Goal: Information Seeking & Learning: Learn about a topic

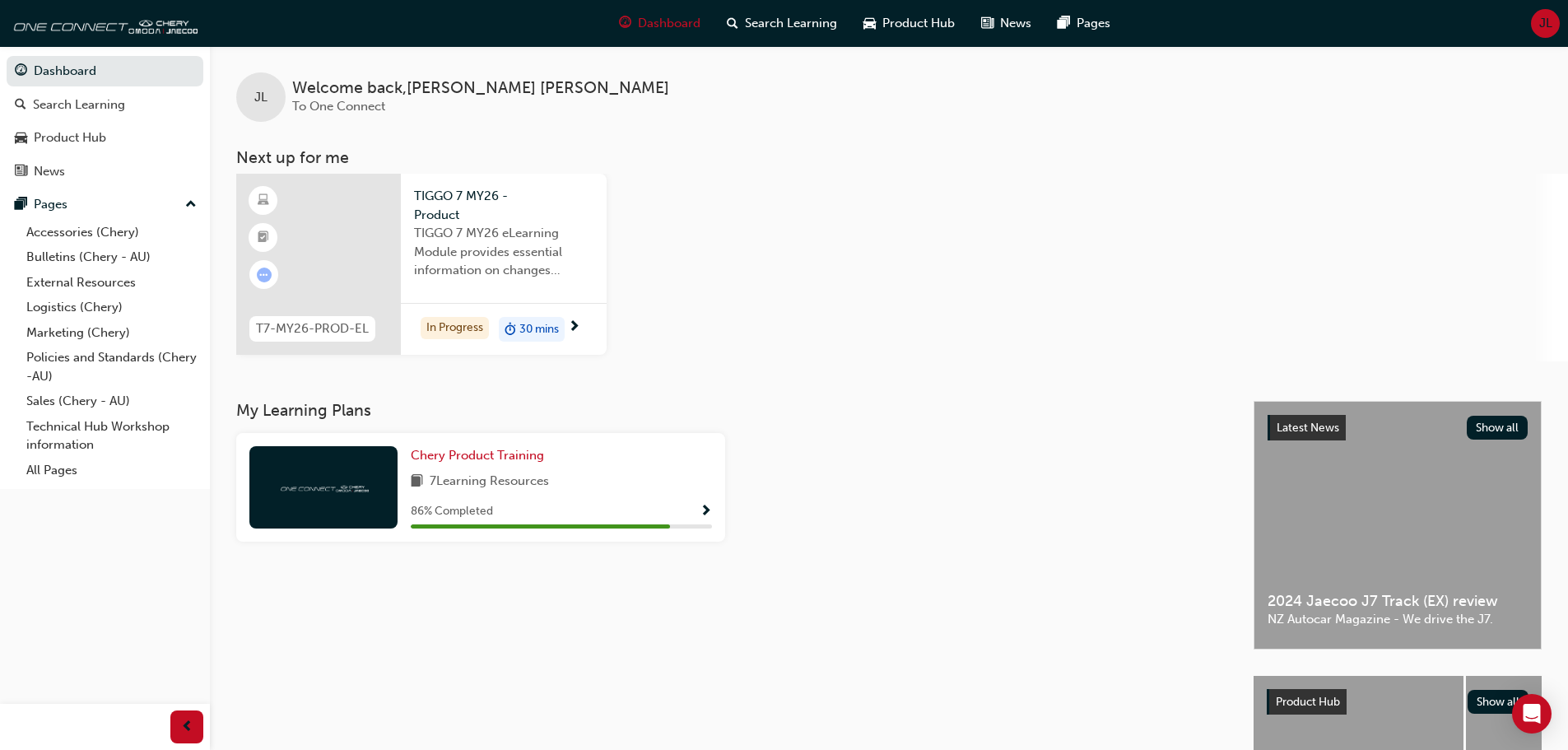
click at [370, 265] on div at bounding box center [319, 264] width 164 height 181
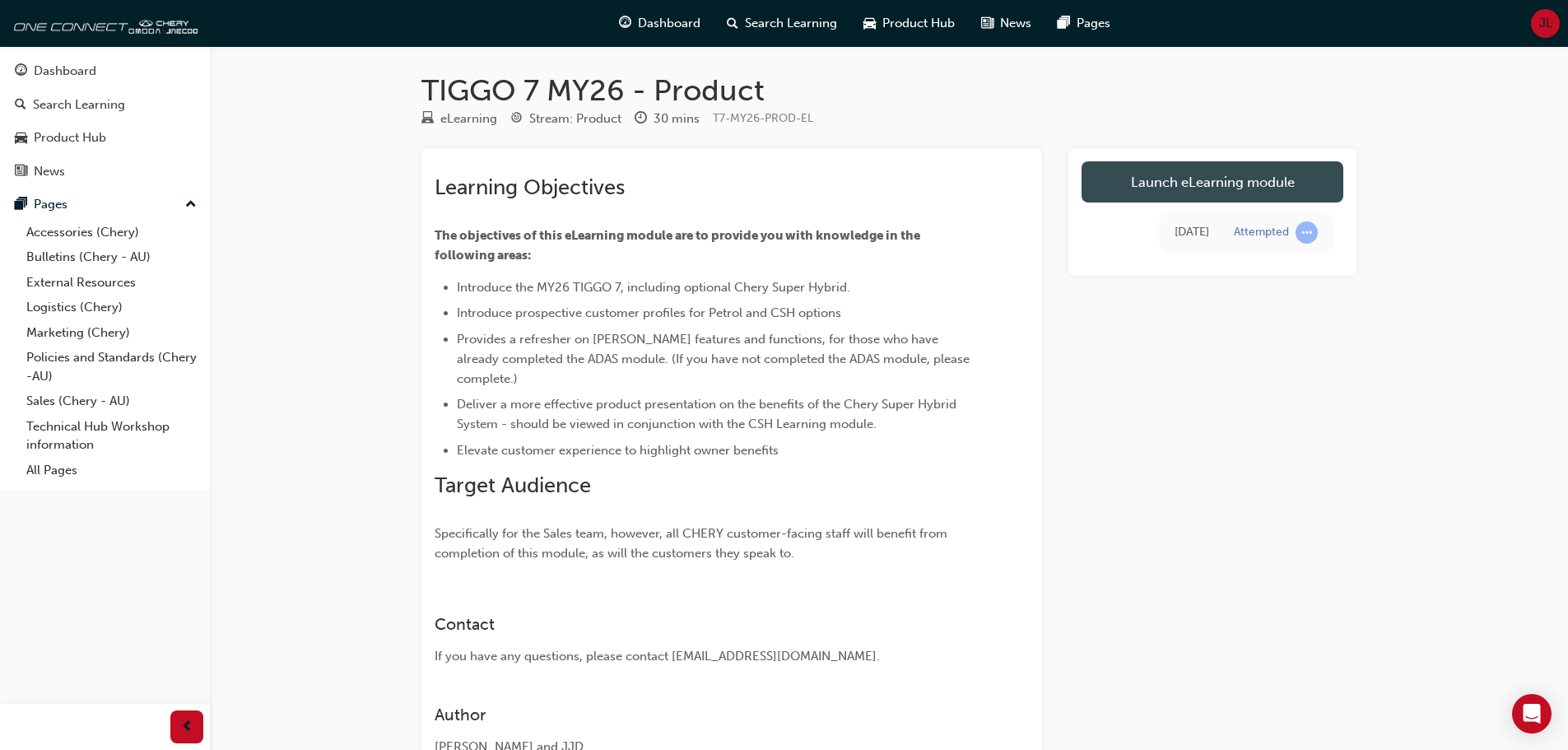
click at [1195, 188] on link "Launch eLearning module" at bounding box center [1213, 182] width 262 height 42
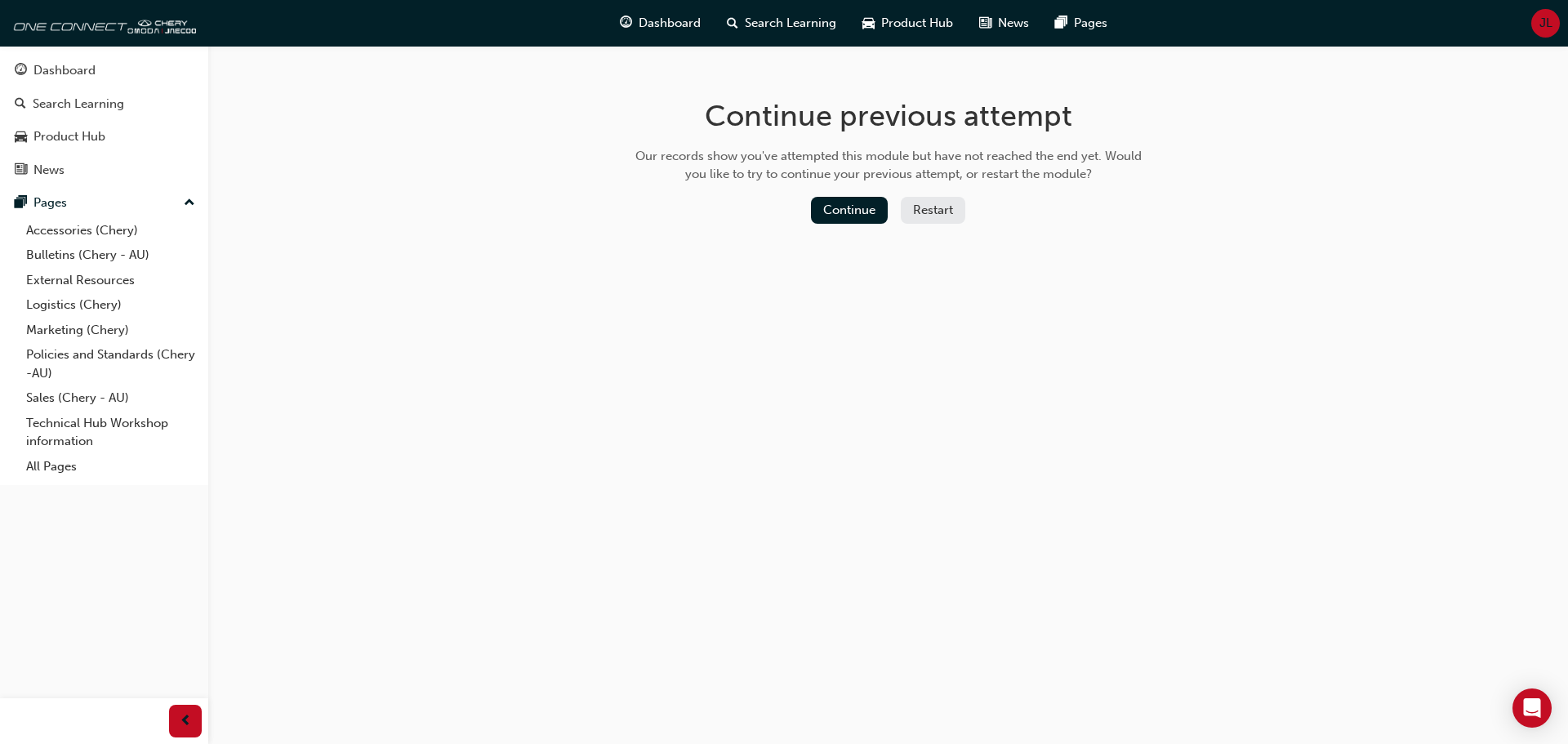
click at [934, 209] on button "Restart" at bounding box center [932, 210] width 64 height 27
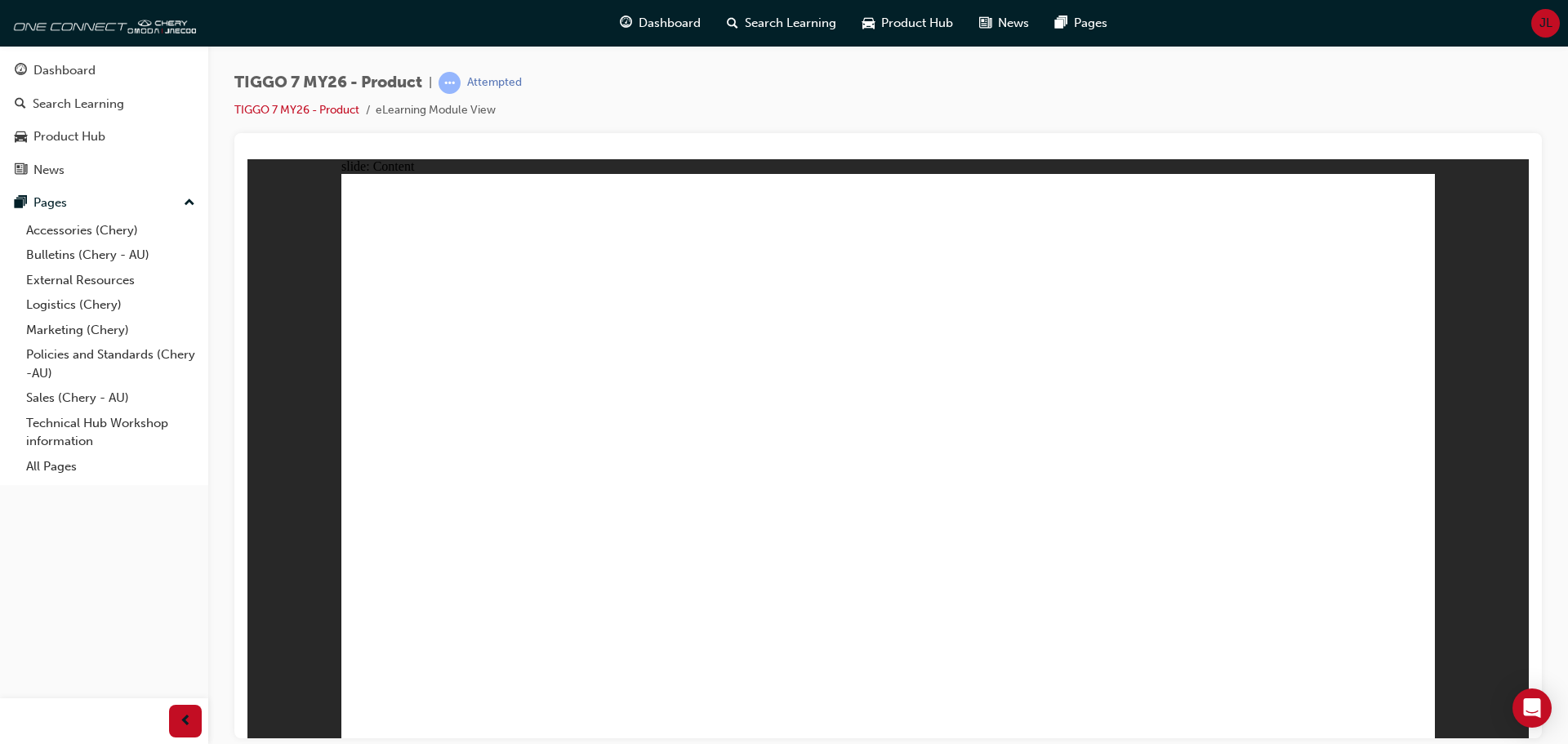
drag, startPoint x: 922, startPoint y: 277, endPoint x: 1034, endPoint y: 261, distance: 113.1
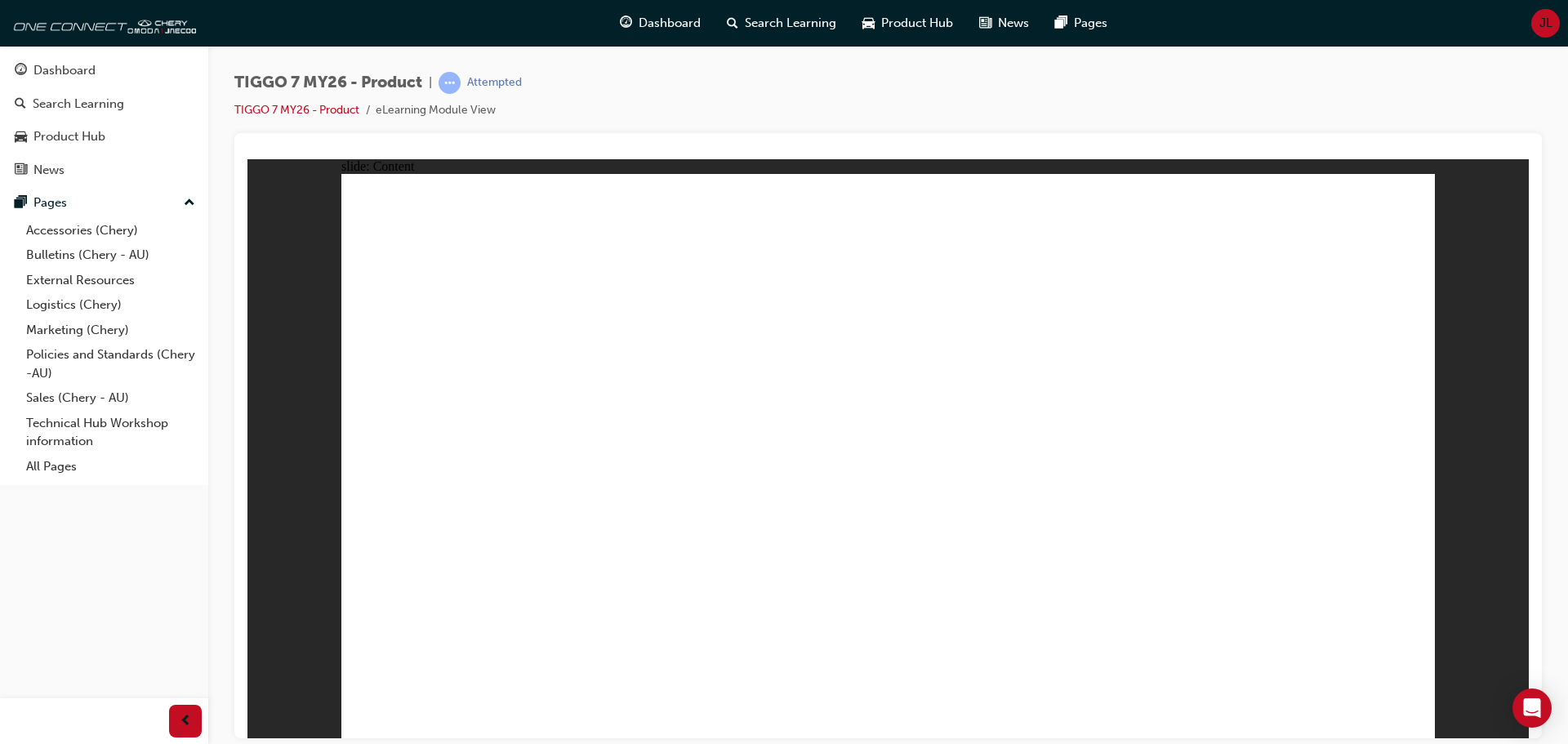
drag, startPoint x: 516, startPoint y: 418, endPoint x: 636, endPoint y: 413, distance: 120.1
drag, startPoint x: 636, startPoint y: 413, endPoint x: 818, endPoint y: 419, distance: 182.1
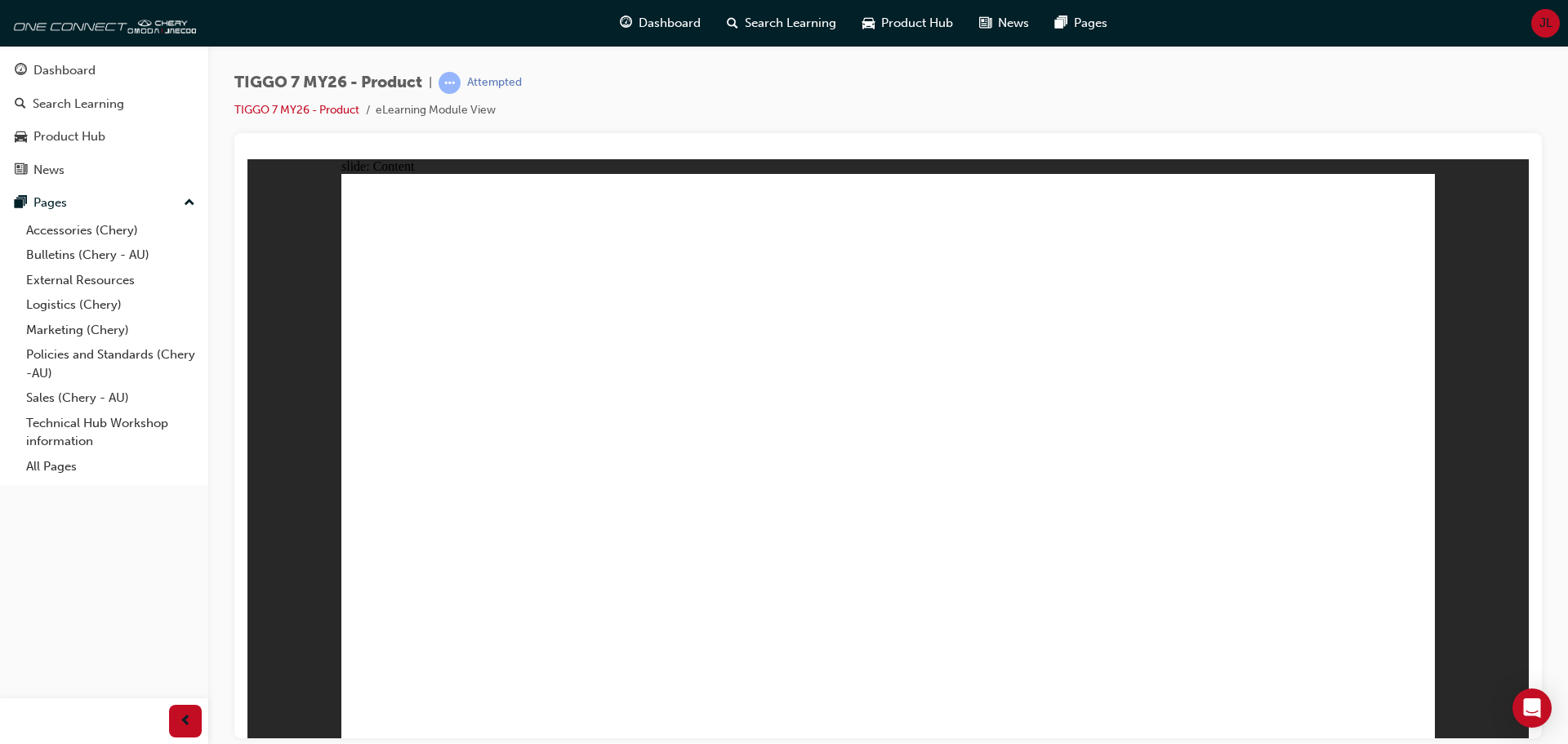
drag, startPoint x: 1040, startPoint y: 421, endPoint x: 1144, endPoint y: 413, distance: 104.3
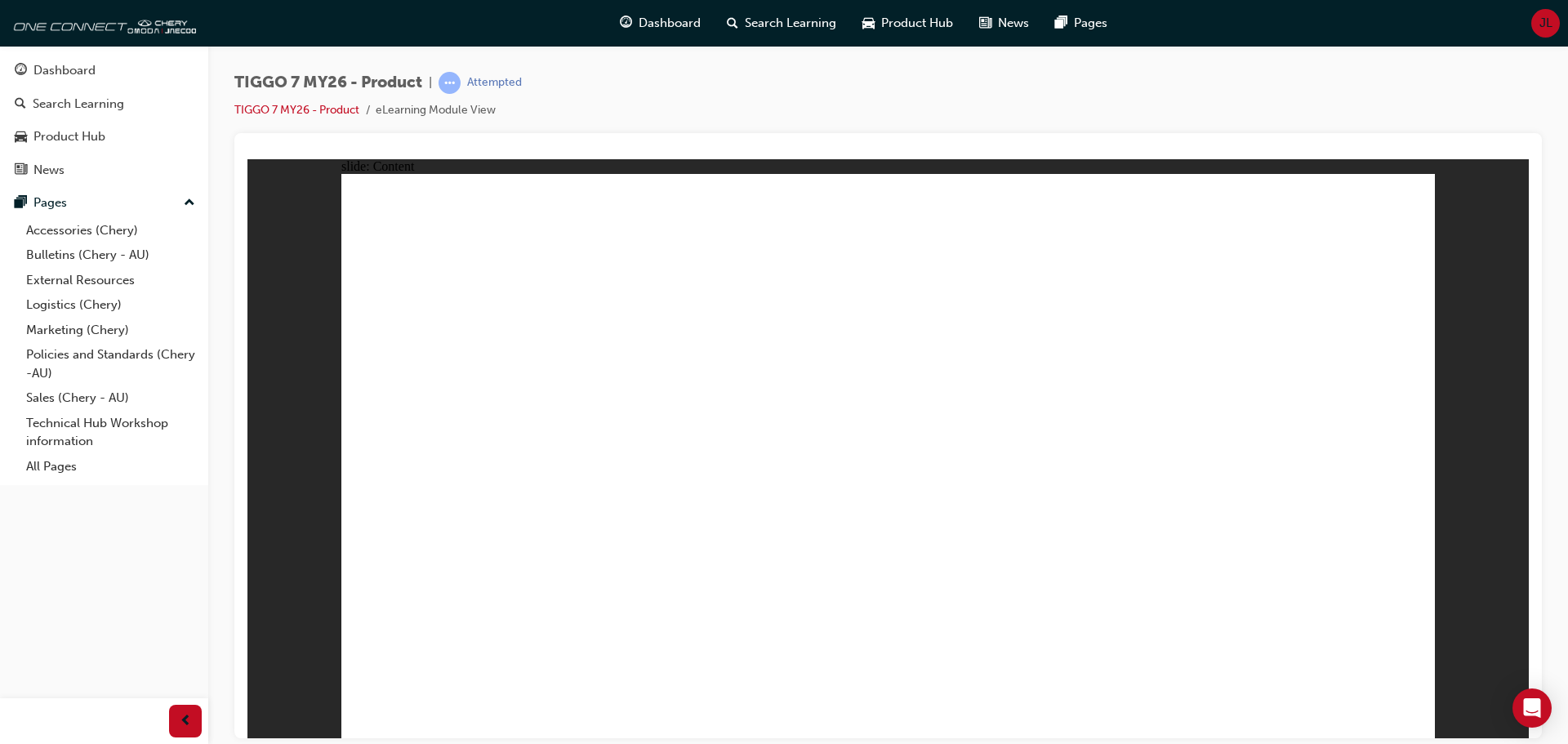
drag, startPoint x: 1403, startPoint y: 713, endPoint x: 1397, endPoint y: 685, distance: 28.6
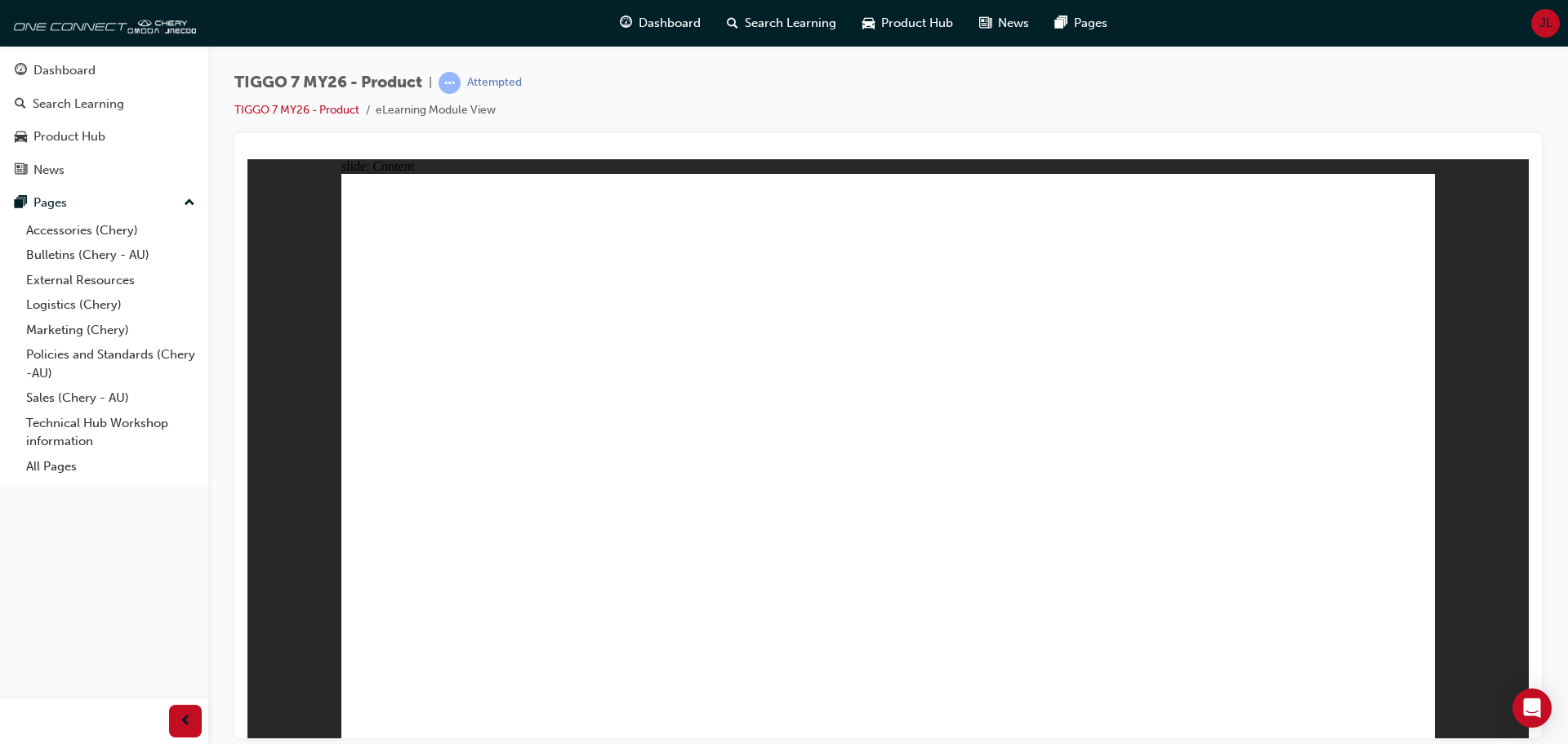
drag, startPoint x: 1228, startPoint y: 268, endPoint x: 1286, endPoint y: 262, distance: 58.3
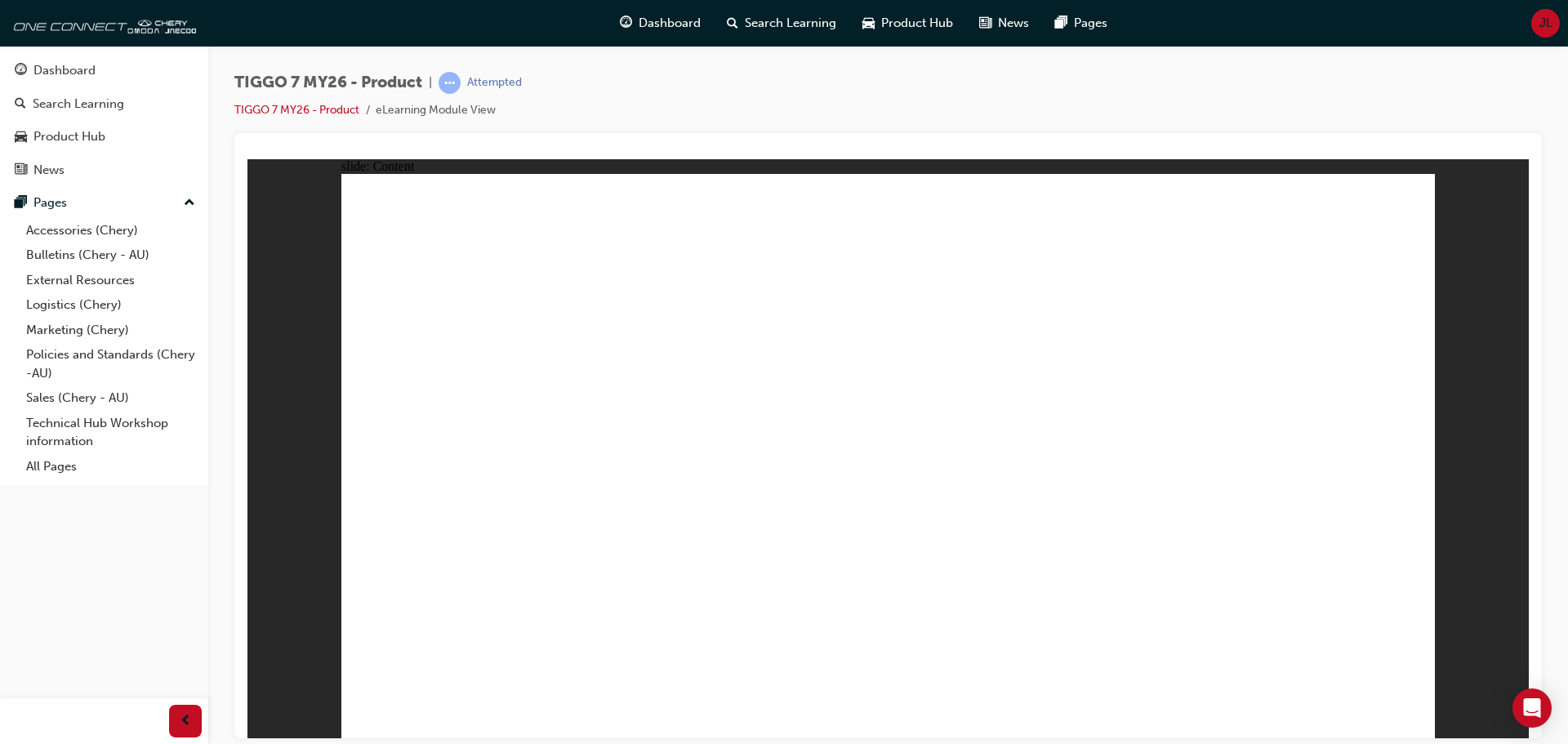
drag, startPoint x: 478, startPoint y: 592, endPoint x: 478, endPoint y: 610, distance: 18.0
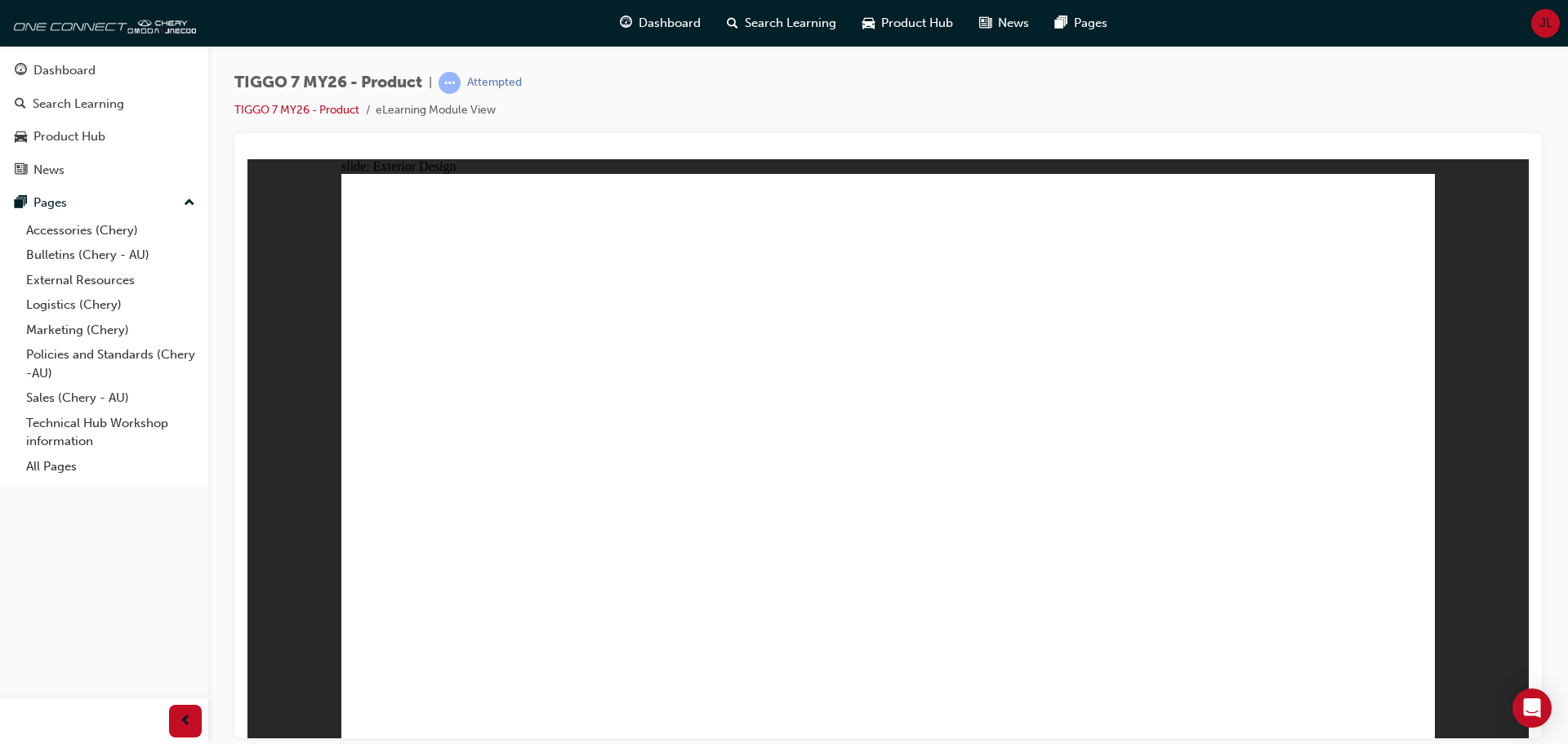
drag, startPoint x: 477, startPoint y: 609, endPoint x: 471, endPoint y: 585, distance: 24.7
drag, startPoint x: 470, startPoint y: 574, endPoint x: 484, endPoint y: 566, distance: 16.1
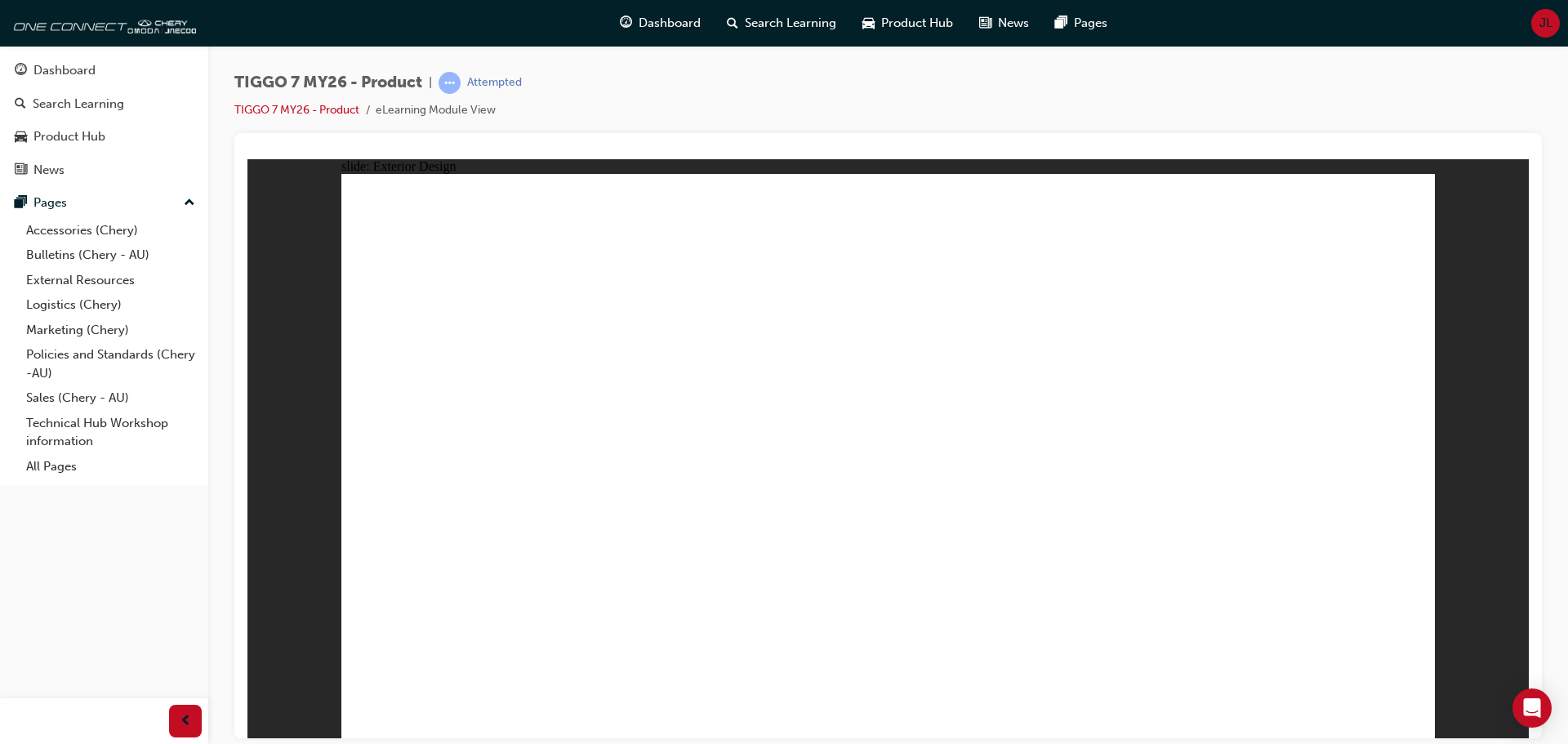
drag, startPoint x: 470, startPoint y: 618, endPoint x: 464, endPoint y: 644, distance: 26.7
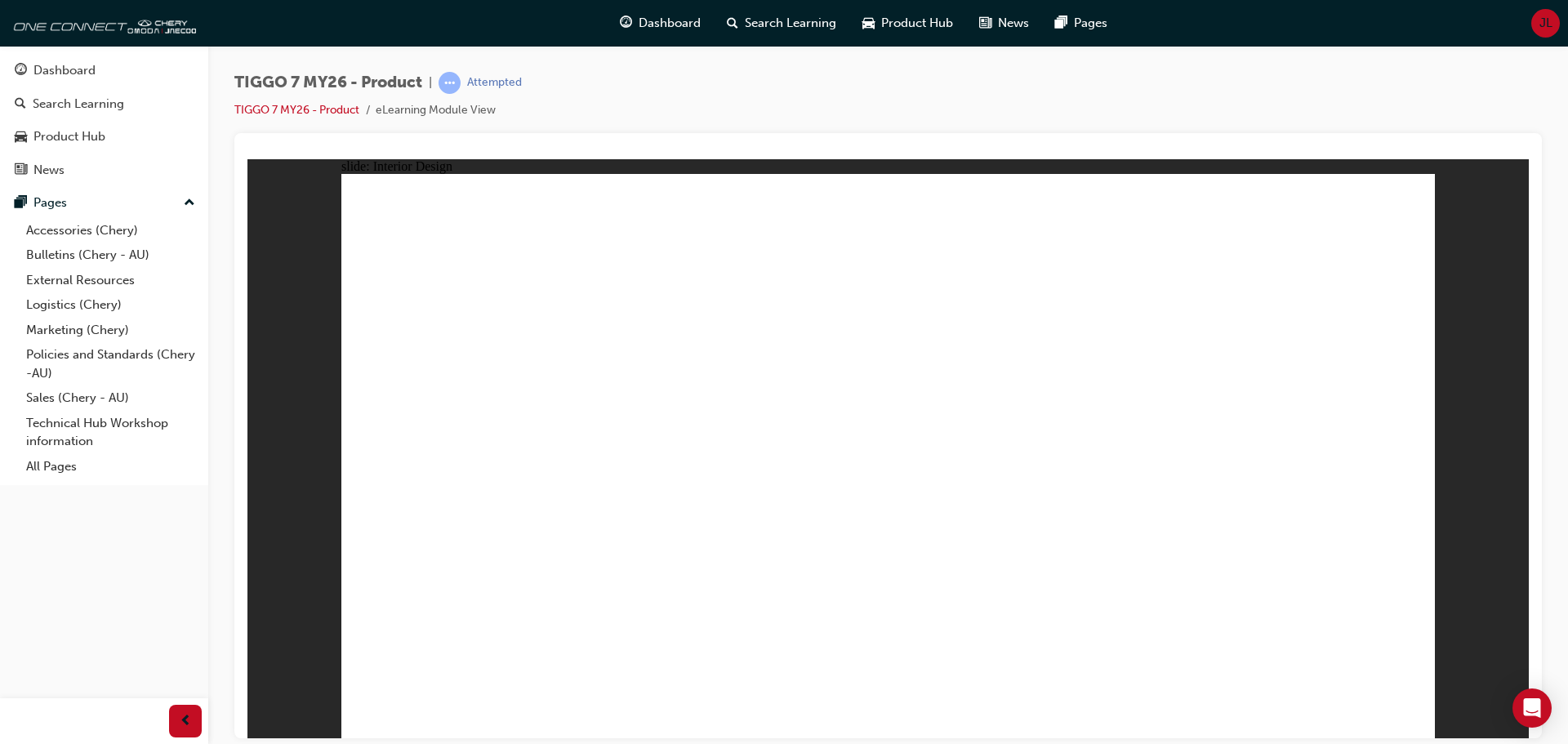
drag, startPoint x: 476, startPoint y: 552, endPoint x: 418, endPoint y: 518, distance: 67.2
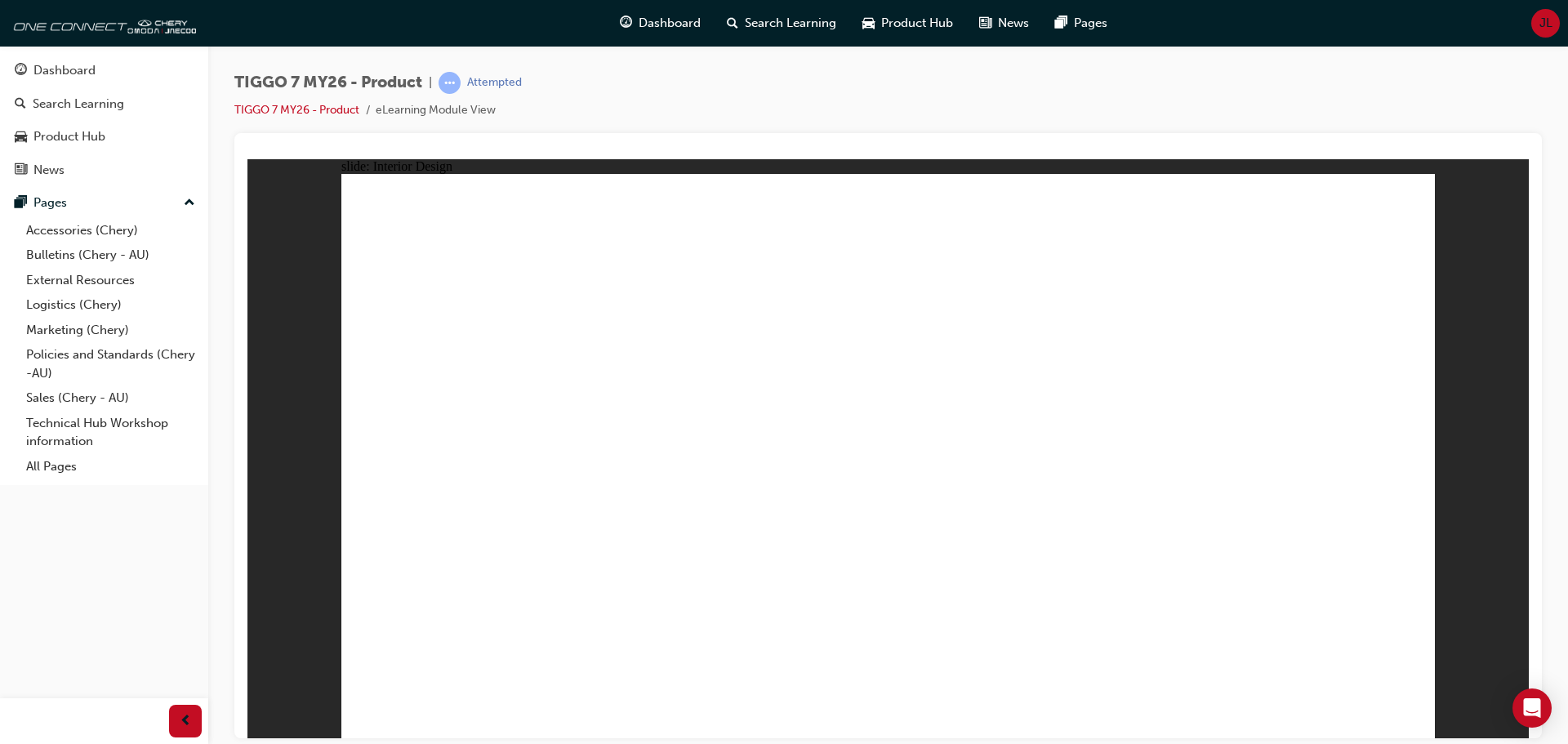
drag, startPoint x: 478, startPoint y: 607, endPoint x: 470, endPoint y: 639, distance: 33.0
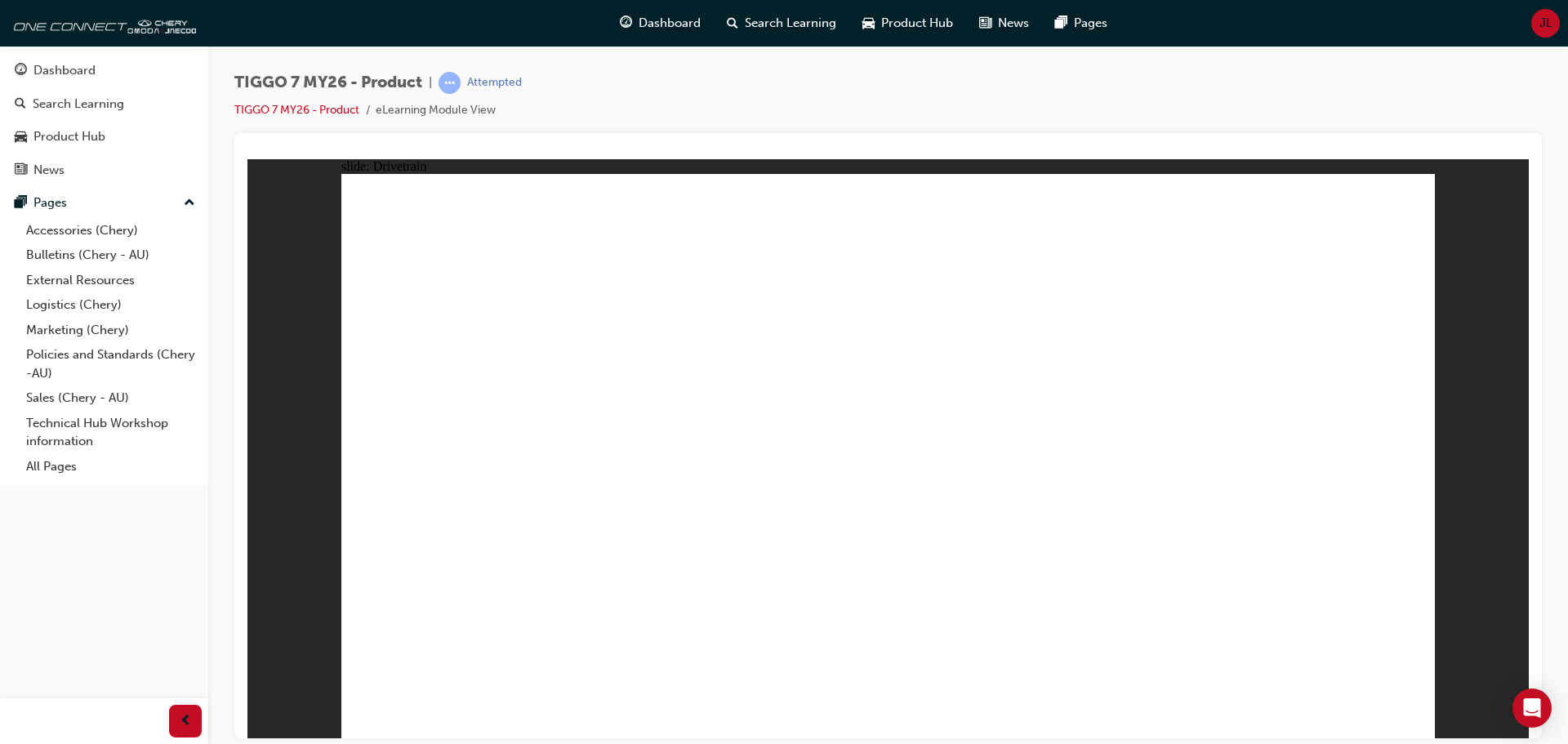
drag, startPoint x: 466, startPoint y: 613, endPoint x: 468, endPoint y: 593, distance: 20.1
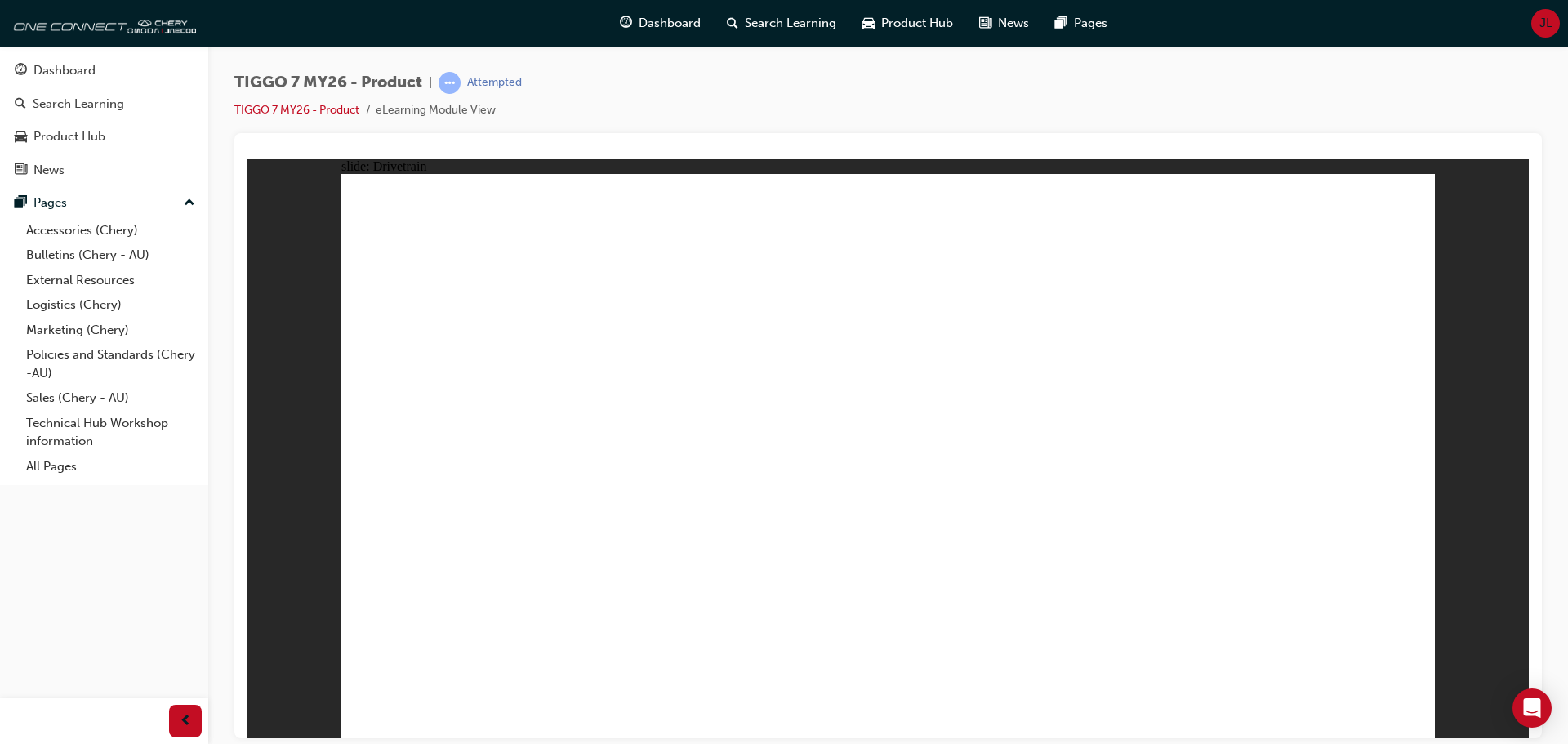
drag, startPoint x: 465, startPoint y: 613, endPoint x: 469, endPoint y: 595, distance: 18.4
drag, startPoint x: 469, startPoint y: 583, endPoint x: 469, endPoint y: 568, distance: 15.0
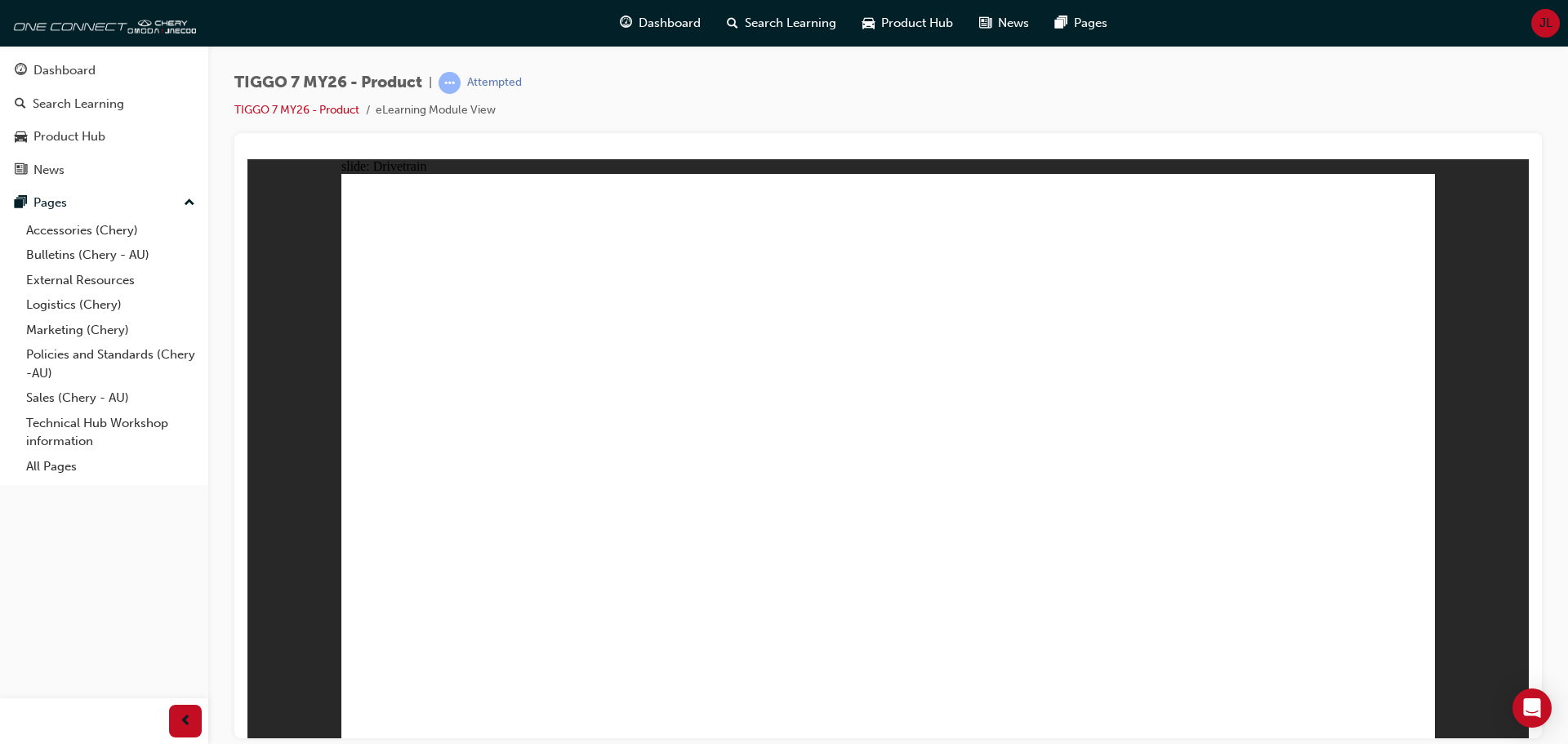
drag, startPoint x: 659, startPoint y: 551, endPoint x: 1173, endPoint y: 547, distance: 514.0
drag, startPoint x: 1236, startPoint y: 547, endPoint x: 885, endPoint y: 573, distance: 352.0
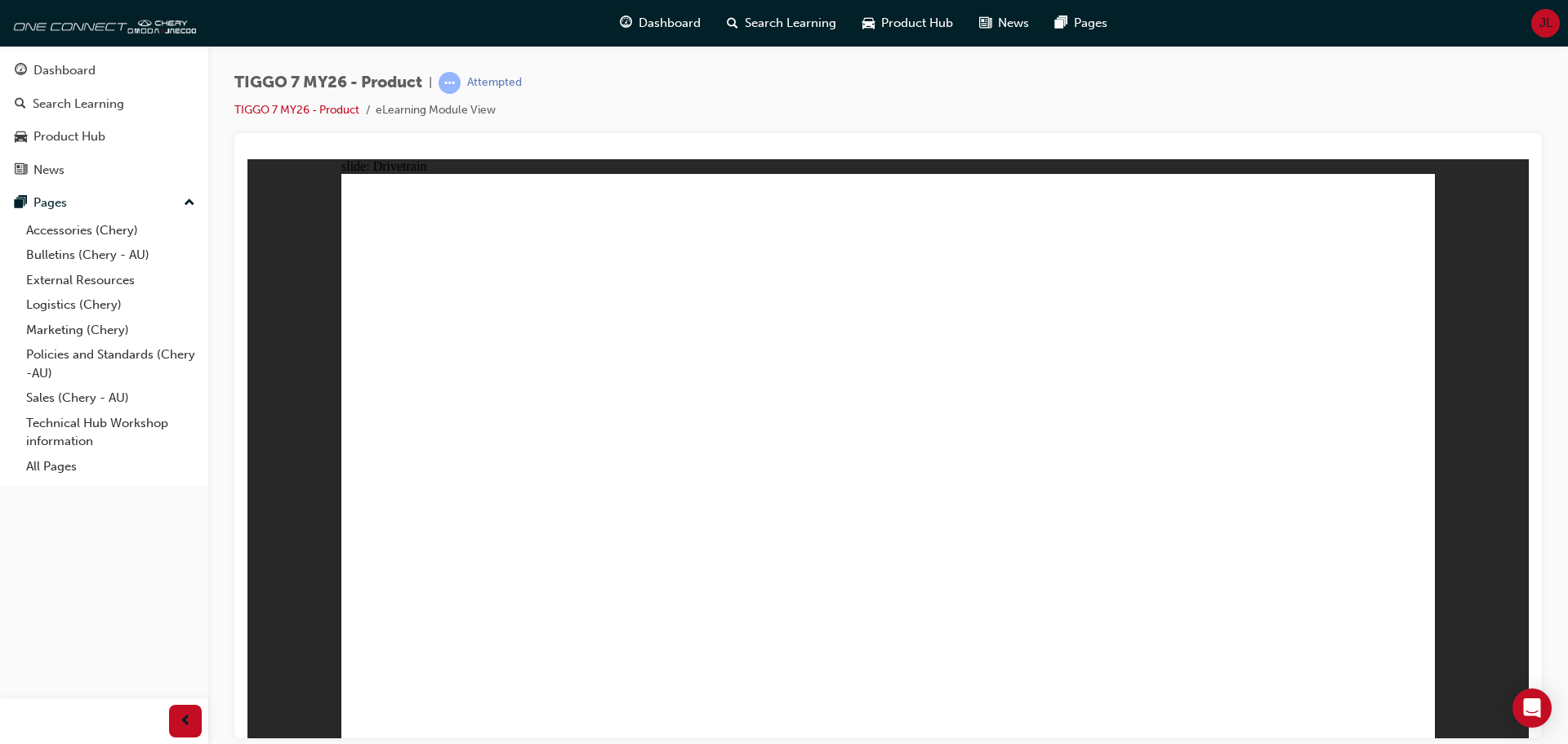
drag, startPoint x: 510, startPoint y: 592, endPoint x: 1010, endPoint y: 591, distance: 500.0
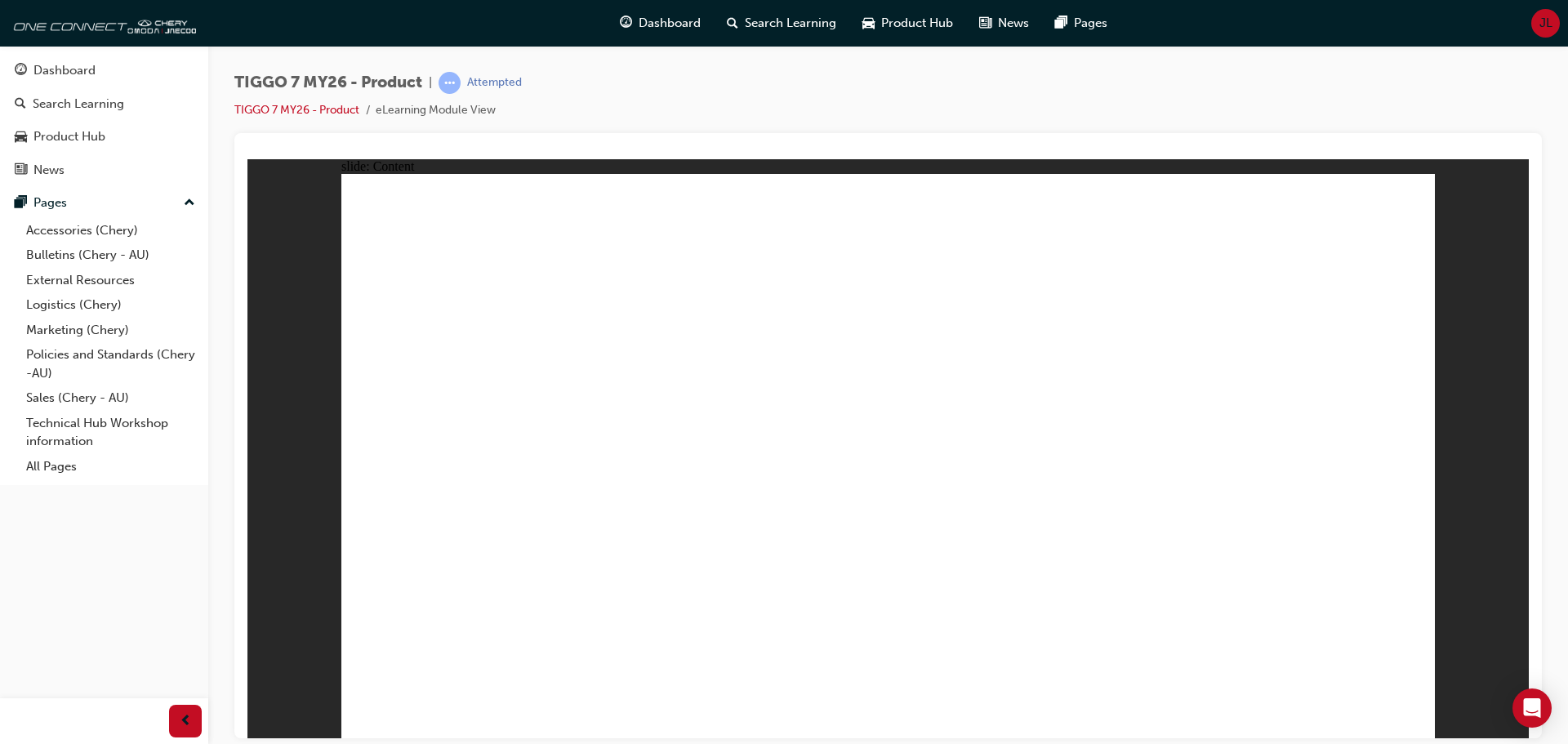
drag, startPoint x: 491, startPoint y: 554, endPoint x: 463, endPoint y: 581, distance: 38.9
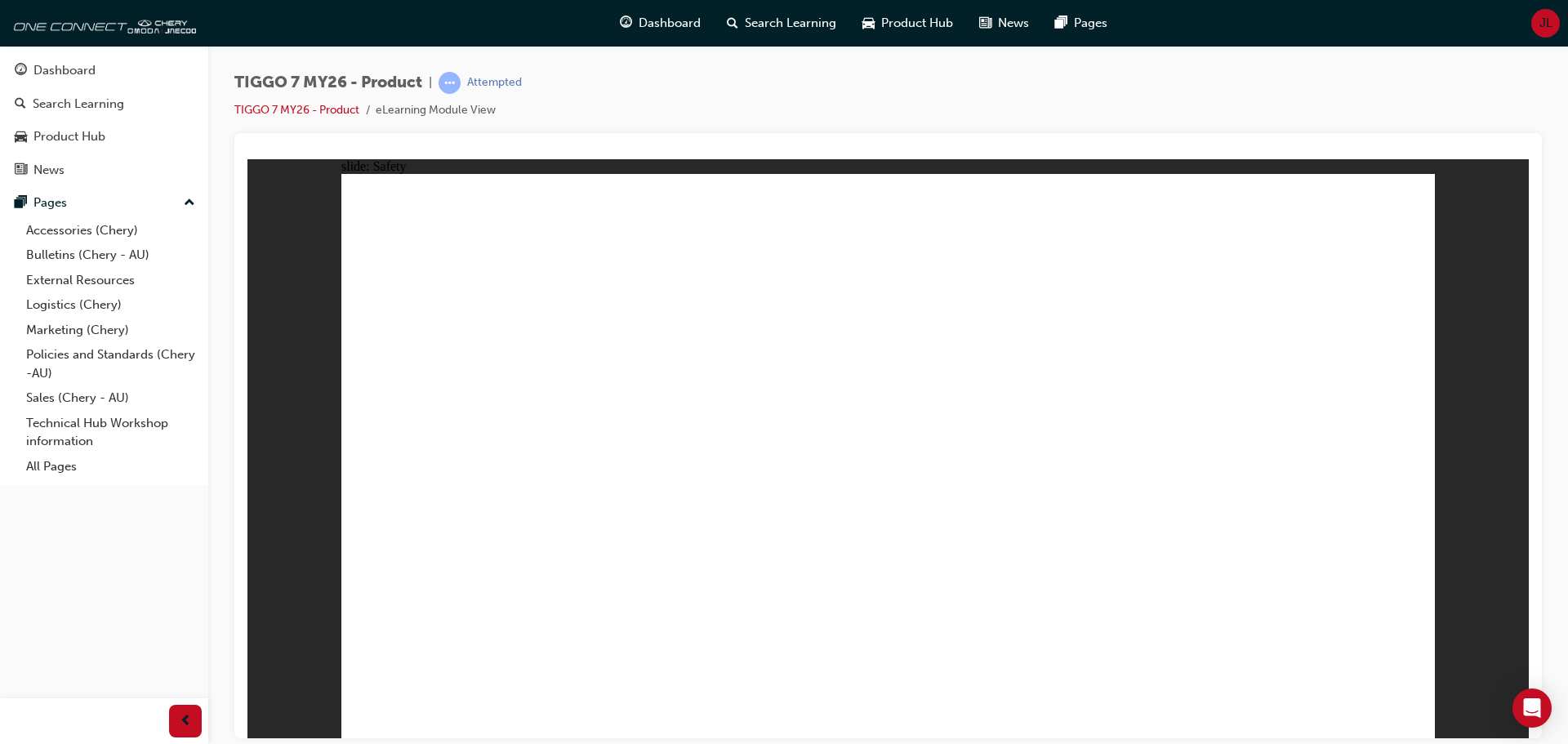
drag, startPoint x: 452, startPoint y: 584, endPoint x: 473, endPoint y: 566, distance: 27.7
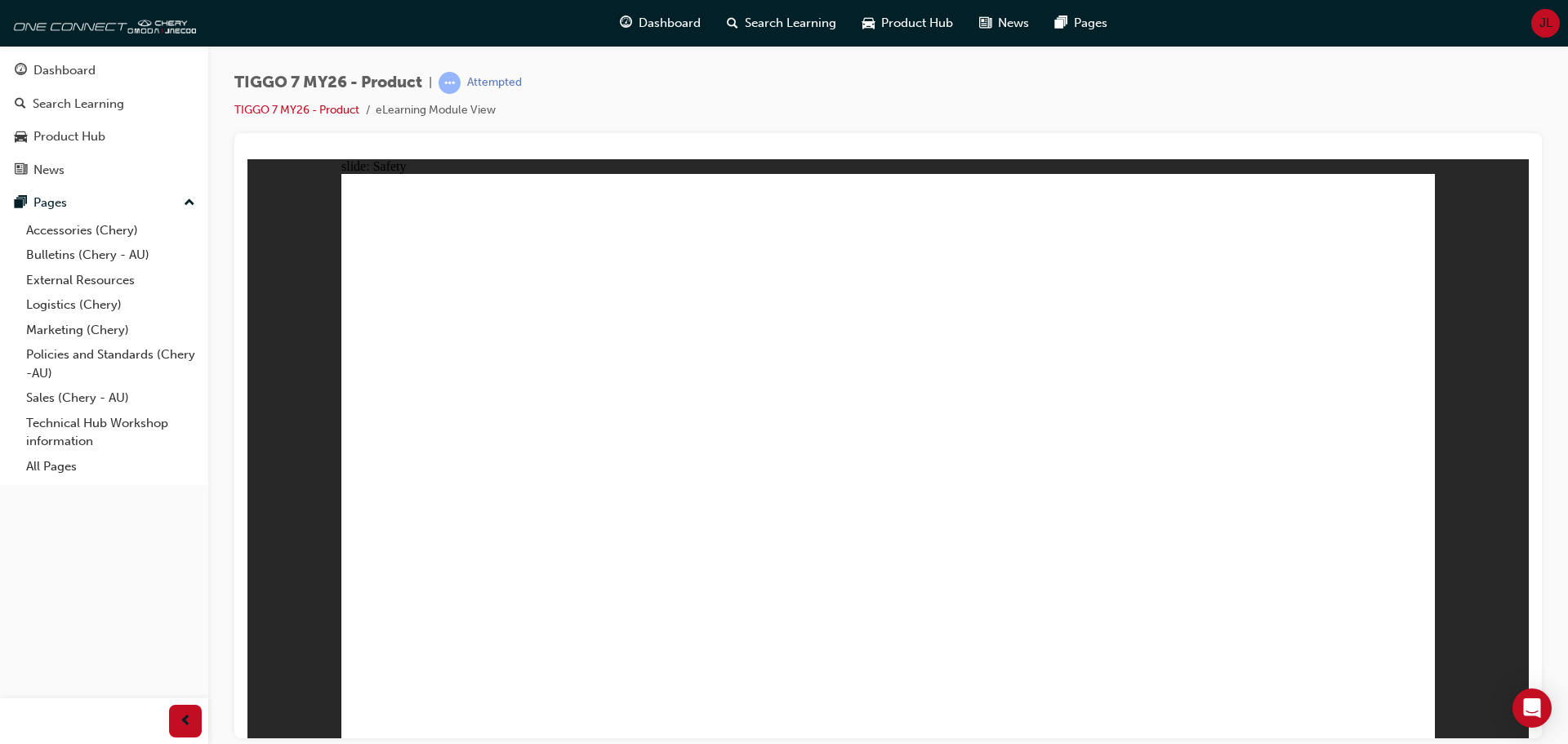
drag, startPoint x: 473, startPoint y: 566, endPoint x: 920, endPoint y: 579, distance: 447.2
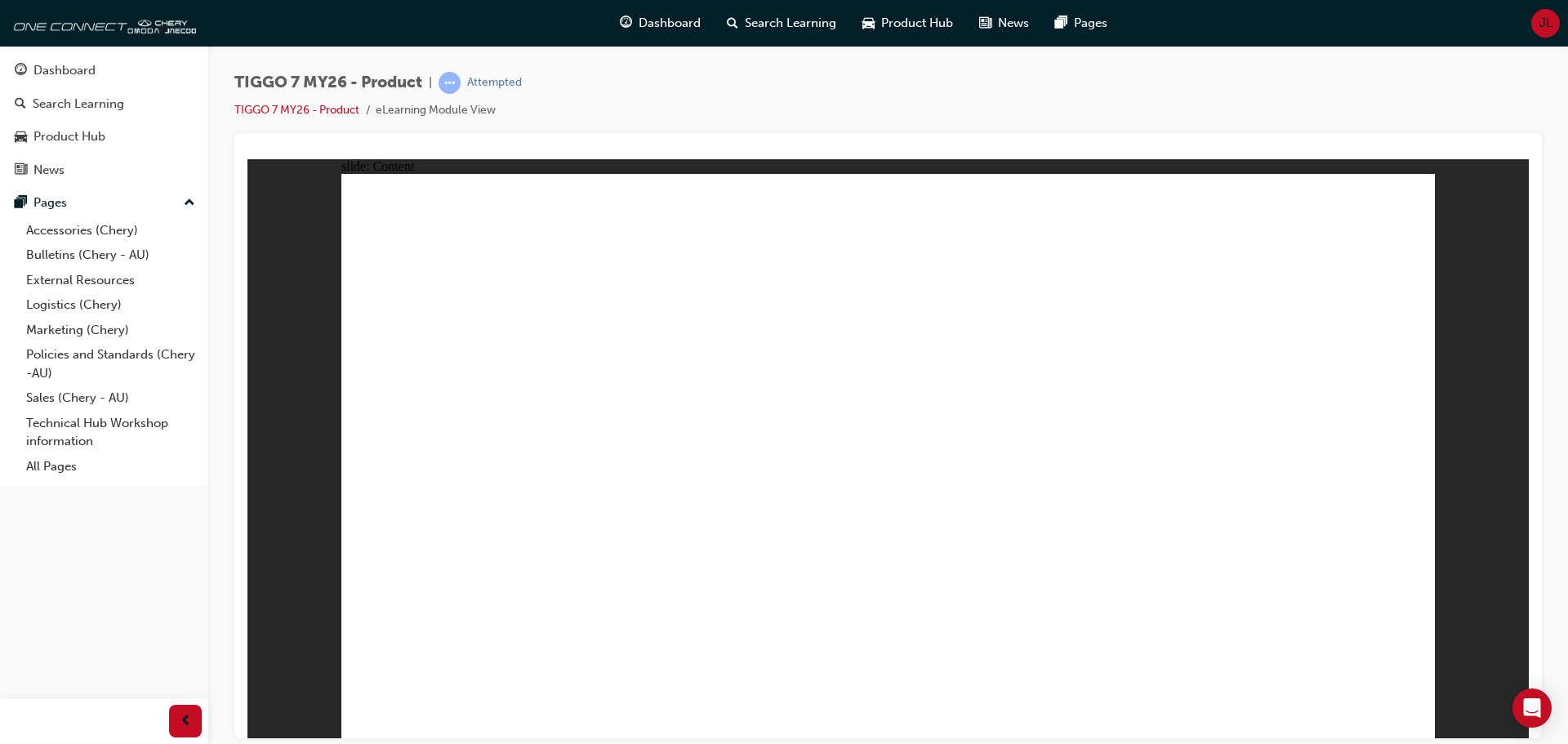
drag, startPoint x: 680, startPoint y: 519, endPoint x: 652, endPoint y: 410, distance: 112.5
drag, startPoint x: 651, startPoint y: 409, endPoint x: 875, endPoint y: 433, distance: 225.3
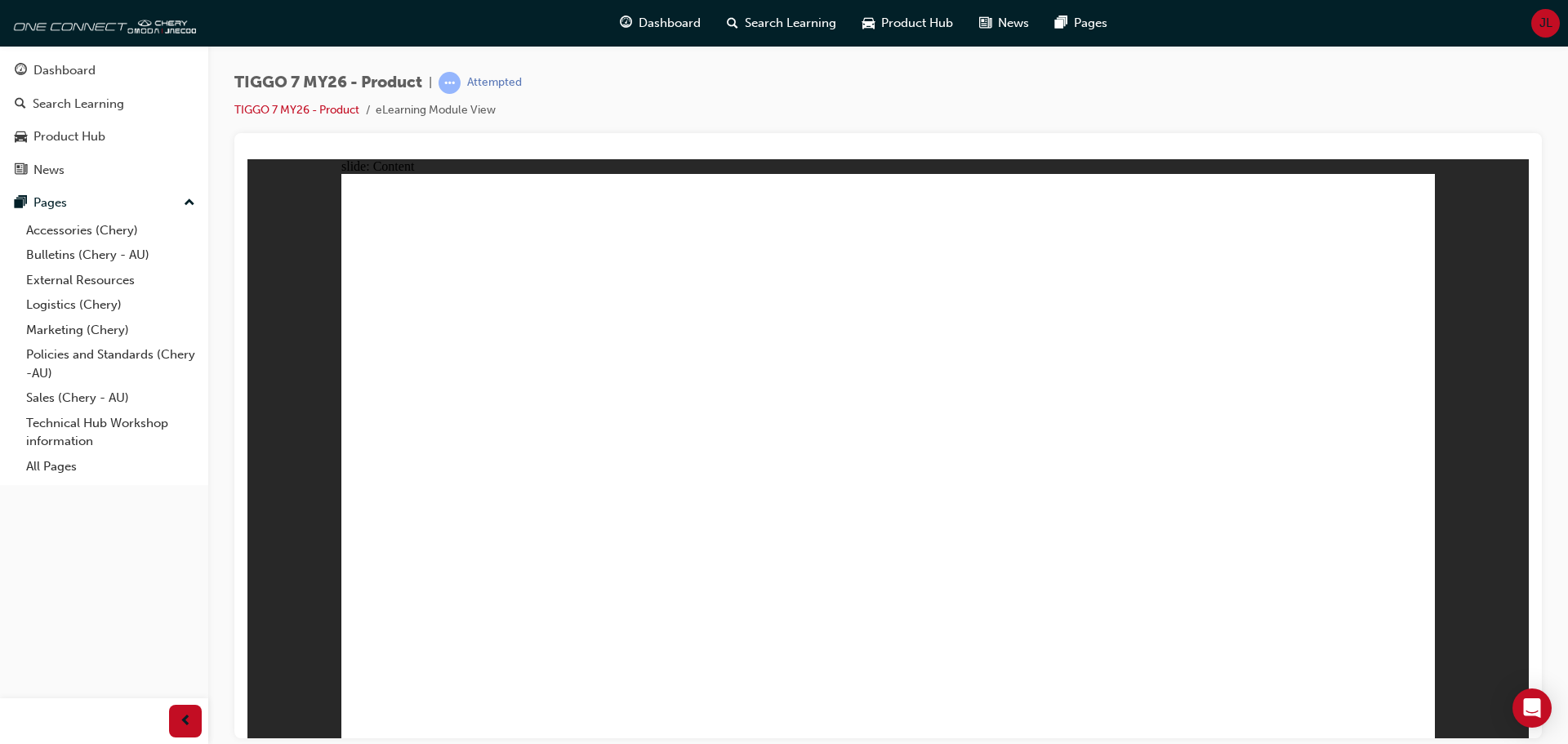
drag, startPoint x: 895, startPoint y: 437, endPoint x: 895, endPoint y: 502, distance: 65.0
drag, startPoint x: 1100, startPoint y: 520, endPoint x: 1094, endPoint y: 433, distance: 87.2
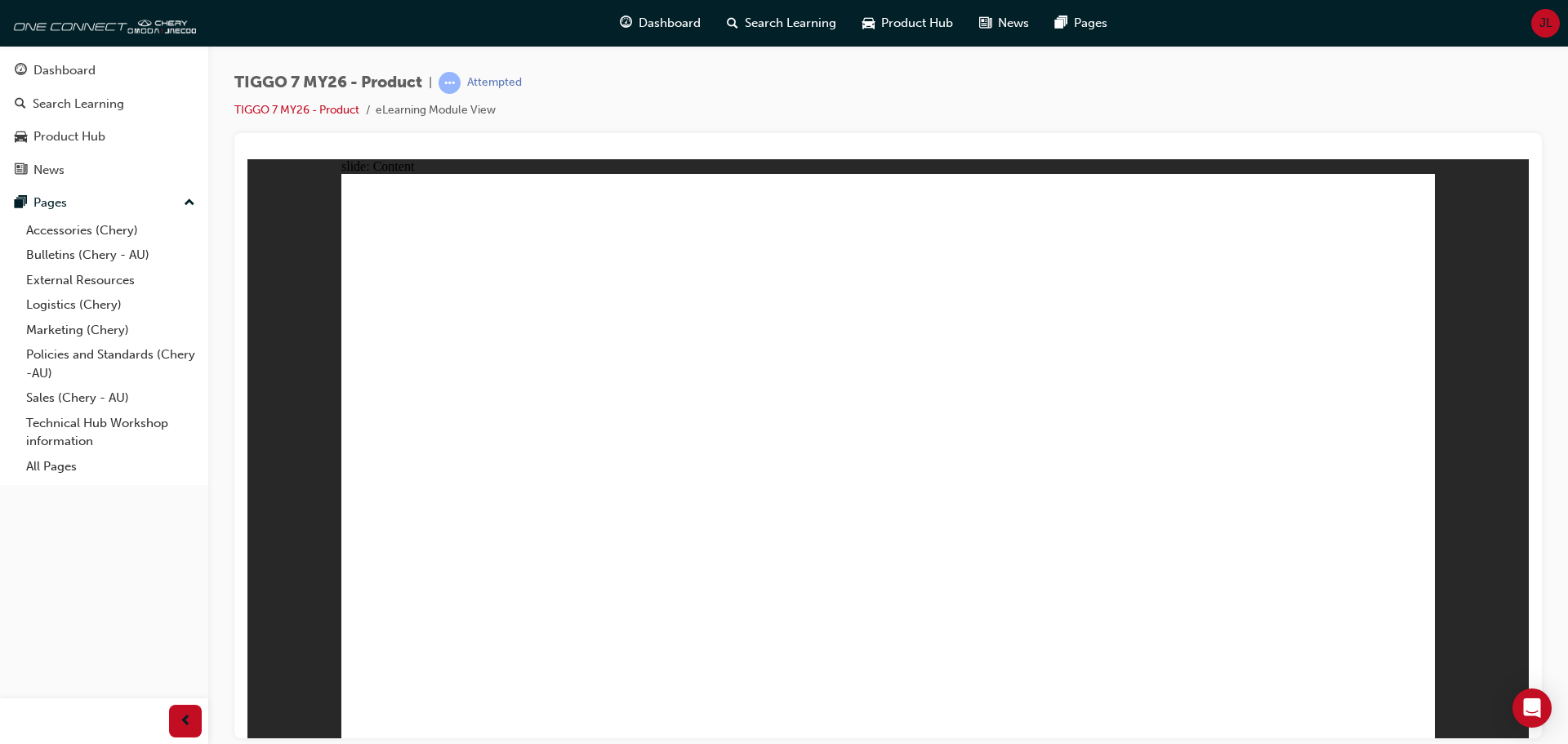
drag, startPoint x: 757, startPoint y: 606, endPoint x: 770, endPoint y: 555, distance: 52.6
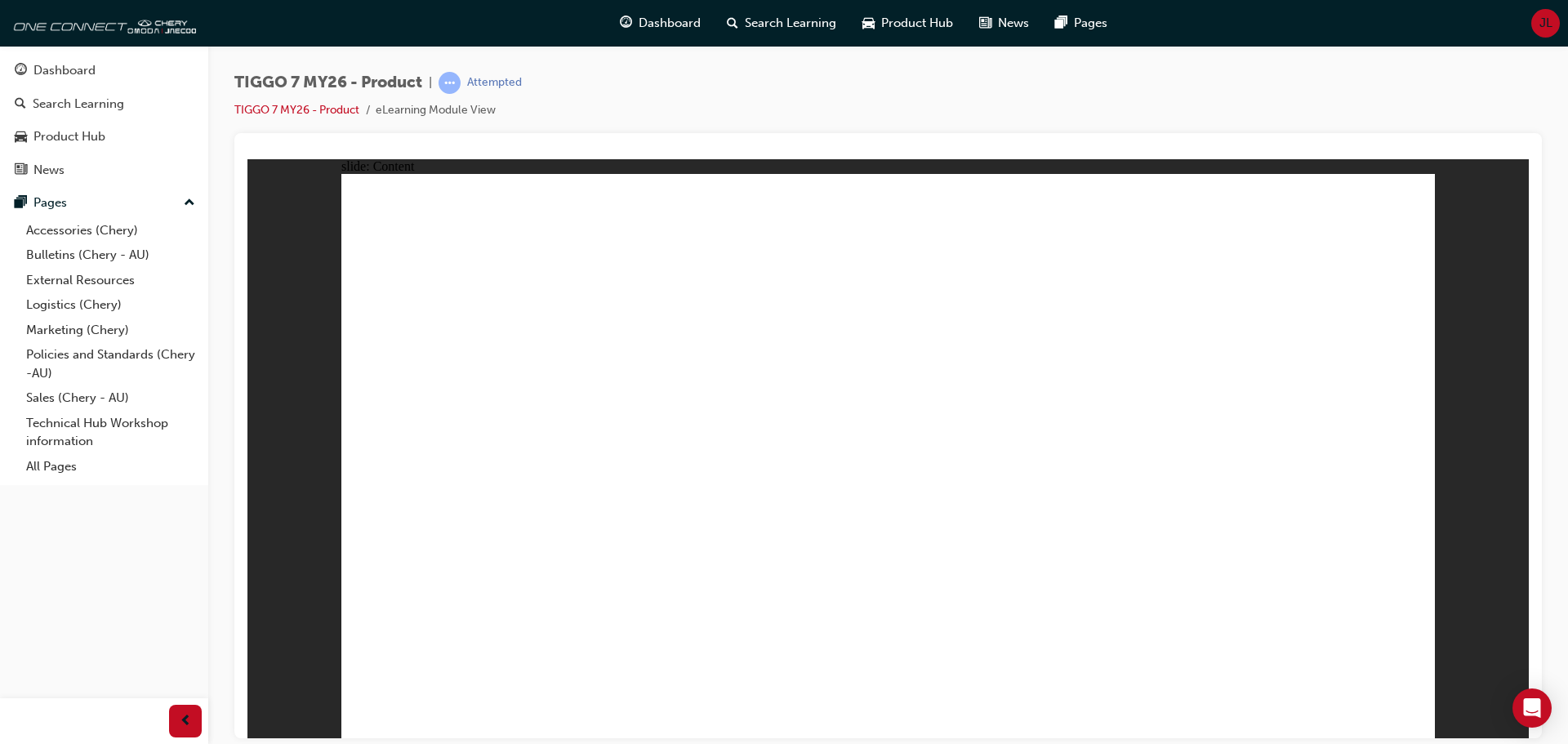
drag, startPoint x: 360, startPoint y: 384, endPoint x: 505, endPoint y: 301, distance: 167.1
drag, startPoint x: 505, startPoint y: 301, endPoint x: 519, endPoint y: 289, distance: 18.4
drag, startPoint x: 476, startPoint y: 234, endPoint x: 573, endPoint y: 416, distance: 206.2
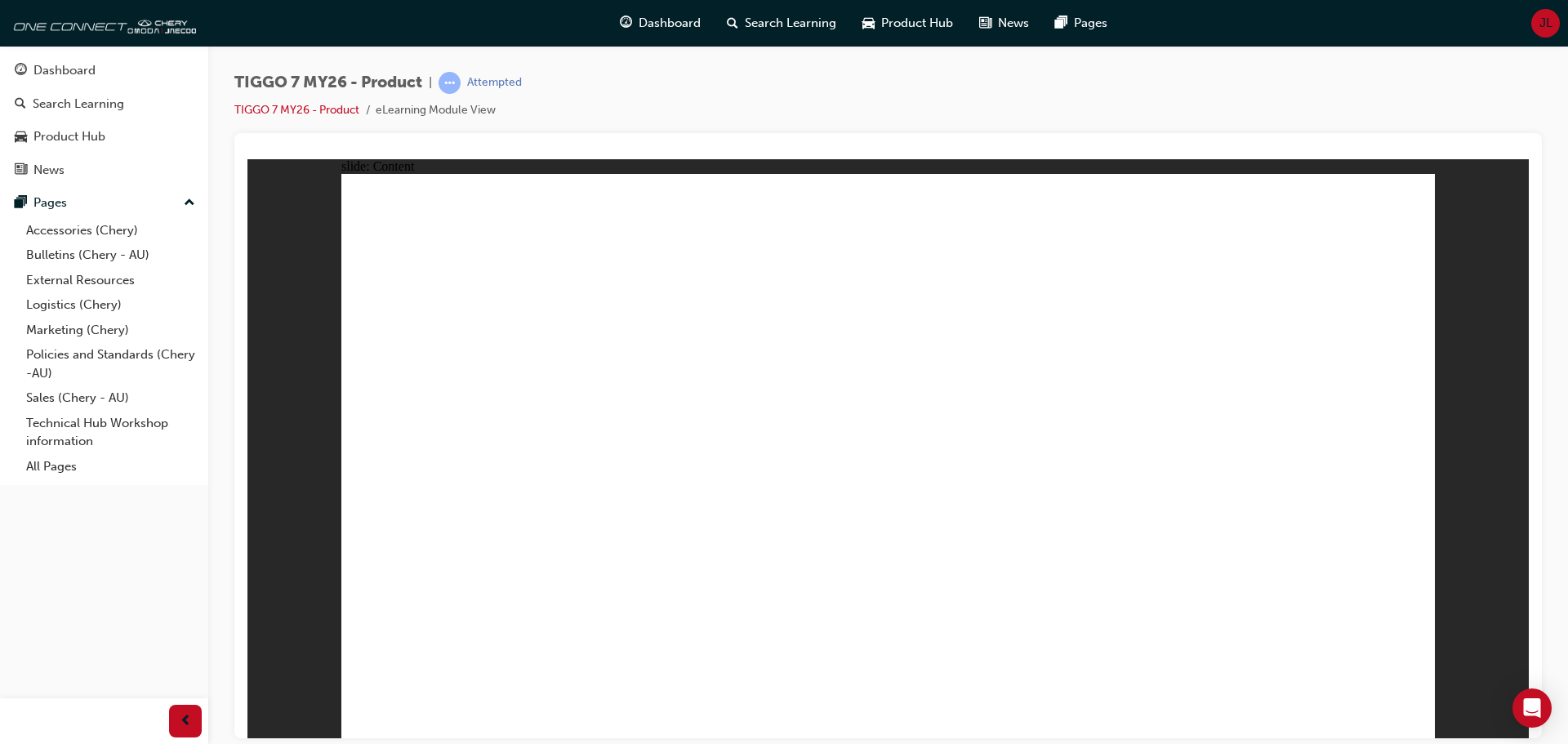
drag, startPoint x: 575, startPoint y: 424, endPoint x: 574, endPoint y: 471, distance: 47.0
drag, startPoint x: 576, startPoint y: 508, endPoint x: 1258, endPoint y: 679, distance: 703.1
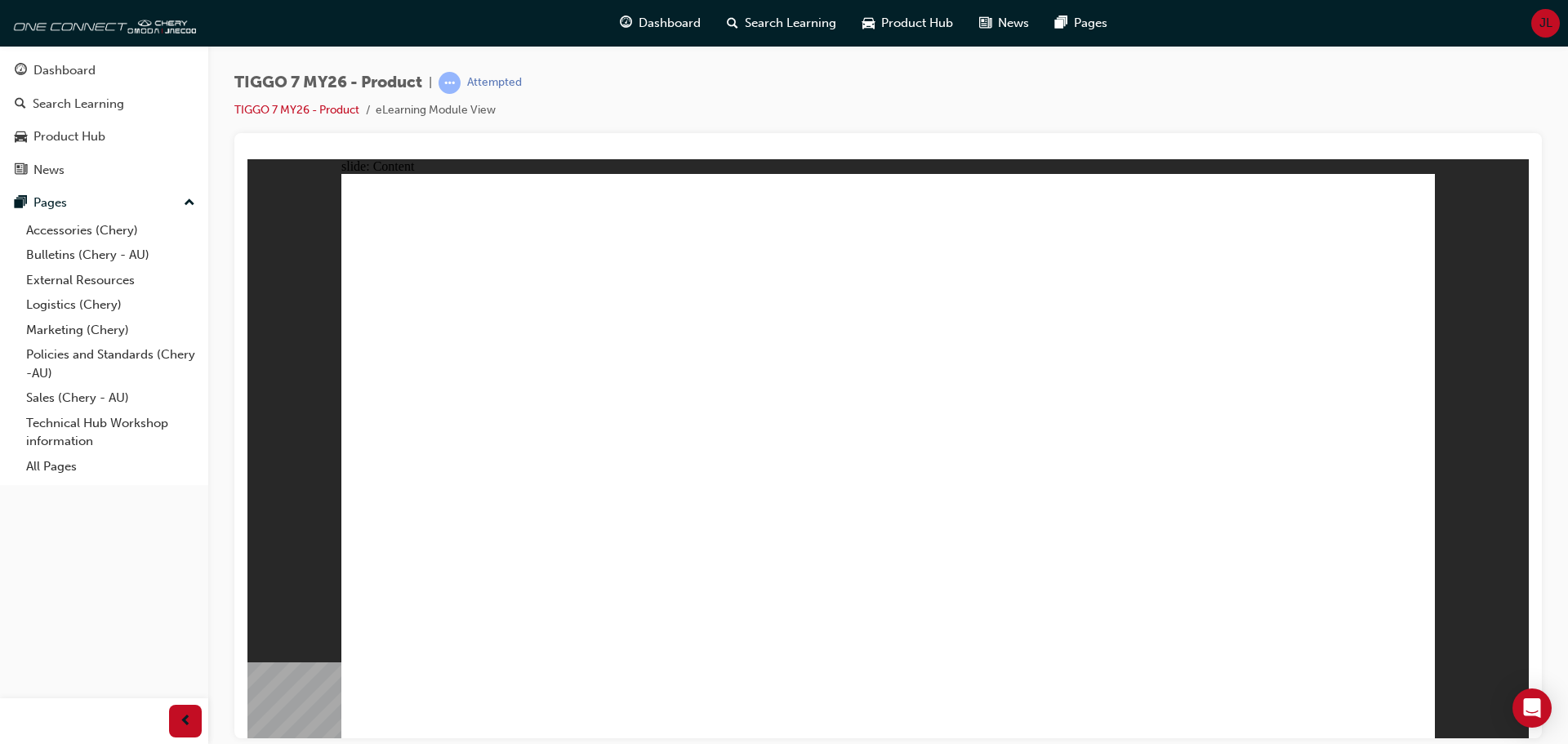
drag, startPoint x: 1407, startPoint y: 202, endPoint x: 1341, endPoint y: 230, distance: 71.7
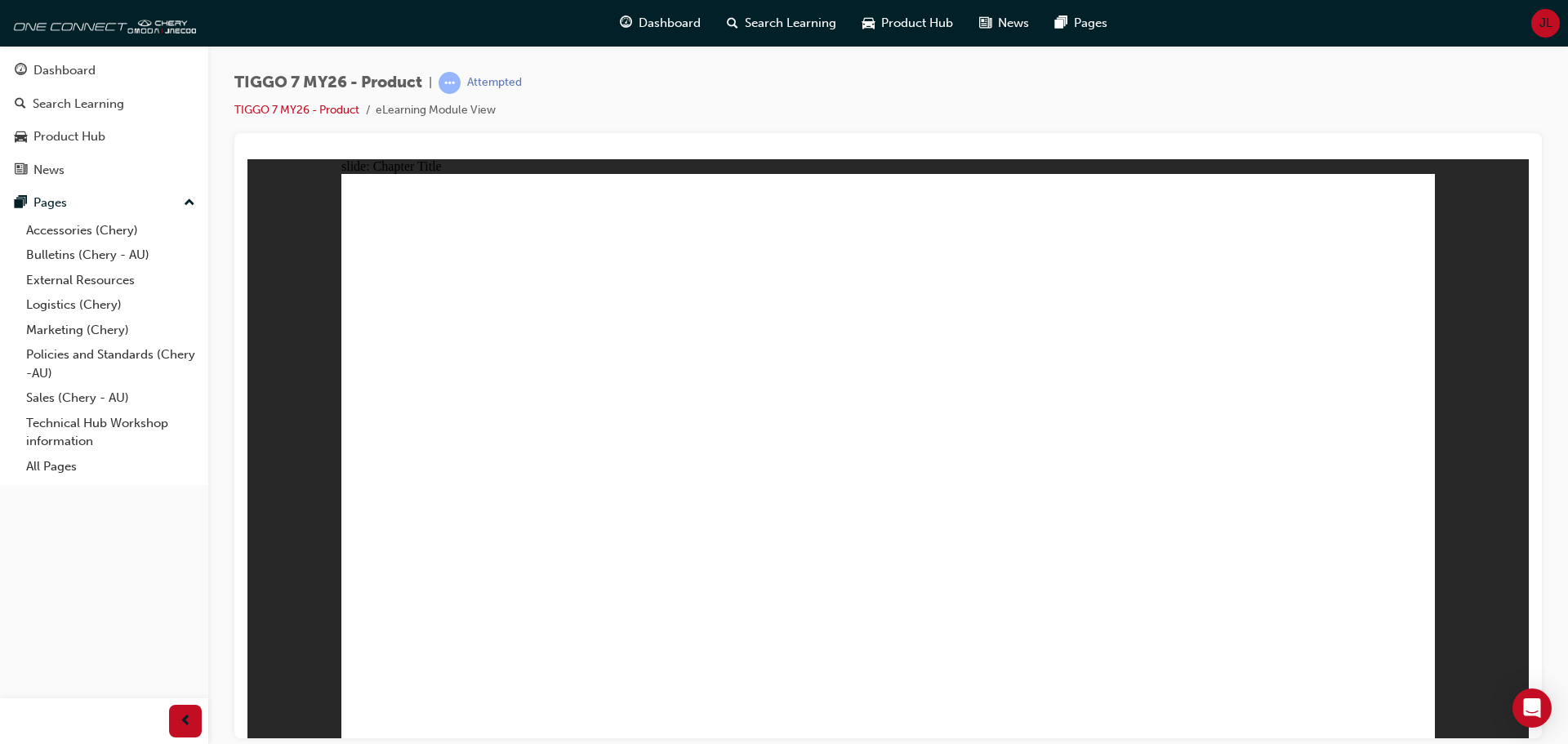
drag, startPoint x: 887, startPoint y: 553, endPoint x: 1156, endPoint y: 553, distance: 269.0
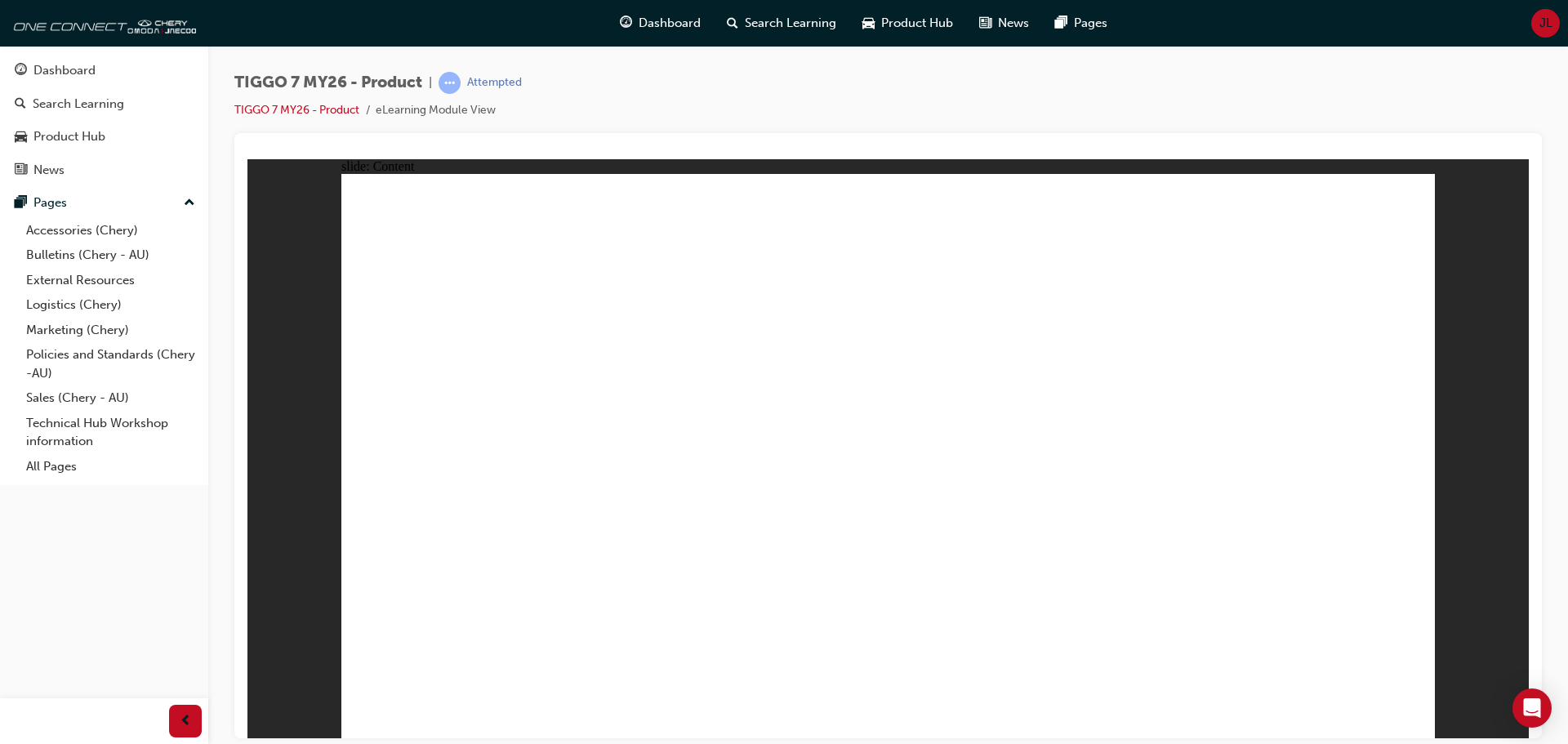
drag, startPoint x: 529, startPoint y: 558, endPoint x: 543, endPoint y: 492, distance: 67.5
drag, startPoint x: 545, startPoint y: 431, endPoint x: 533, endPoint y: 368, distance: 64.1
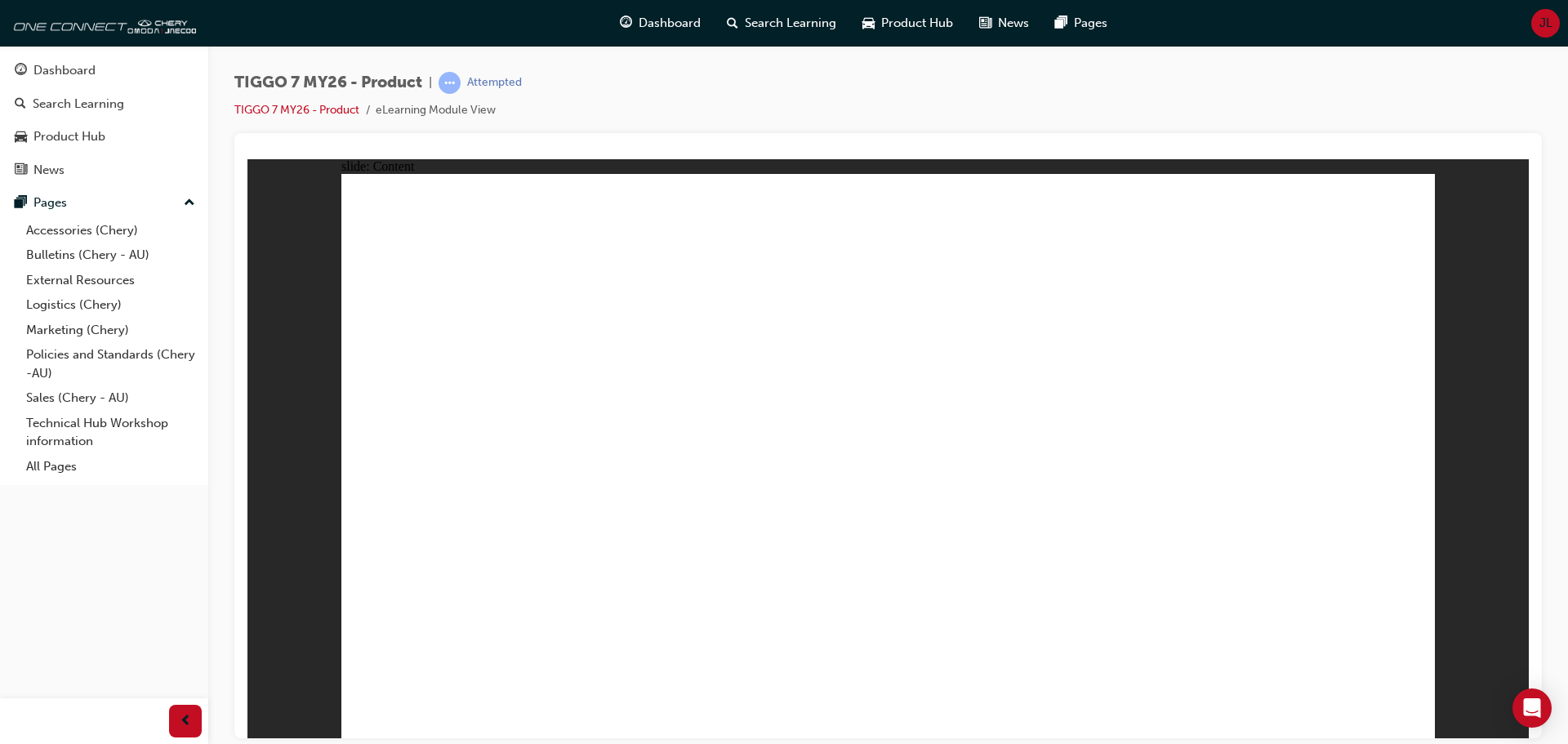
drag, startPoint x: 788, startPoint y: 474, endPoint x: 779, endPoint y: 470, distance: 9.8
drag, startPoint x: 651, startPoint y: 431, endPoint x: 604, endPoint y: 401, distance: 55.8
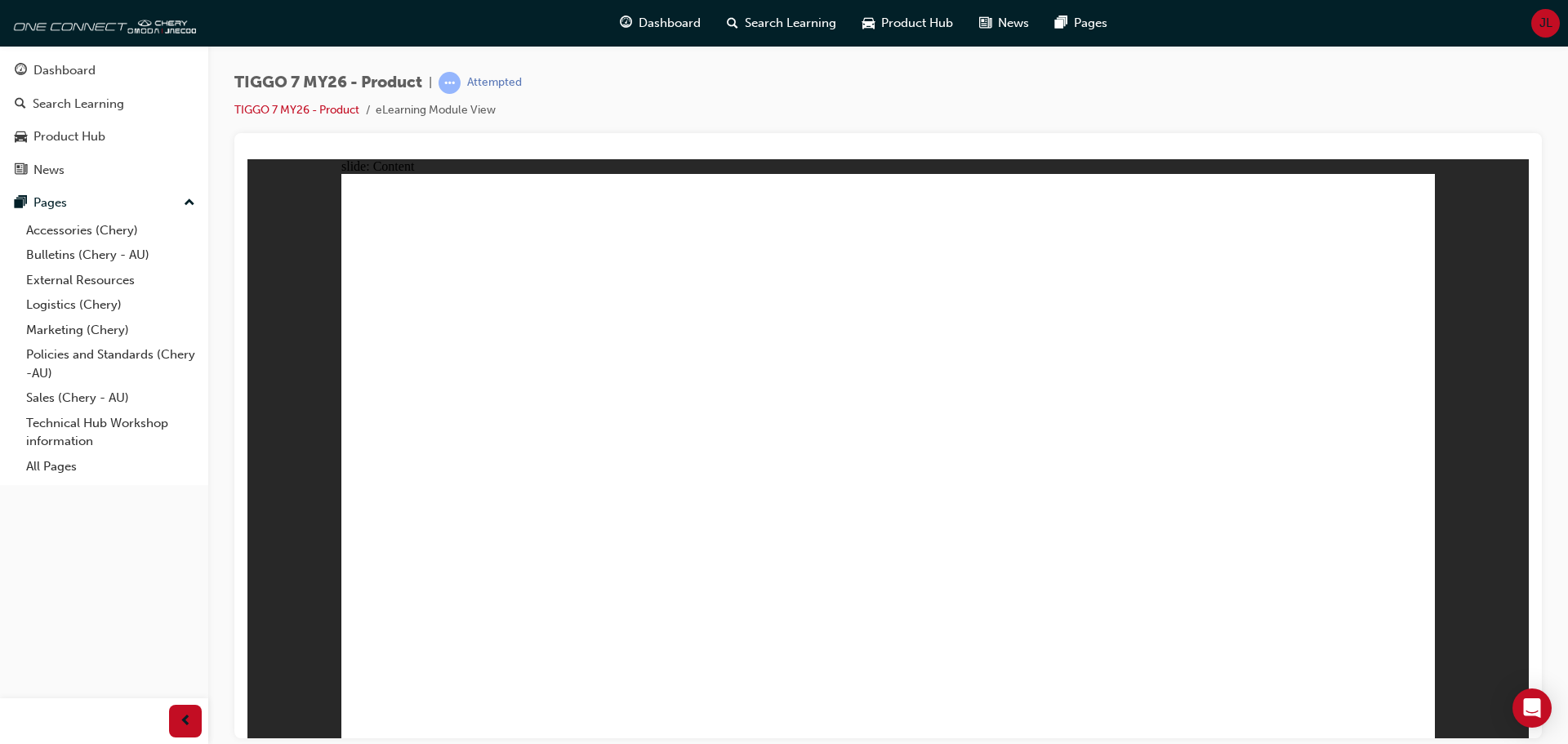
drag, startPoint x: 561, startPoint y: 377, endPoint x: 572, endPoint y: 309, distance: 68.9
drag, startPoint x: 572, startPoint y: 309, endPoint x: 517, endPoint y: 471, distance: 171.1
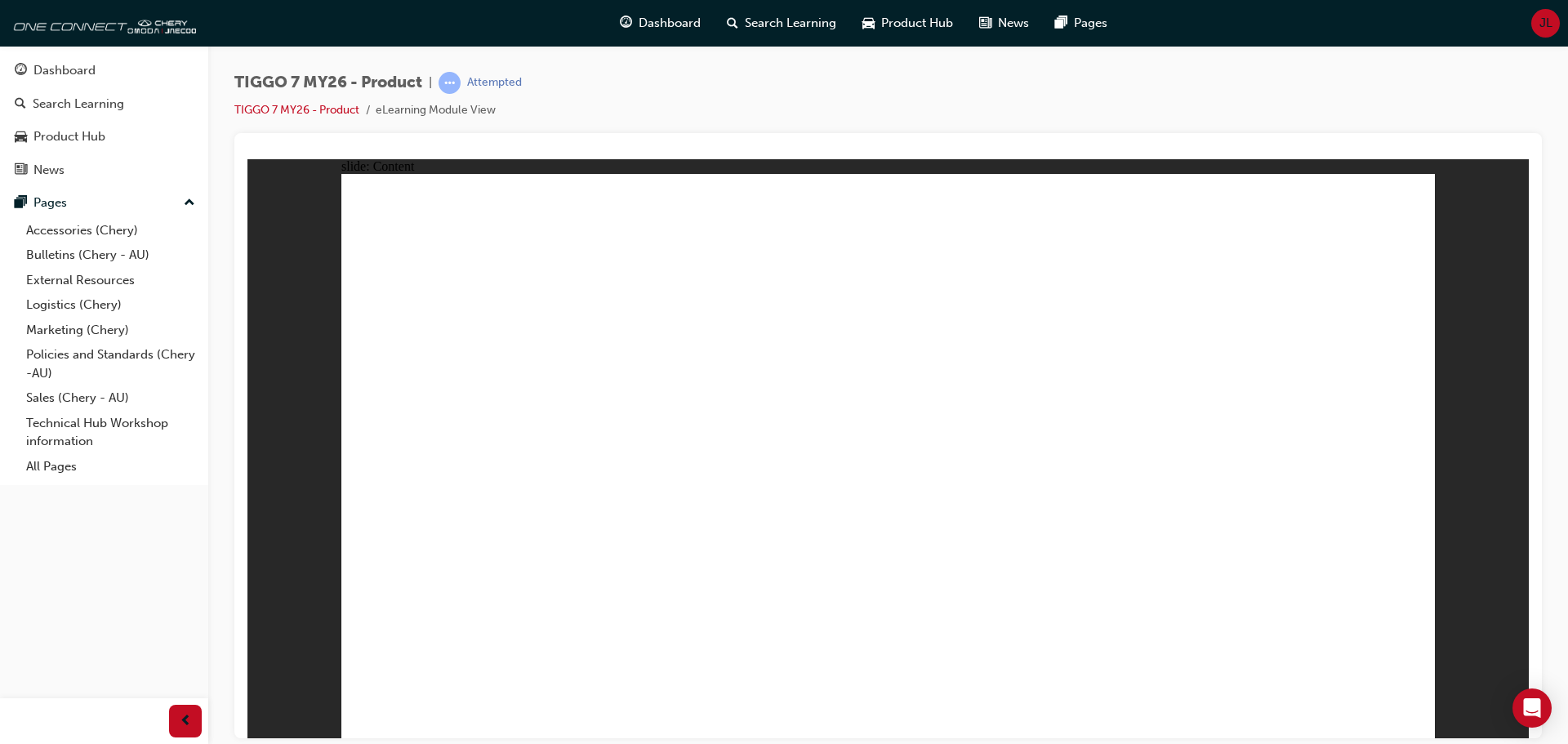
drag, startPoint x: 517, startPoint y: 471, endPoint x: 495, endPoint y: 531, distance: 63.9
drag, startPoint x: 495, startPoint y: 531, endPoint x: 548, endPoint y: 569, distance: 65.2
drag, startPoint x: 576, startPoint y: 580, endPoint x: 655, endPoint y: 347, distance: 246.0
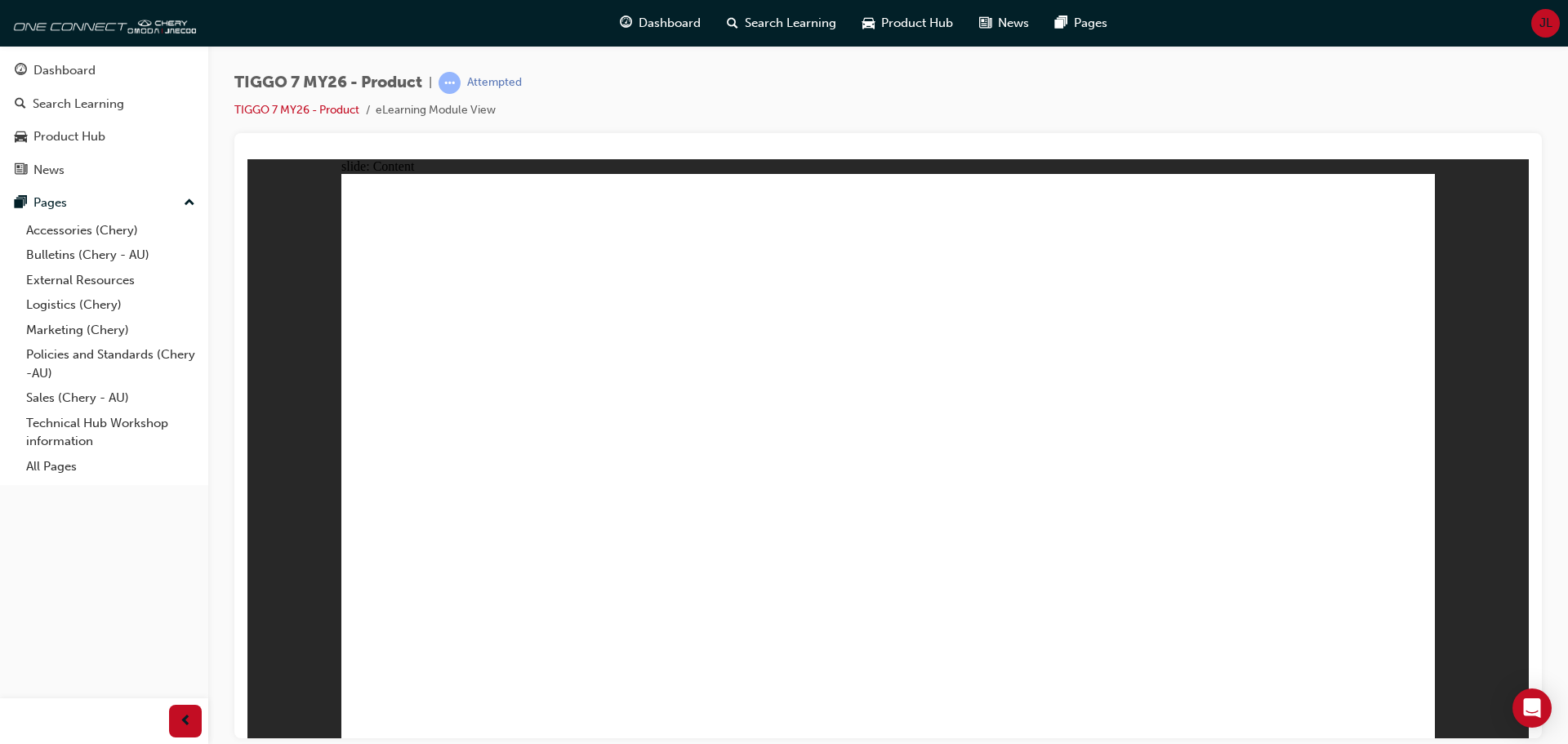
drag, startPoint x: 642, startPoint y: 296, endPoint x: 691, endPoint y: 257, distance: 62.6
drag, startPoint x: 691, startPoint y: 256, endPoint x: 846, endPoint y: 258, distance: 155.0
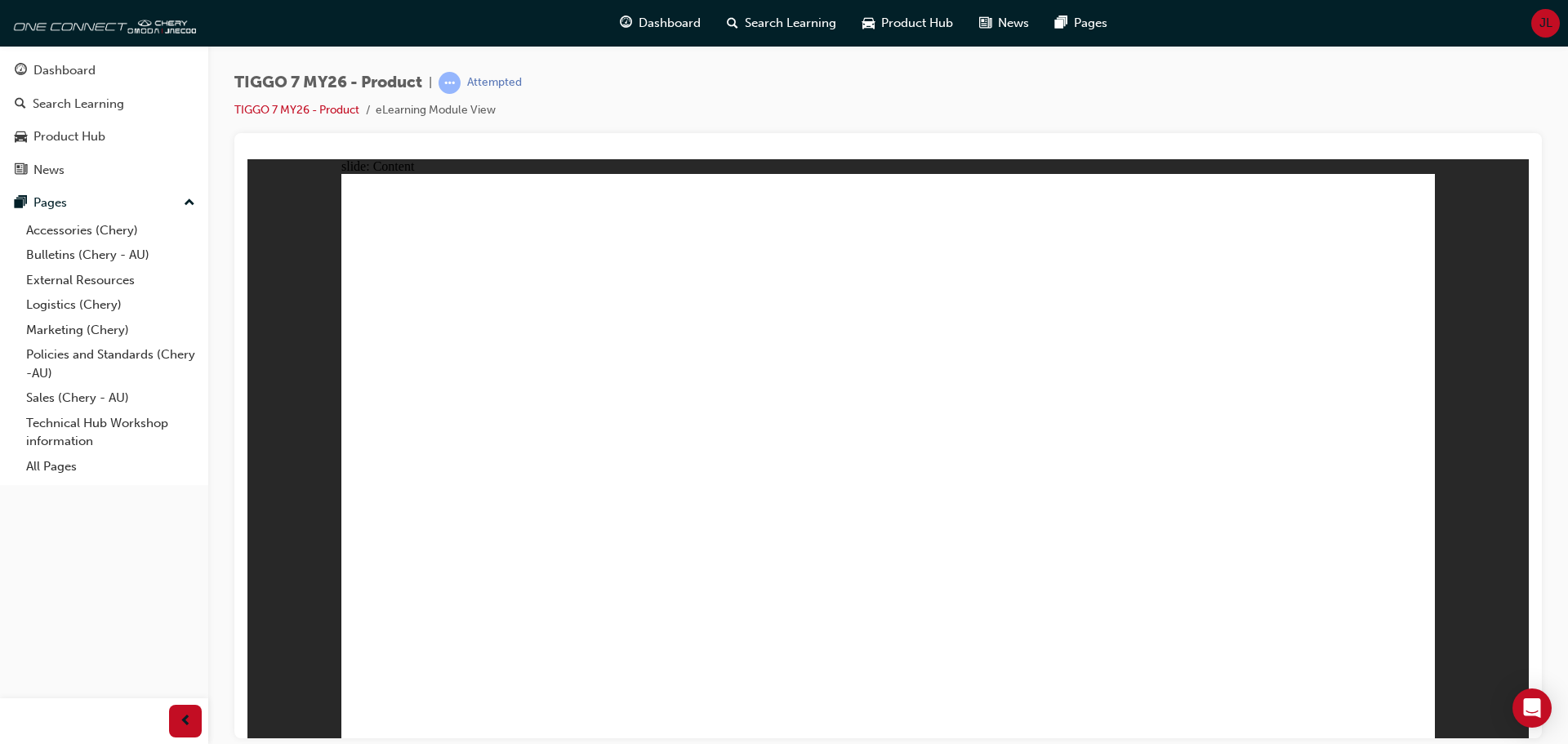
drag, startPoint x: 846, startPoint y: 258, endPoint x: 1199, endPoint y: 359, distance: 367.2
drag, startPoint x: 1199, startPoint y: 359, endPoint x: 1214, endPoint y: 368, distance: 17.5
drag, startPoint x: 1255, startPoint y: 418, endPoint x: 1228, endPoint y: 500, distance: 86.3
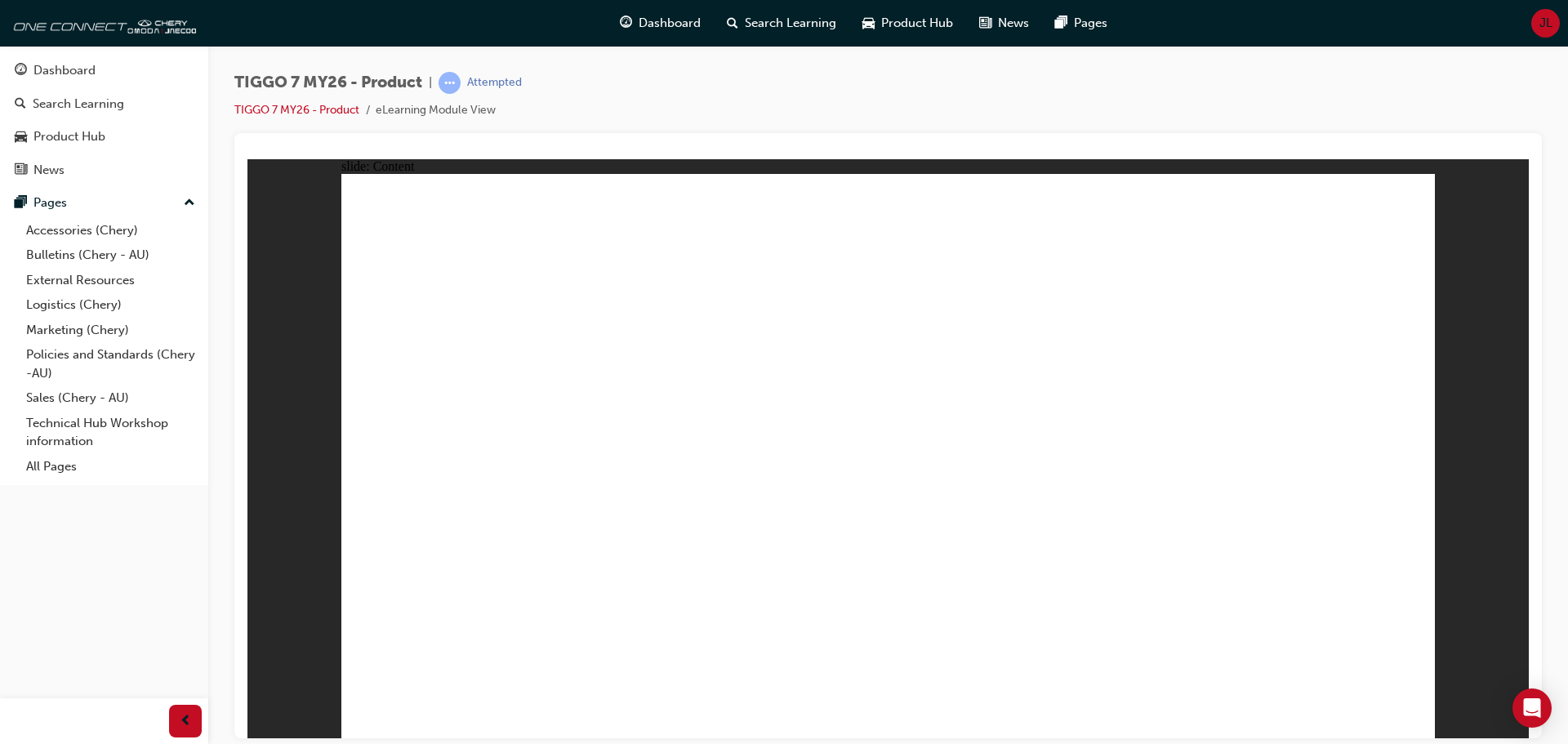
drag, startPoint x: 1239, startPoint y: 556, endPoint x: 1233, endPoint y: 563, distance: 9.2
drag, startPoint x: 1172, startPoint y: 598, endPoint x: 947, endPoint y: 644, distance: 229.7
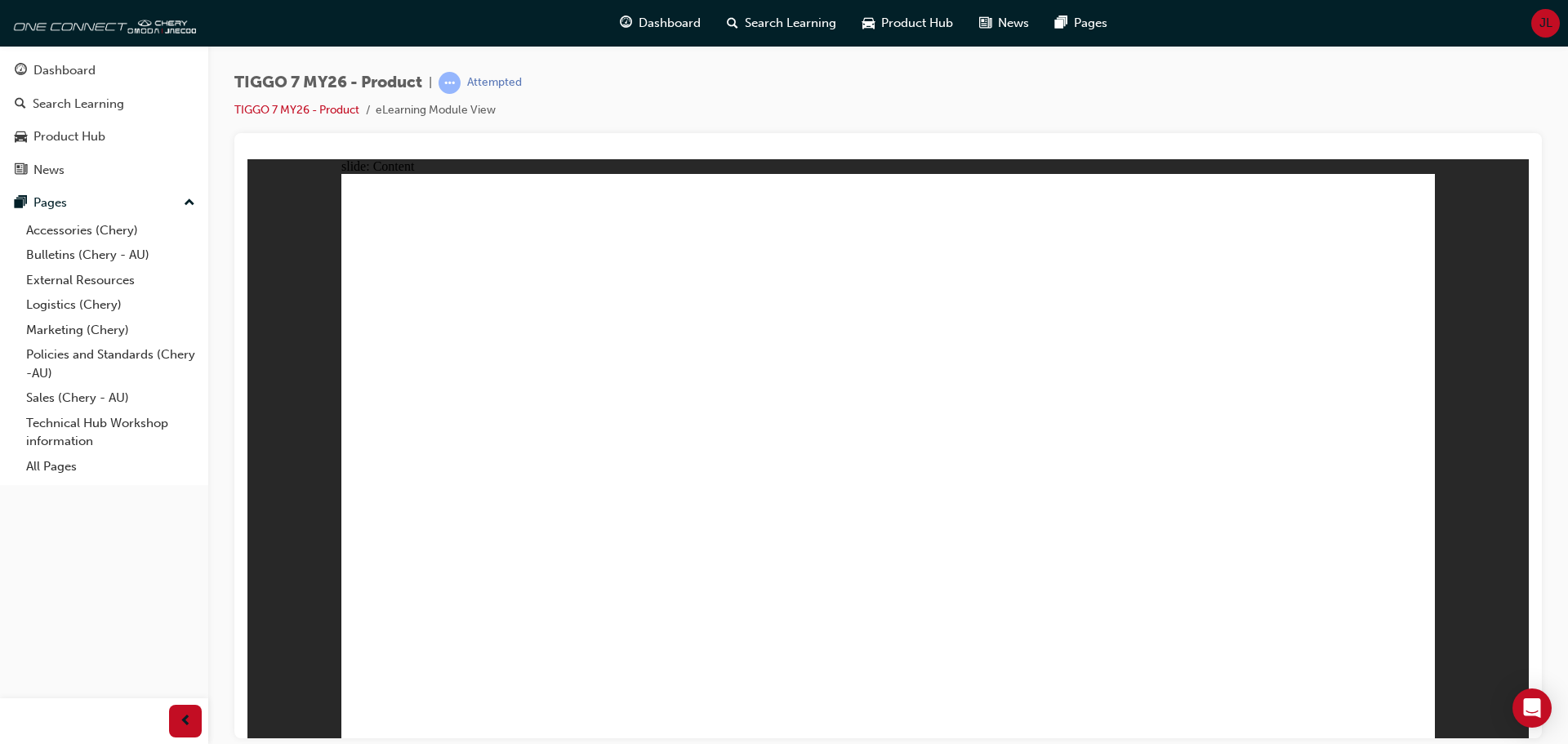
drag, startPoint x: 930, startPoint y: 651, endPoint x: 602, endPoint y: 646, distance: 328.0
drag, startPoint x: 602, startPoint y: 646, endPoint x: 500, endPoint y: 627, distance: 103.8
drag, startPoint x: 500, startPoint y: 627, endPoint x: 503, endPoint y: 503, distance: 124.0
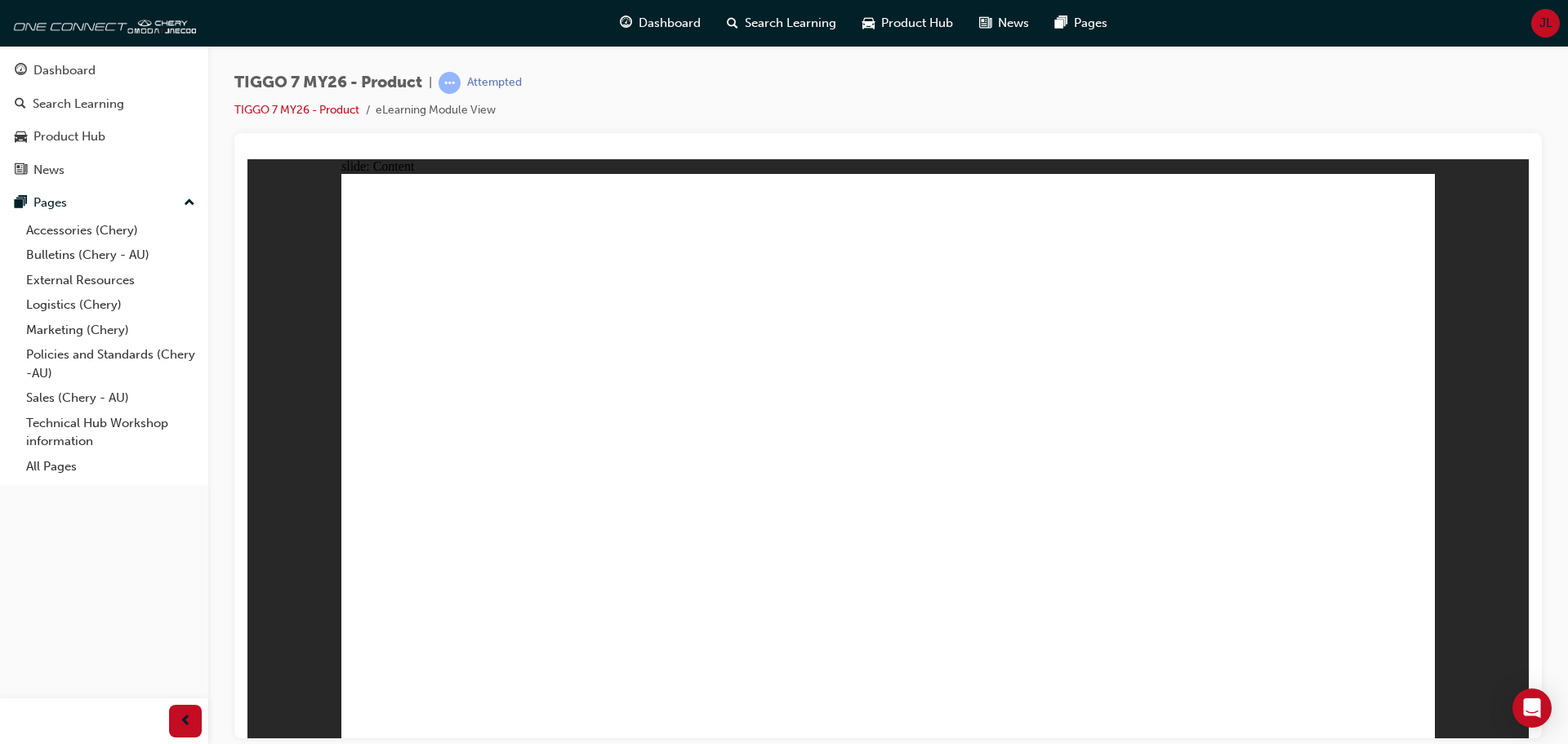
drag, startPoint x: 504, startPoint y: 501, endPoint x: 519, endPoint y: 417, distance: 85.3
drag, startPoint x: 519, startPoint y: 417, endPoint x: 575, endPoint y: 337, distance: 97.7
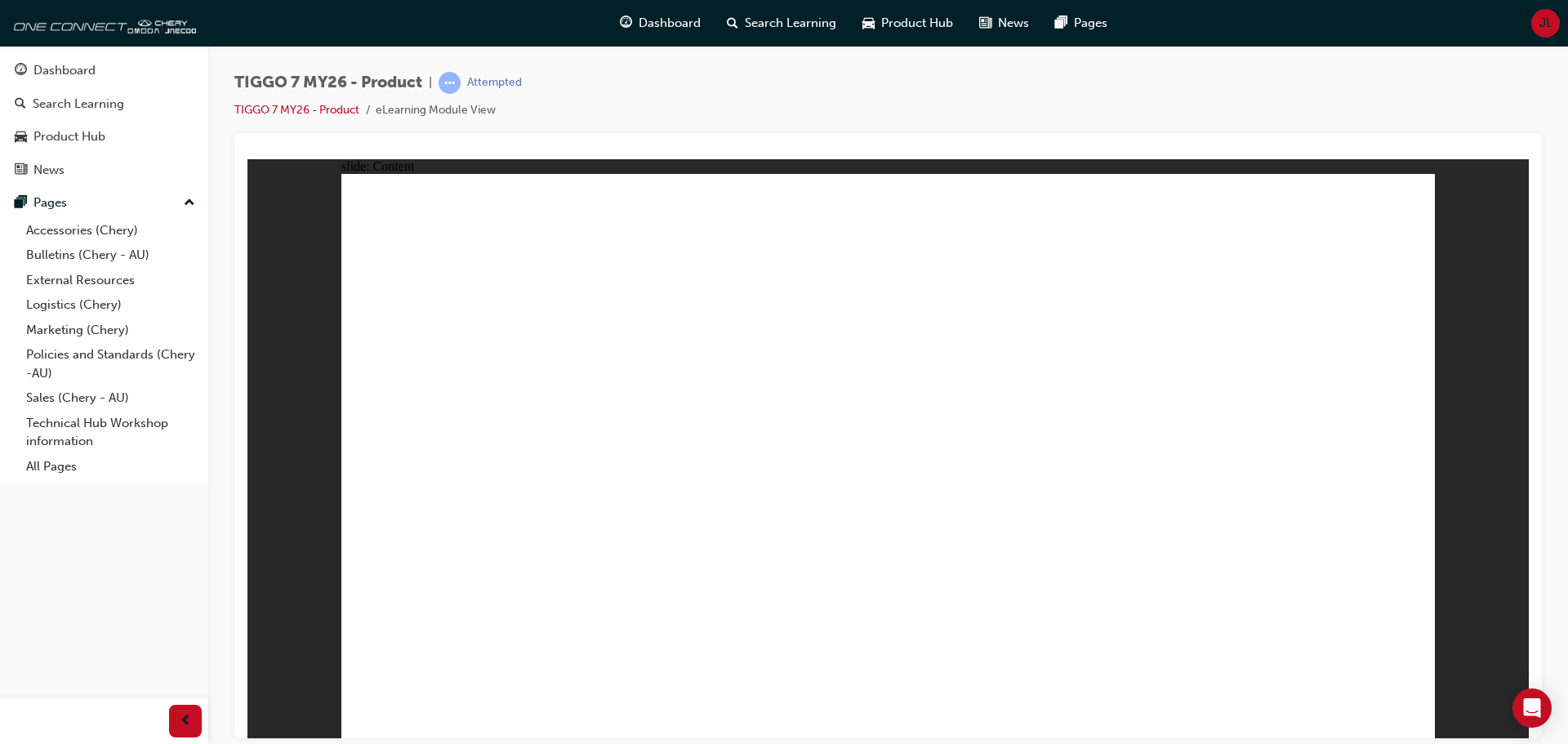
drag, startPoint x: 433, startPoint y: 611, endPoint x: 426, endPoint y: 572, distance: 39.6
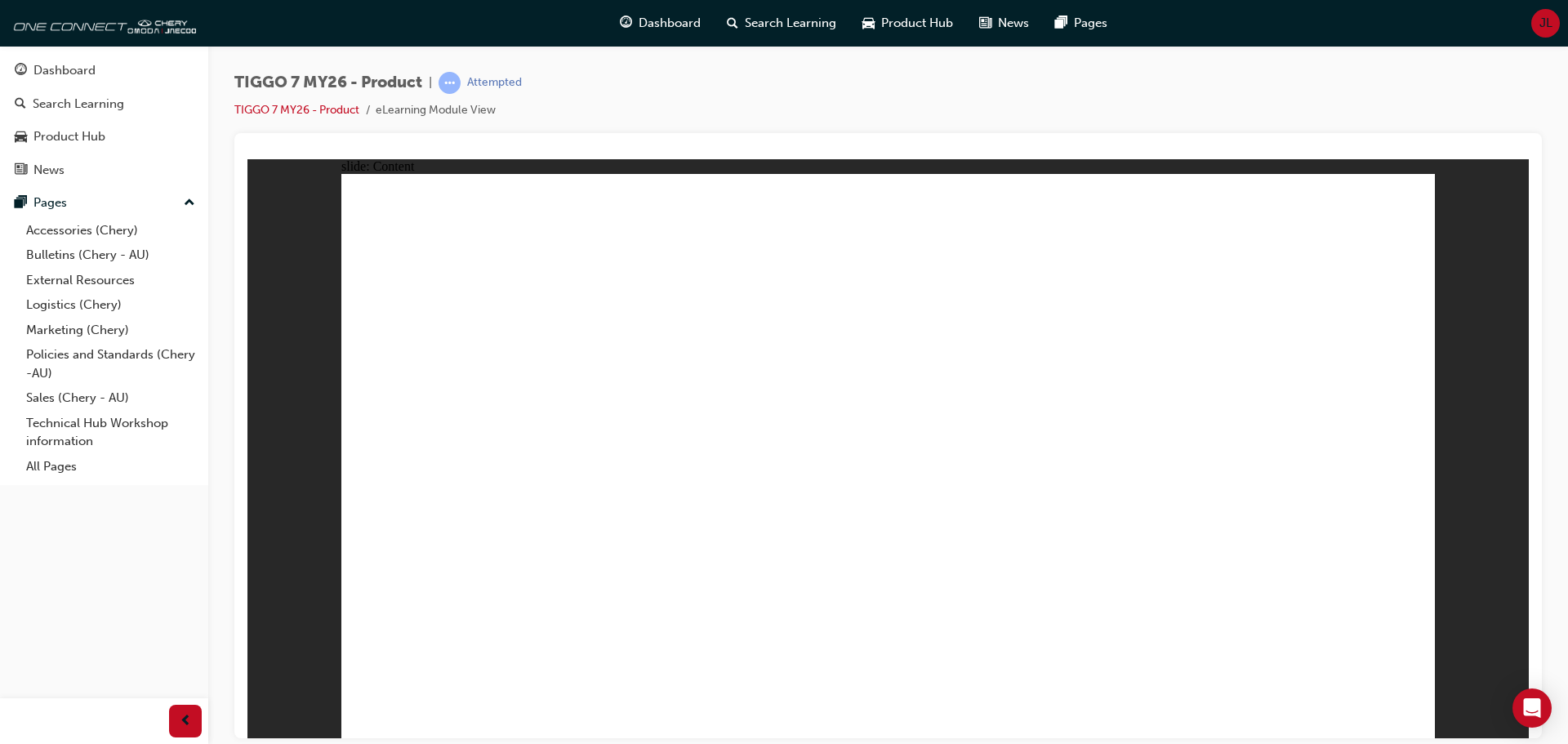
drag, startPoint x: 426, startPoint y: 572, endPoint x: 431, endPoint y: 527, distance: 45.3
drag, startPoint x: 431, startPoint y: 527, endPoint x: 437, endPoint y: 396, distance: 131.1
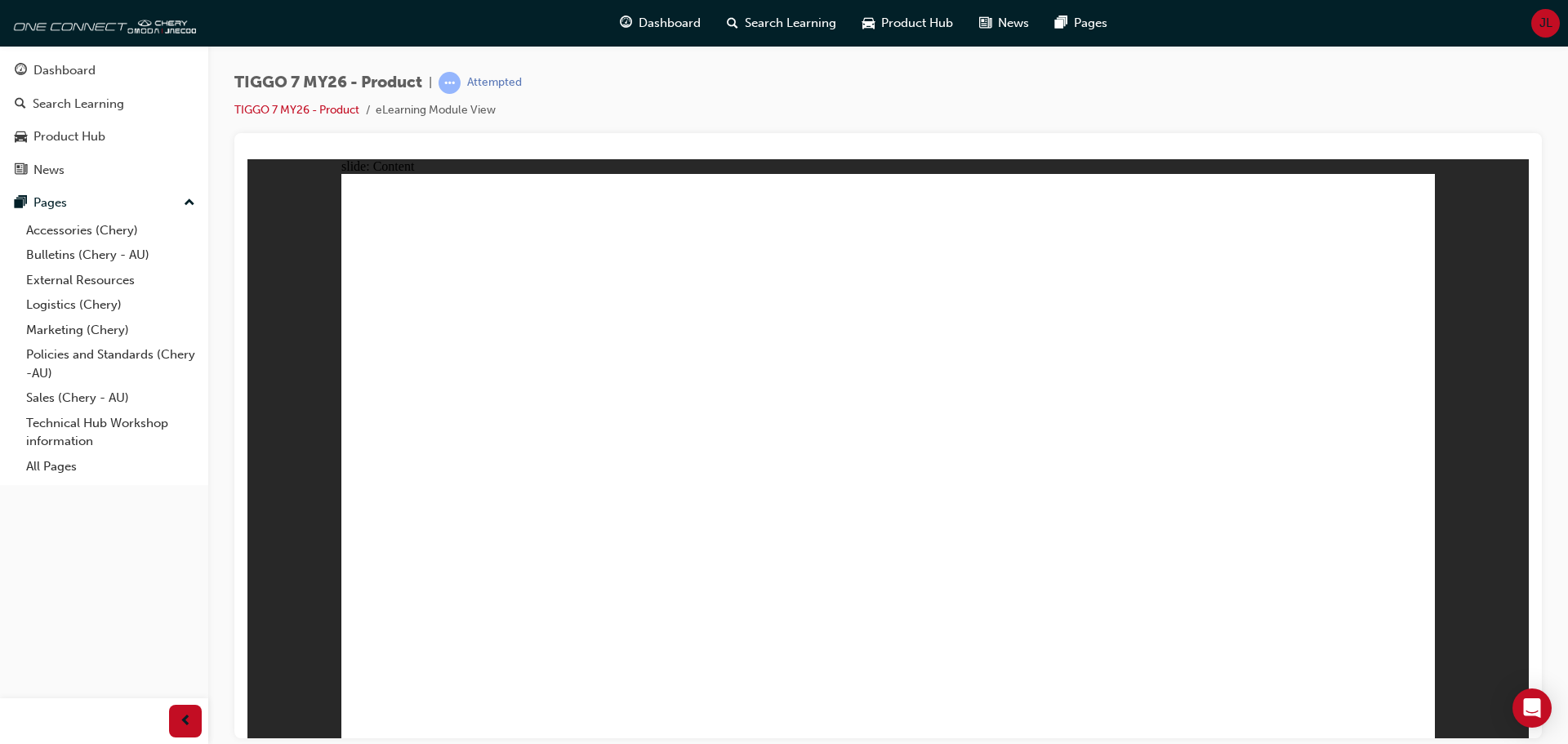
drag, startPoint x: 437, startPoint y: 396, endPoint x: 461, endPoint y: 315, distance: 84.5
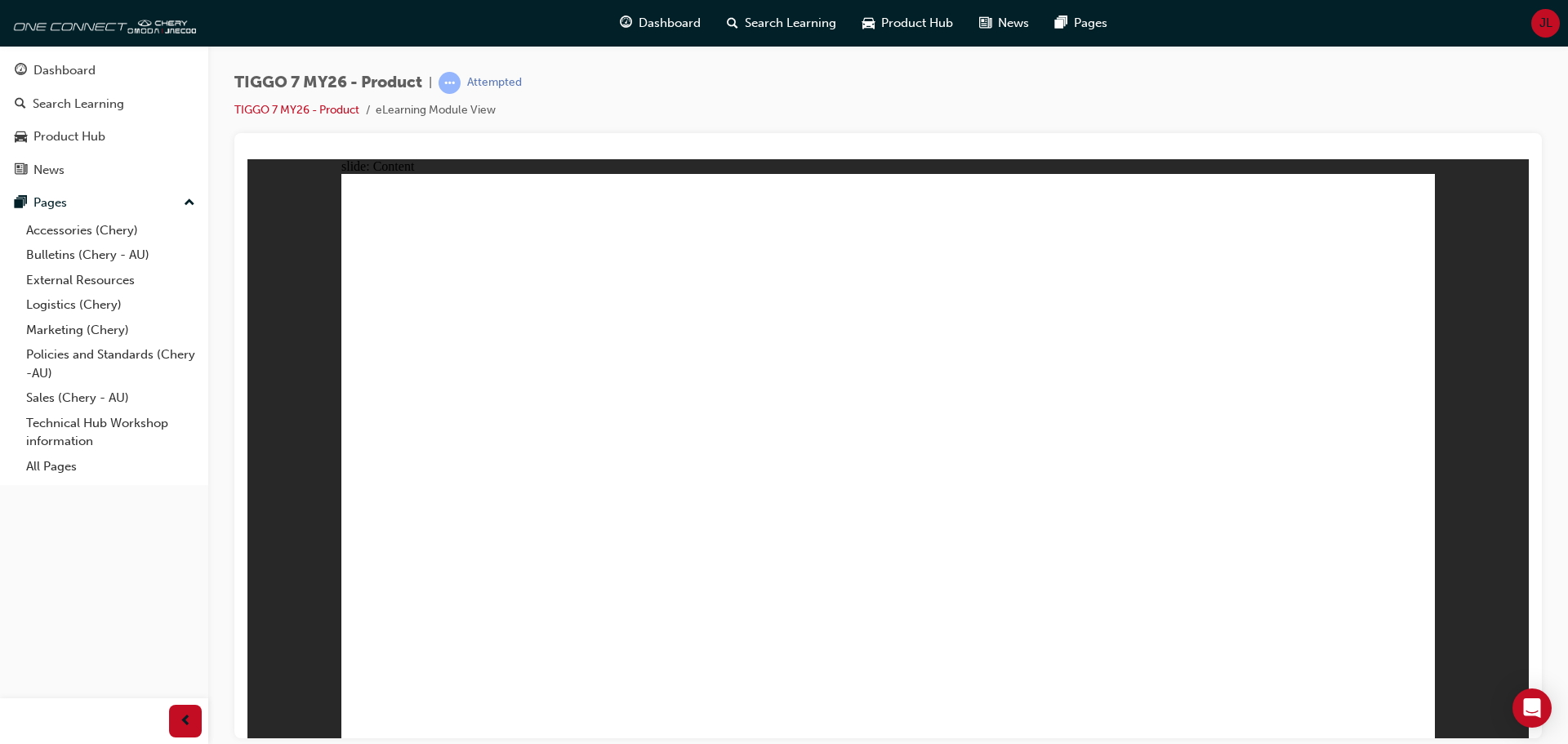
drag, startPoint x: 699, startPoint y: 478, endPoint x: 757, endPoint y: 471, distance: 58.4
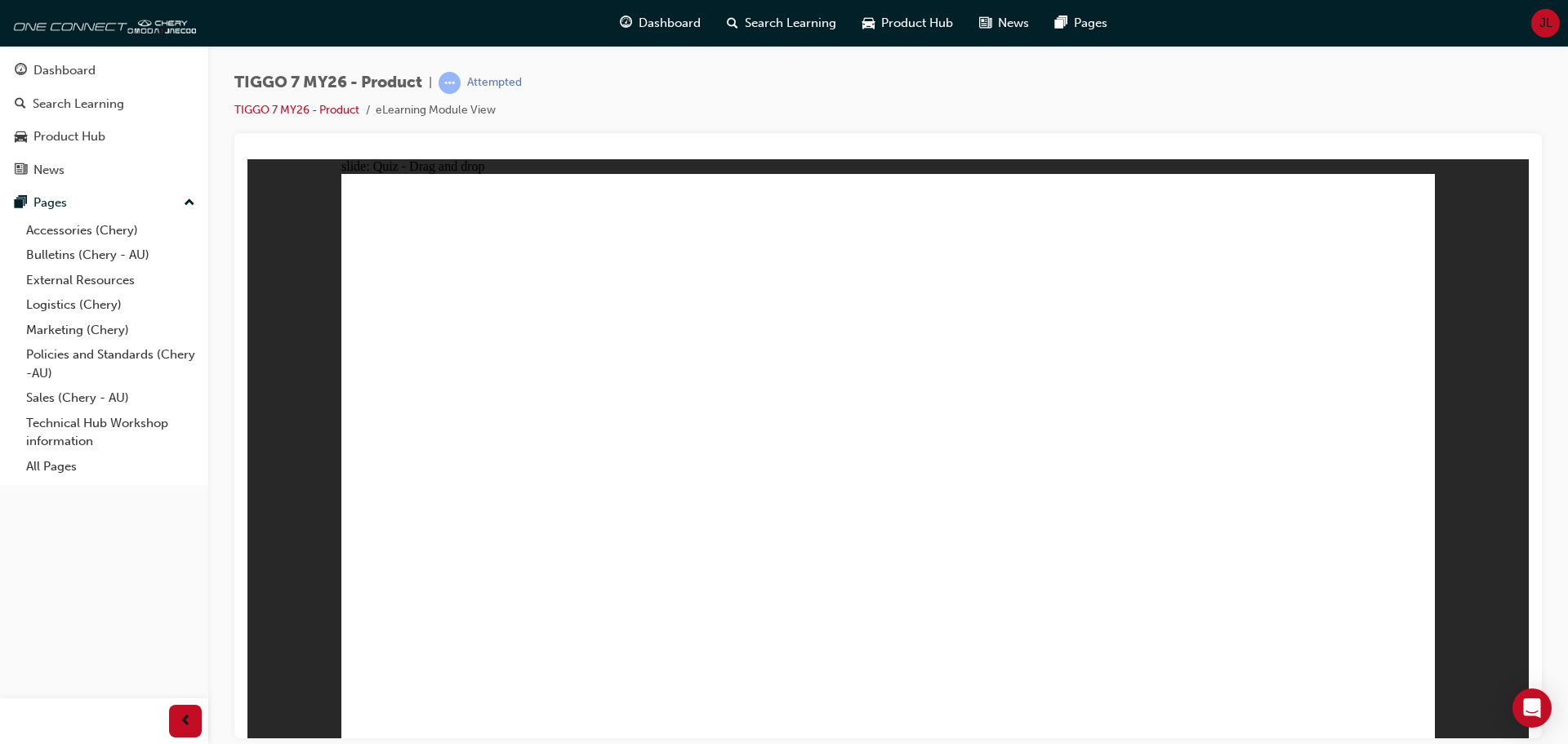
drag, startPoint x: 1221, startPoint y: 426, endPoint x: 1292, endPoint y: 488, distance: 94.3
drag, startPoint x: 1077, startPoint y: 275, endPoint x: 494, endPoint y: 488, distance: 620.7
drag, startPoint x: 1209, startPoint y: 340, endPoint x: 701, endPoint y: 478, distance: 526.4
drag, startPoint x: 696, startPoint y: 490, endPoint x: 906, endPoint y: 491, distance: 210.0
drag, startPoint x: 996, startPoint y: 346, endPoint x: 750, endPoint y: 462, distance: 272.0
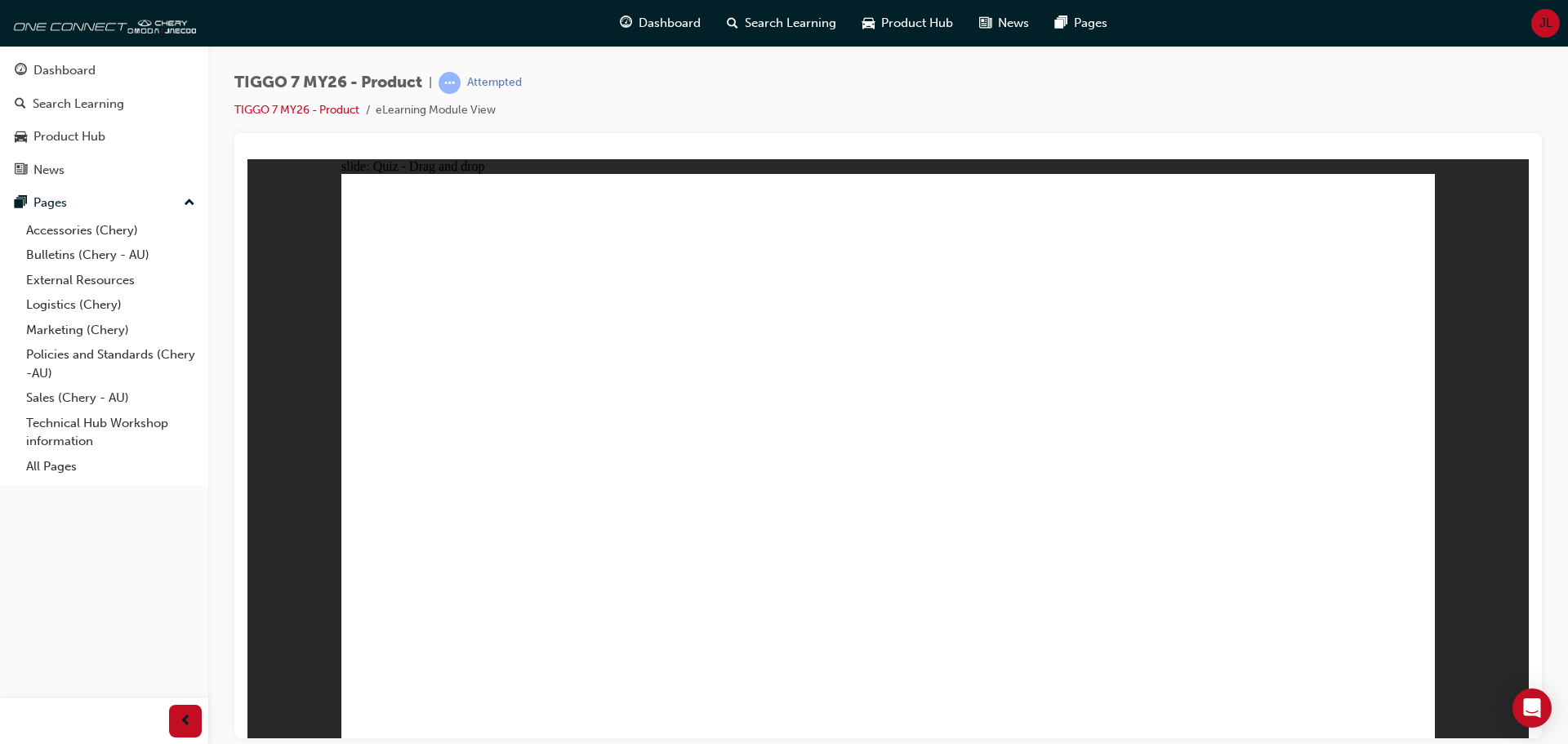
drag, startPoint x: 1264, startPoint y: 258, endPoint x: 1077, endPoint y: 496, distance: 302.7
drag, startPoint x: 873, startPoint y: 312, endPoint x: 491, endPoint y: 521, distance: 435.4
drag, startPoint x: 1075, startPoint y: 312, endPoint x: 438, endPoint y: 576, distance: 689.5
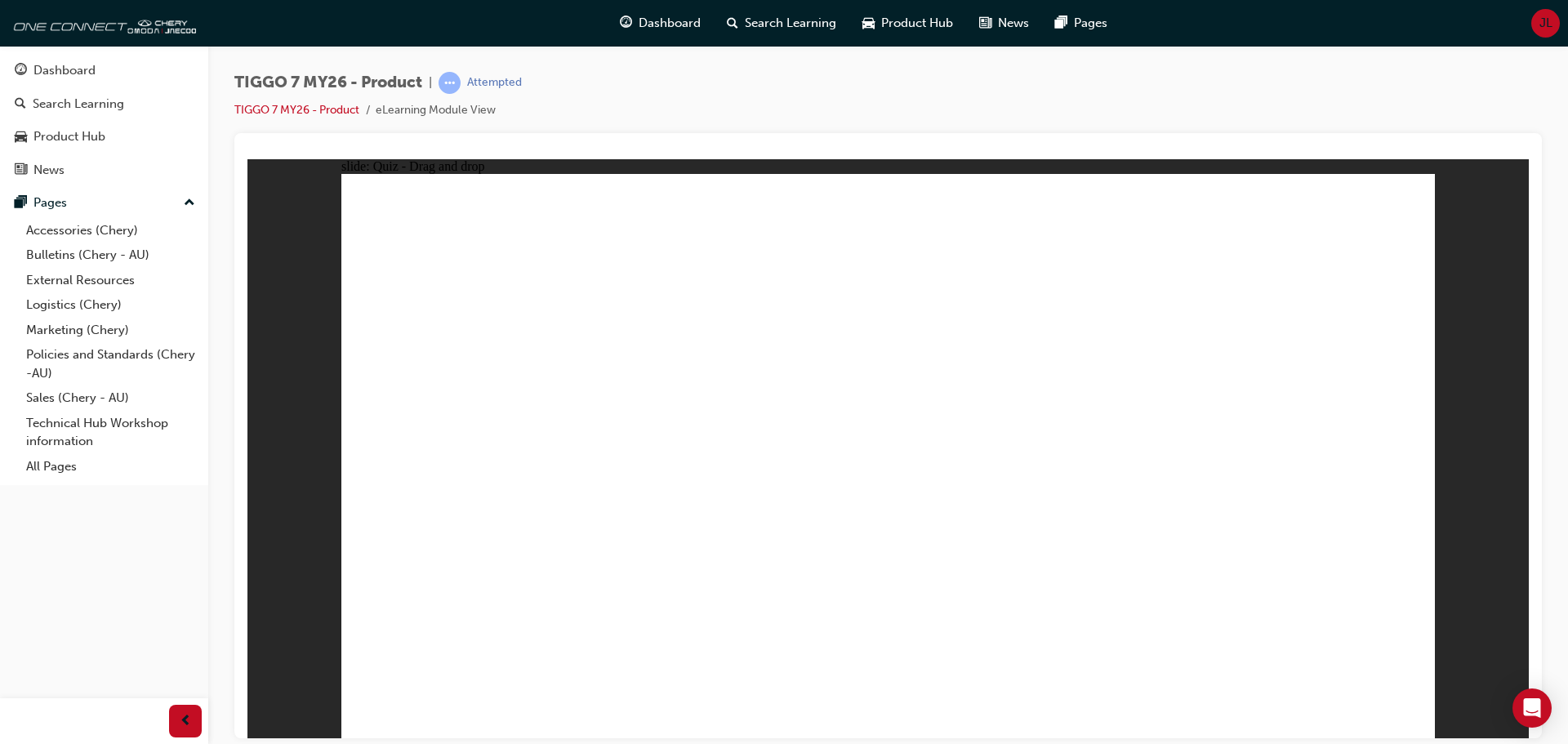
drag, startPoint x: 1297, startPoint y: 297, endPoint x: 1003, endPoint y: 519, distance: 368.4
drag, startPoint x: 975, startPoint y: 336, endPoint x: 993, endPoint y: 489, distance: 154.1
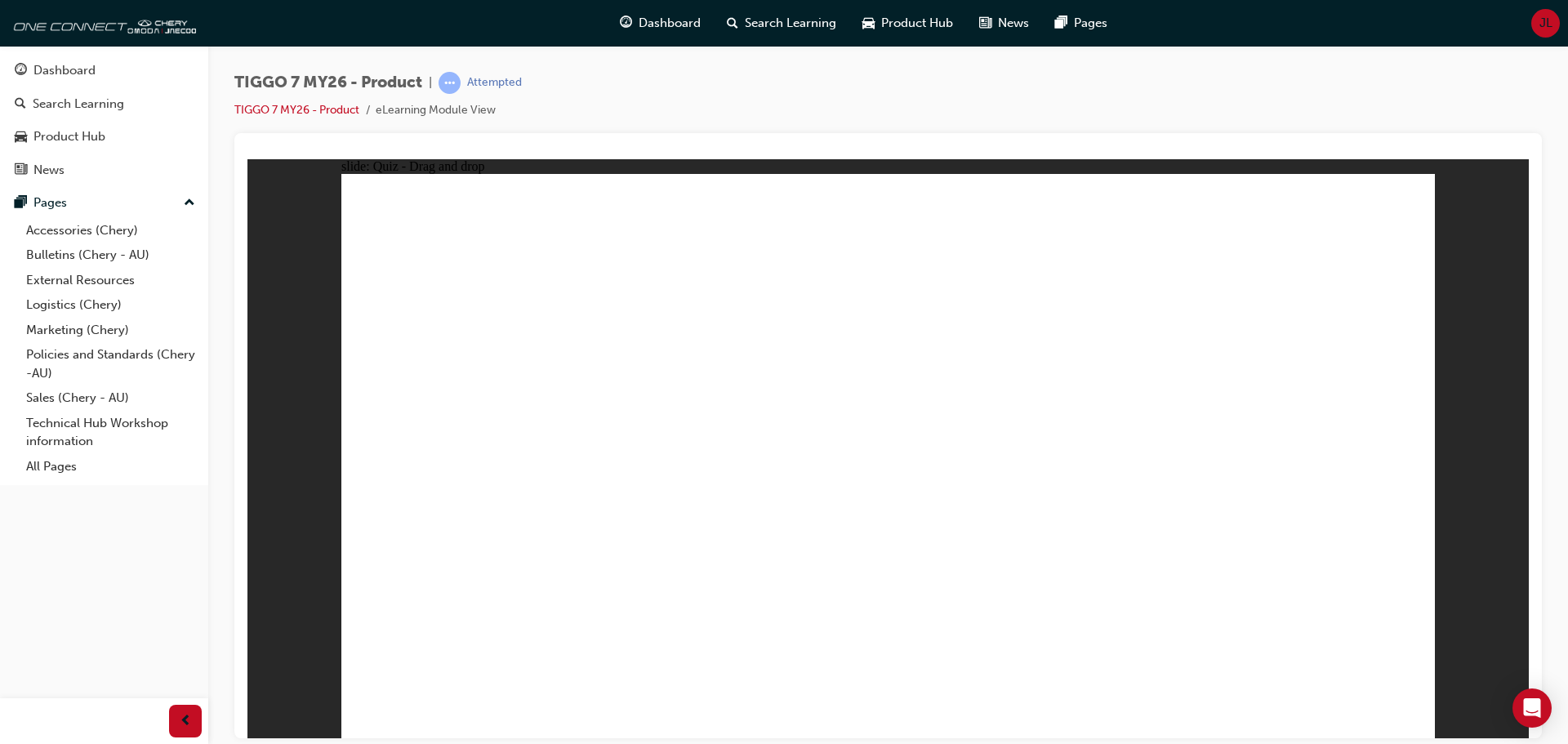
drag, startPoint x: 968, startPoint y: 351, endPoint x: 1030, endPoint y: 548, distance: 206.5
drag, startPoint x: 894, startPoint y: 299, endPoint x: 680, endPoint y: 426, distance: 248.8
drag, startPoint x: 1000, startPoint y: 316, endPoint x: 672, endPoint y: 445, distance: 352.5
drag, startPoint x: 1334, startPoint y: 270, endPoint x: 1080, endPoint y: 450, distance: 311.3
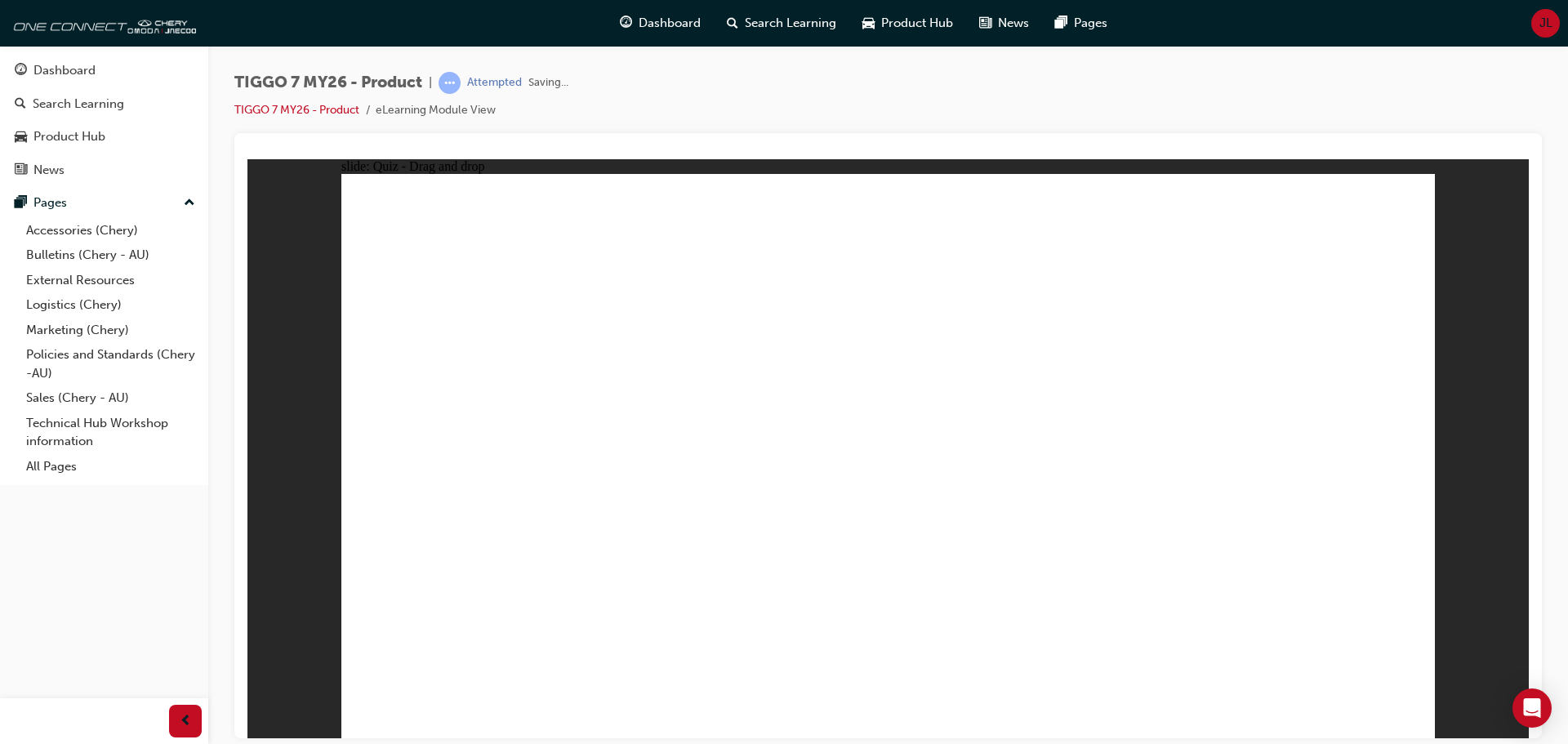
radio input "true"
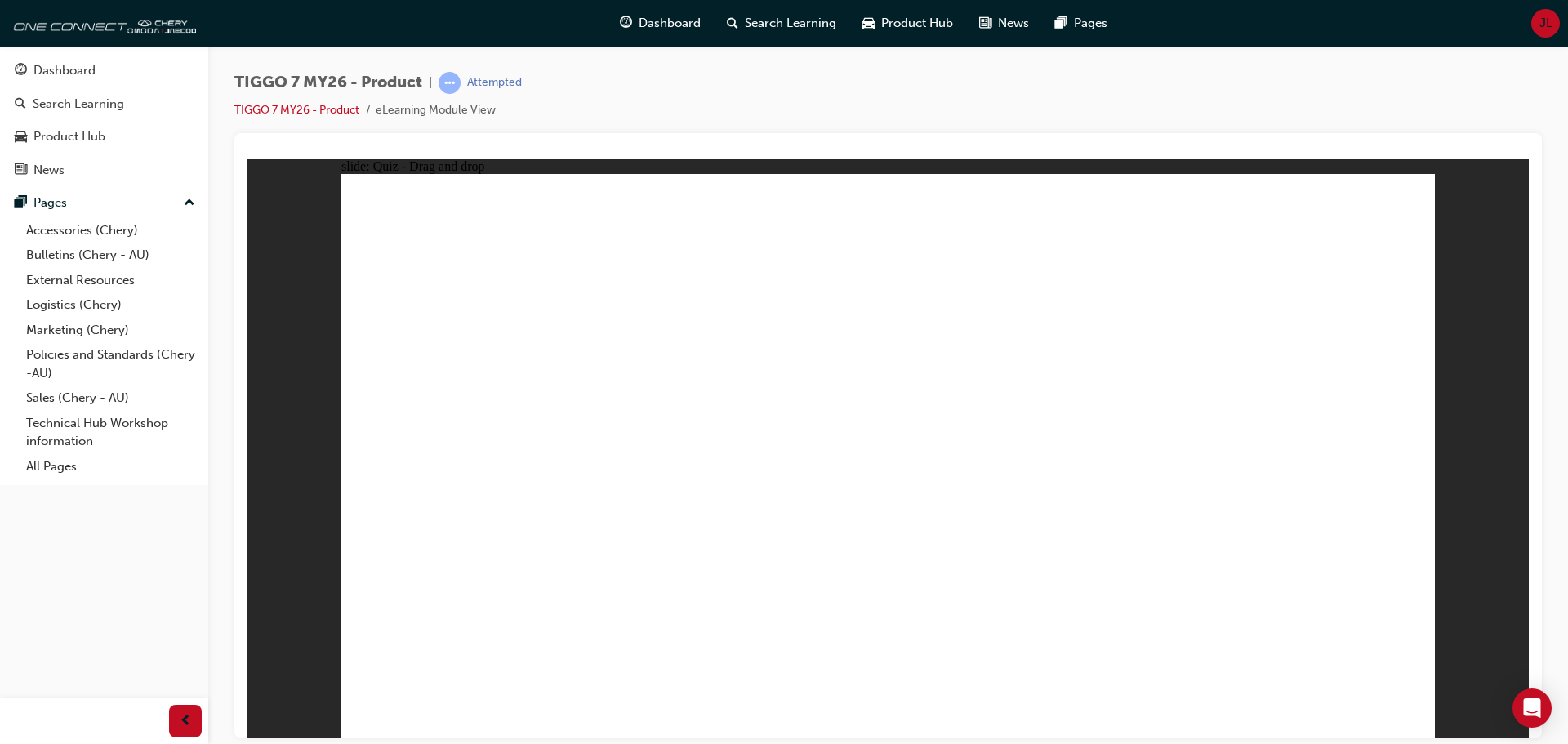
drag, startPoint x: 1053, startPoint y: 325, endPoint x: 1040, endPoint y: 534, distance: 209.4
drag, startPoint x: 1056, startPoint y: 277, endPoint x: 1059, endPoint y: 478, distance: 201.0
drag, startPoint x: 1073, startPoint y: 243, endPoint x: 1062, endPoint y: 599, distance: 356.2
drag, startPoint x: 909, startPoint y: 278, endPoint x: 1031, endPoint y: 564, distance: 310.9
drag, startPoint x: 902, startPoint y: 224, endPoint x: 1093, endPoint y: 457, distance: 301.3
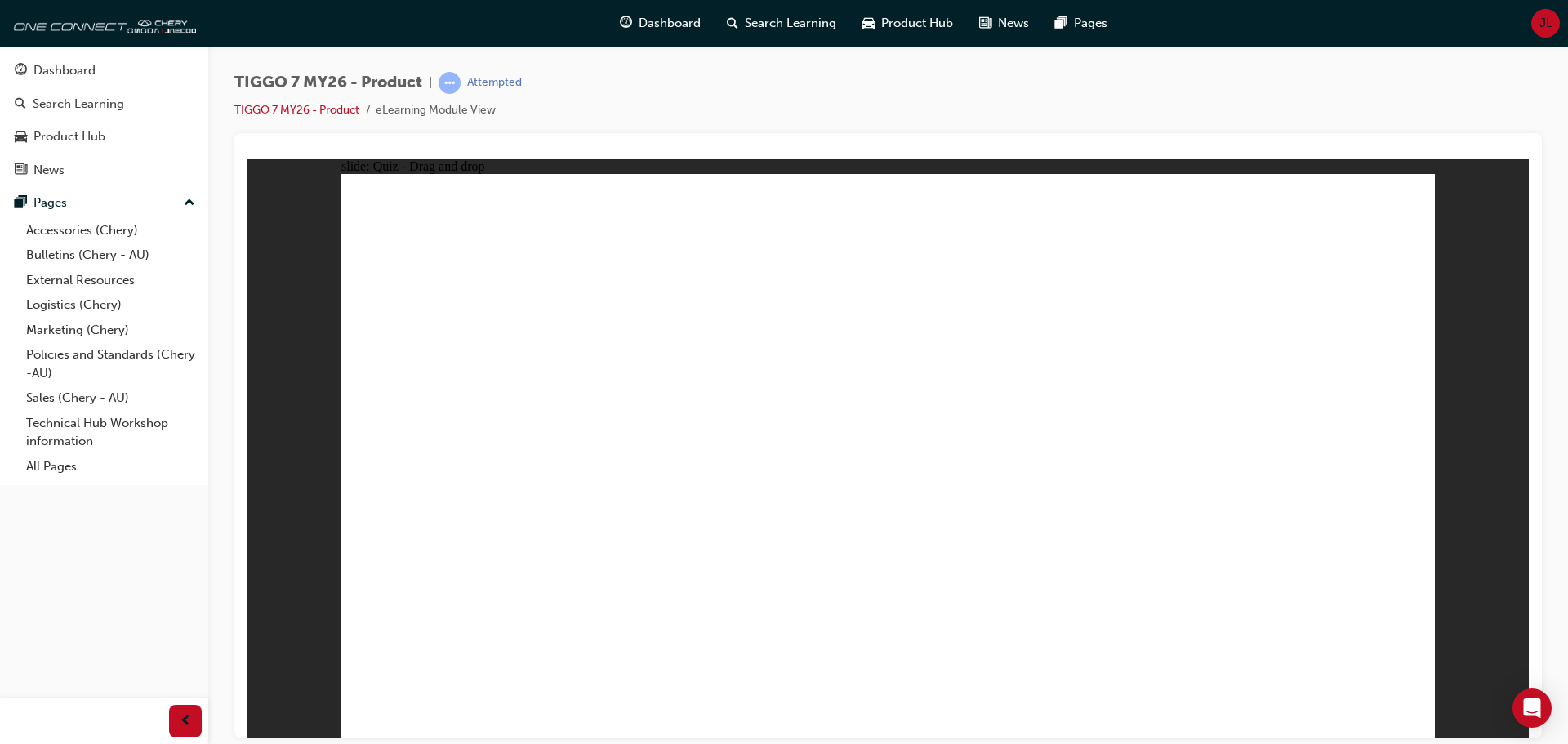
drag, startPoint x: 1216, startPoint y: 312, endPoint x: 1091, endPoint y: 563, distance: 280.4
drag, startPoint x: 1239, startPoint y: 237, endPoint x: 1020, endPoint y: 597, distance: 421.4
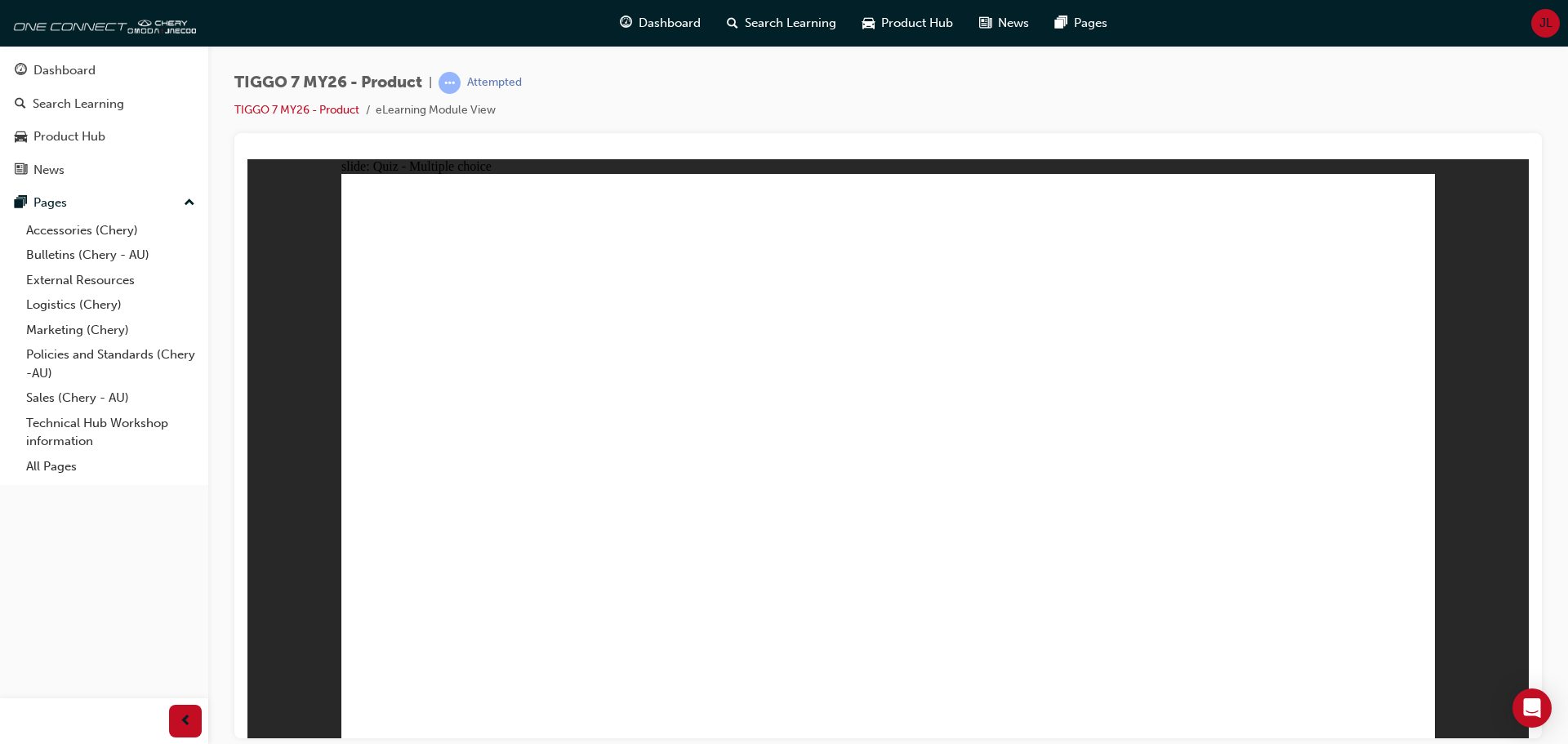
radio input "true"
drag, startPoint x: 1147, startPoint y: 344, endPoint x: 1263, endPoint y: 486, distance: 183.4
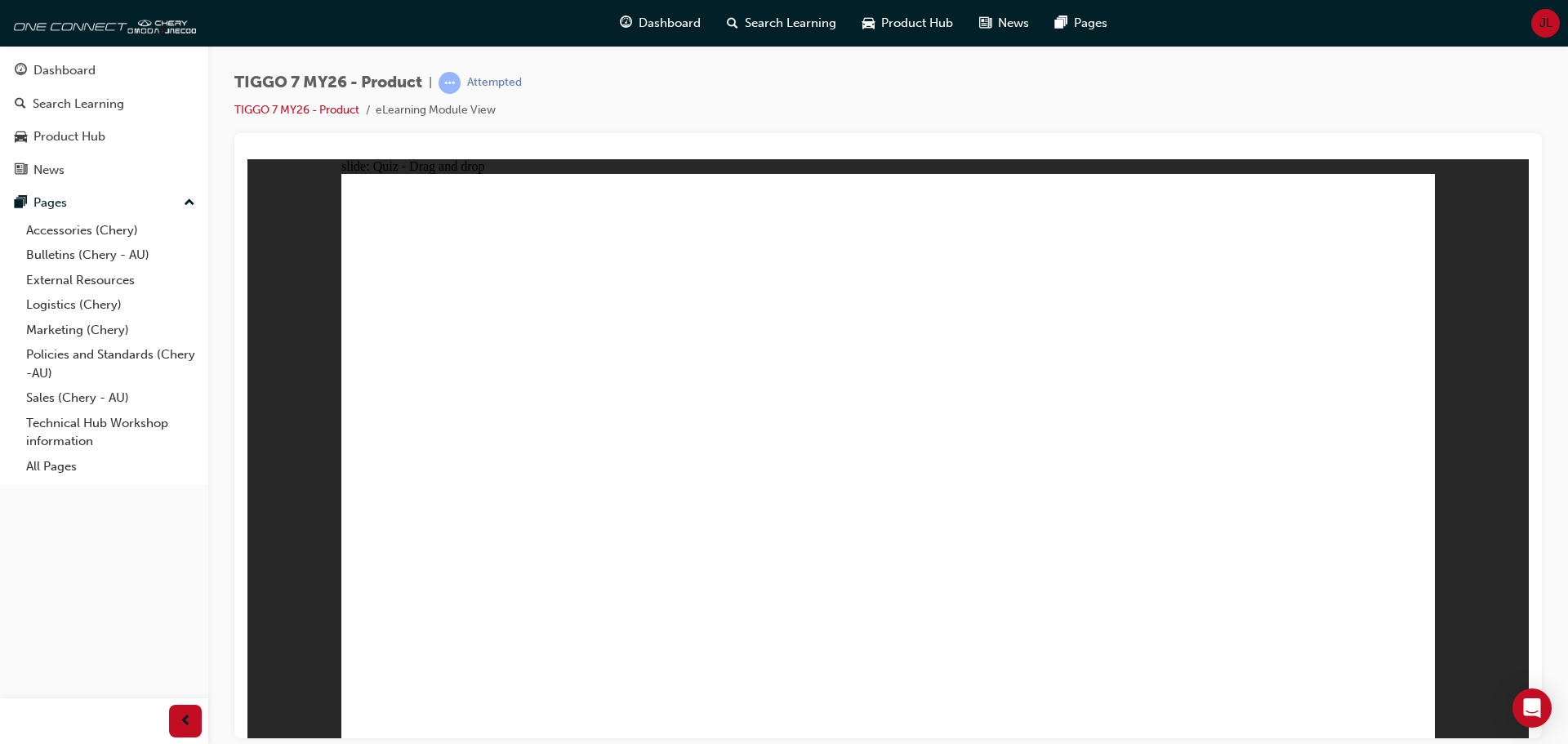
drag, startPoint x: 1151, startPoint y: 264, endPoint x: 762, endPoint y: 494, distance: 451.9
drag, startPoint x: 1348, startPoint y: 251, endPoint x: 944, endPoint y: 498, distance: 473.5
drag, startPoint x: 956, startPoint y: 350, endPoint x: 1094, endPoint y: 480, distance: 189.6
drag, startPoint x: 779, startPoint y: 290, endPoint x: 506, endPoint y: 510, distance: 350.6
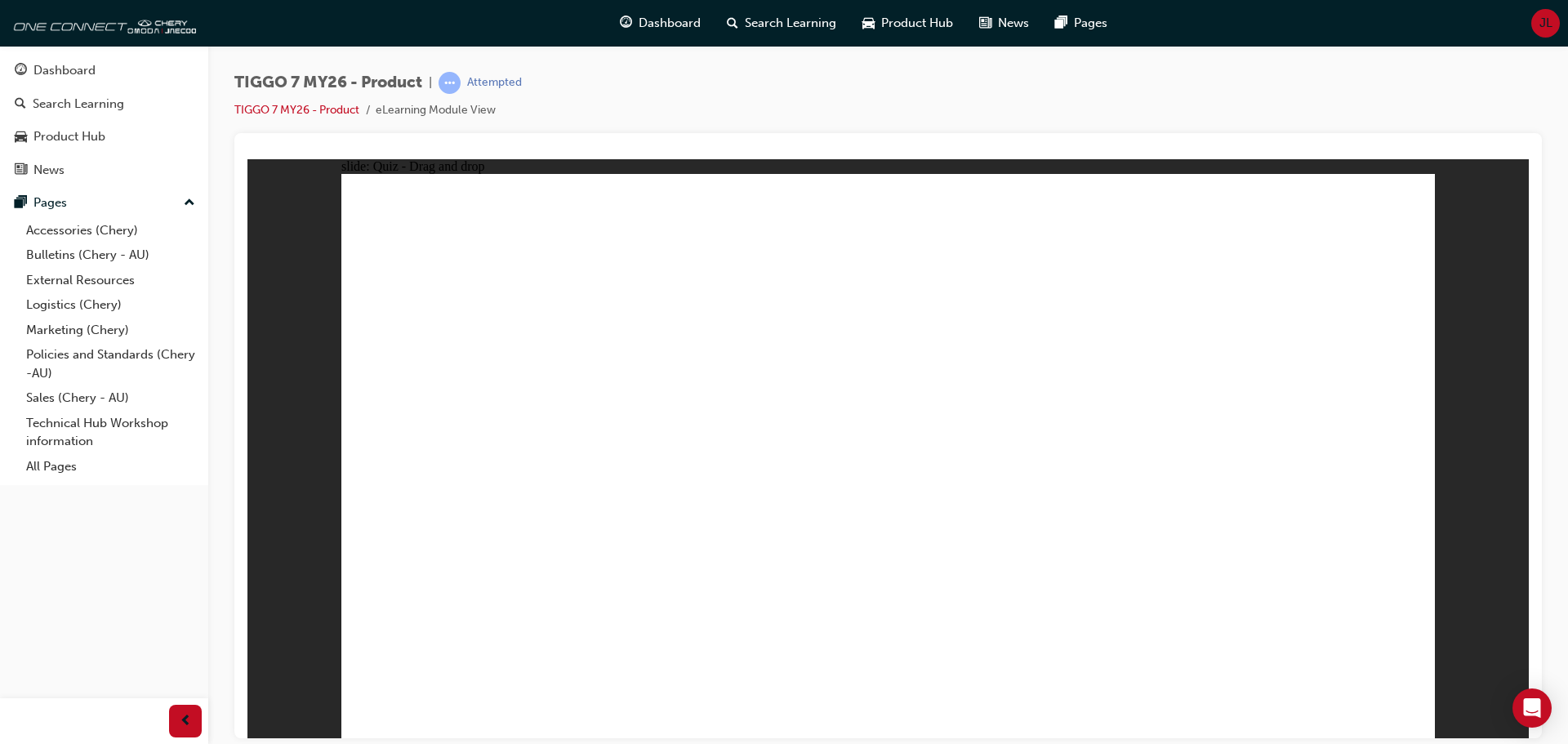
radio input "true"
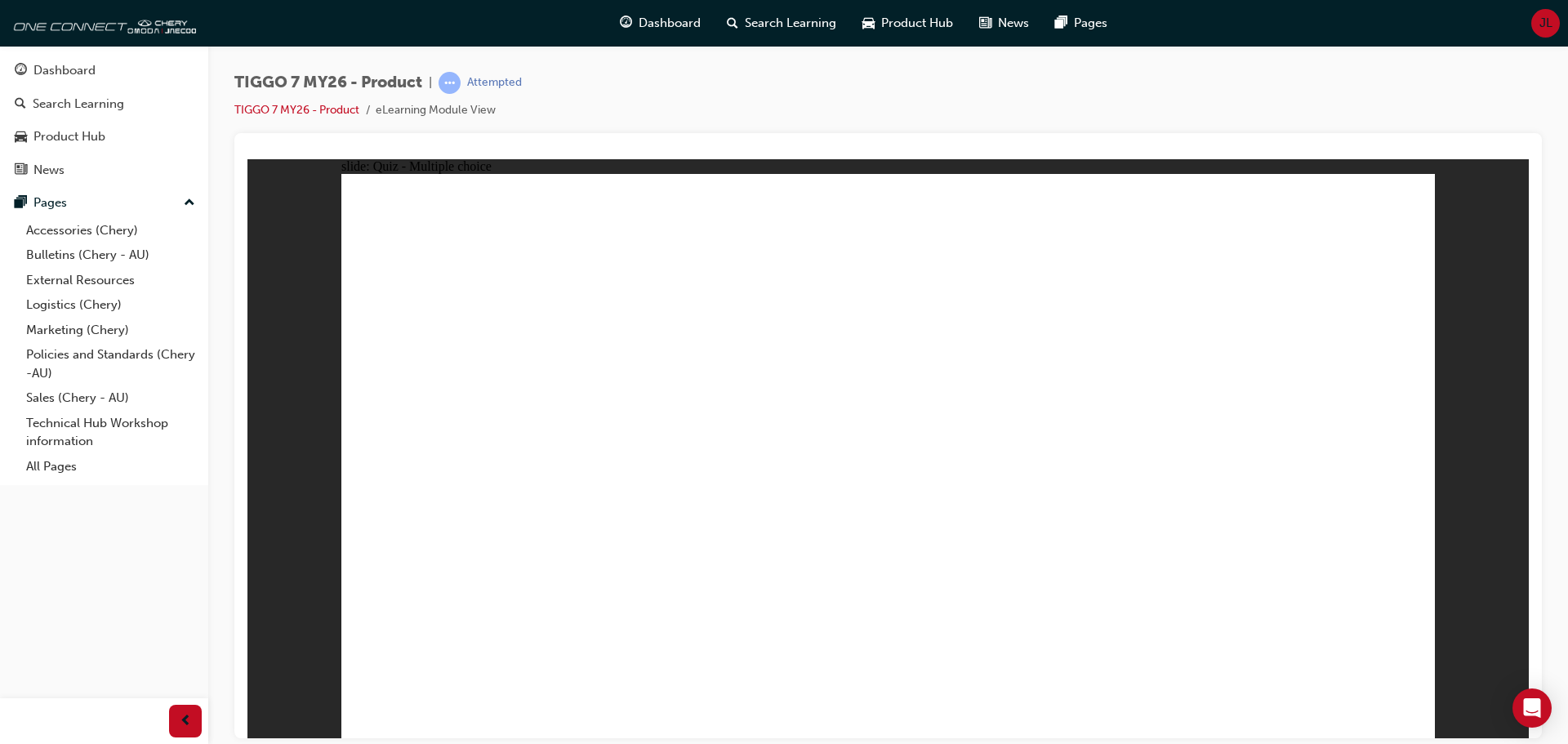
radio input "true"
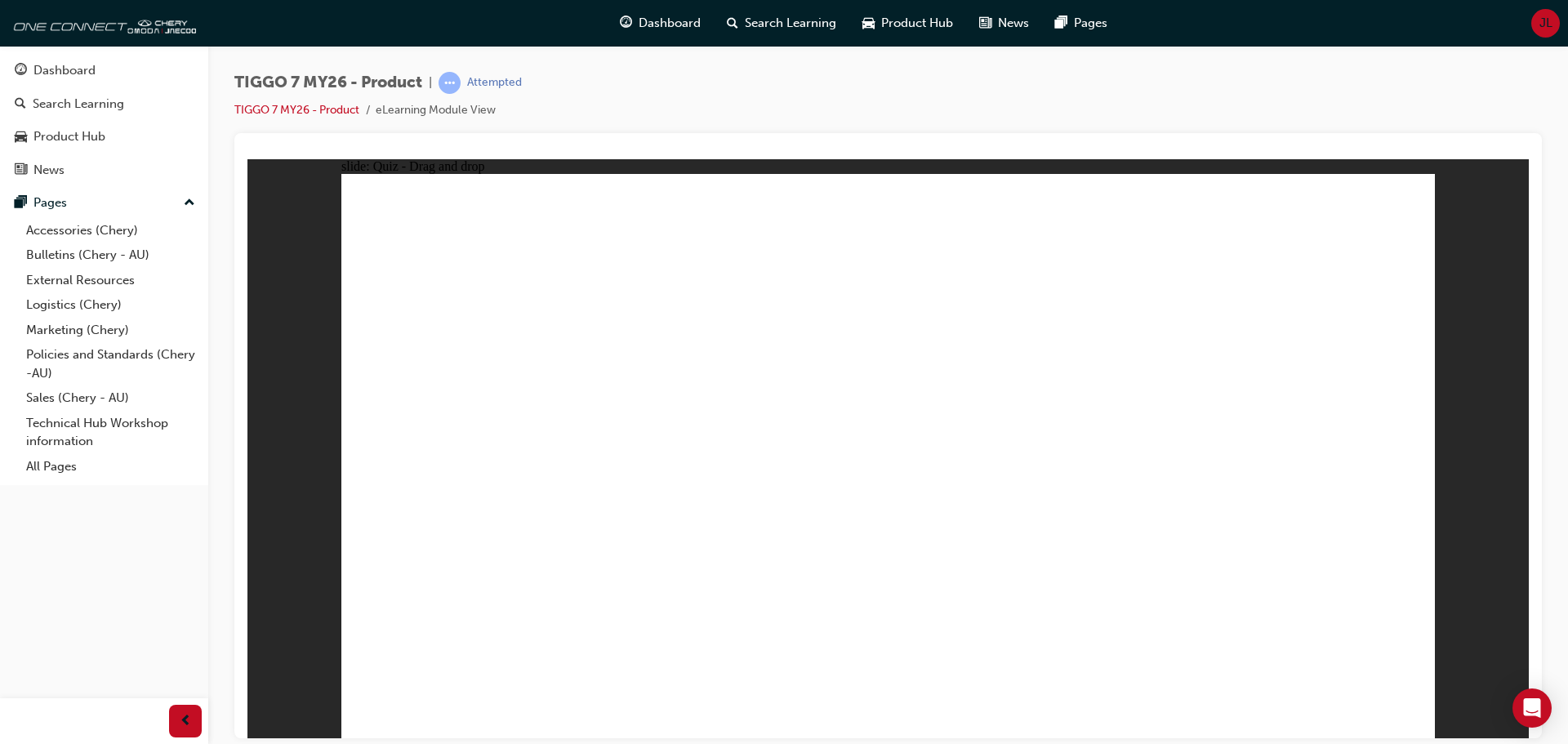
drag, startPoint x: 903, startPoint y: 251, endPoint x: 749, endPoint y: 478, distance: 274.3
drag, startPoint x: 1051, startPoint y: 278, endPoint x: 482, endPoint y: 500, distance: 610.8
drag, startPoint x: 728, startPoint y: 500, endPoint x: 1381, endPoint y: 505, distance: 653.0
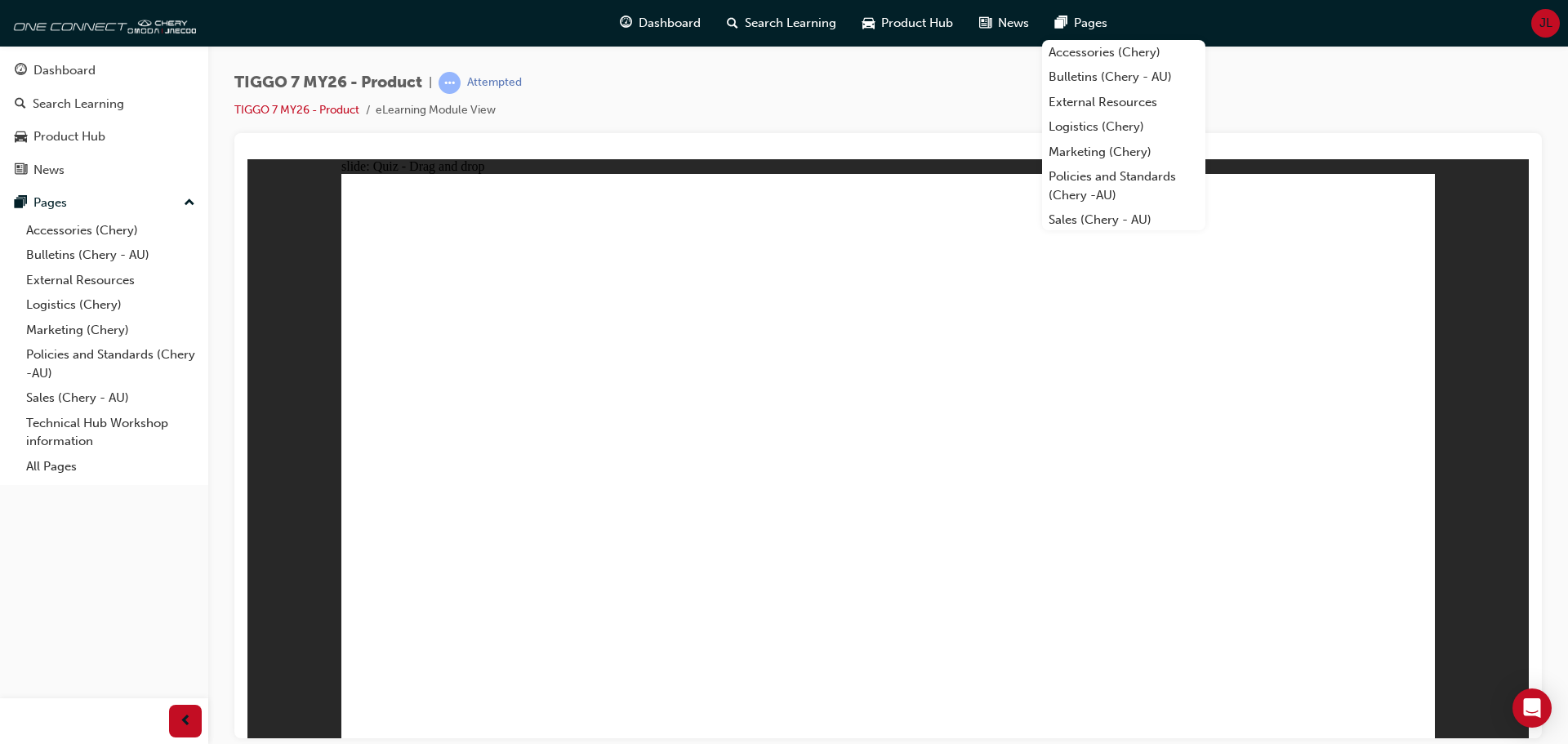
drag, startPoint x: 1298, startPoint y: 237, endPoint x: 1097, endPoint y: 483, distance: 317.7
drag, startPoint x: 1166, startPoint y: 362, endPoint x: 854, endPoint y: 238, distance: 335.7
drag, startPoint x: 761, startPoint y: 403, endPoint x: 746, endPoint y: 449, distance: 48.4
drag, startPoint x: 900, startPoint y: 553, endPoint x: 907, endPoint y: 562, distance: 11.4
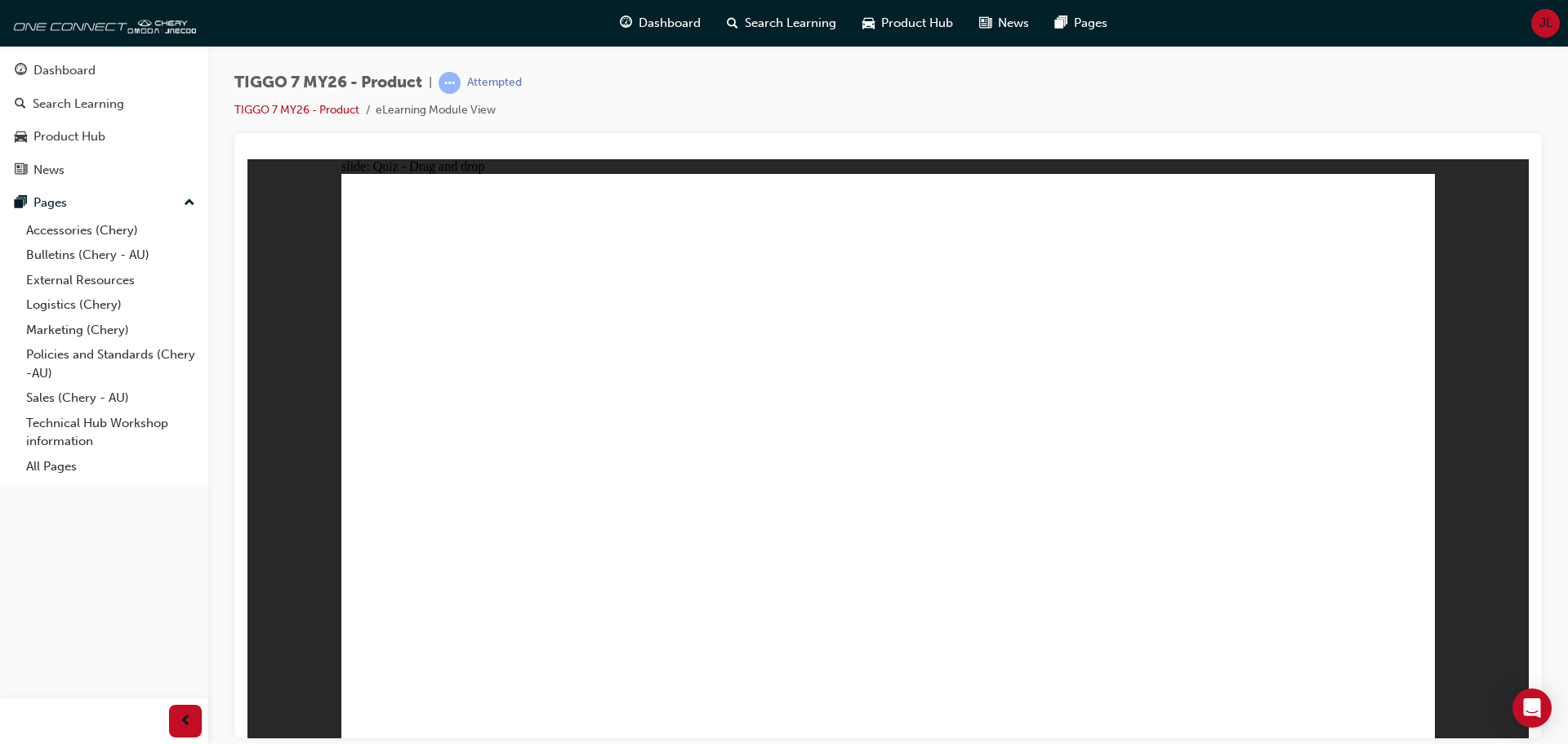
drag, startPoint x: 1291, startPoint y: 122, endPoint x: 1300, endPoint y: 115, distance: 11.4
click at [1291, 121] on div "TIGGO 7 MY26 - Product | Attempted TIGGO 7 MY26 - Product eLearning Module View" at bounding box center [887, 102] width 1307 height 61
drag, startPoint x: 862, startPoint y: 326, endPoint x: 538, endPoint y: 510, distance: 372.6
drag, startPoint x: 992, startPoint y: 333, endPoint x: 563, endPoint y: 516, distance: 466.4
drag, startPoint x: 1286, startPoint y: 286, endPoint x: 992, endPoint y: 536, distance: 385.9
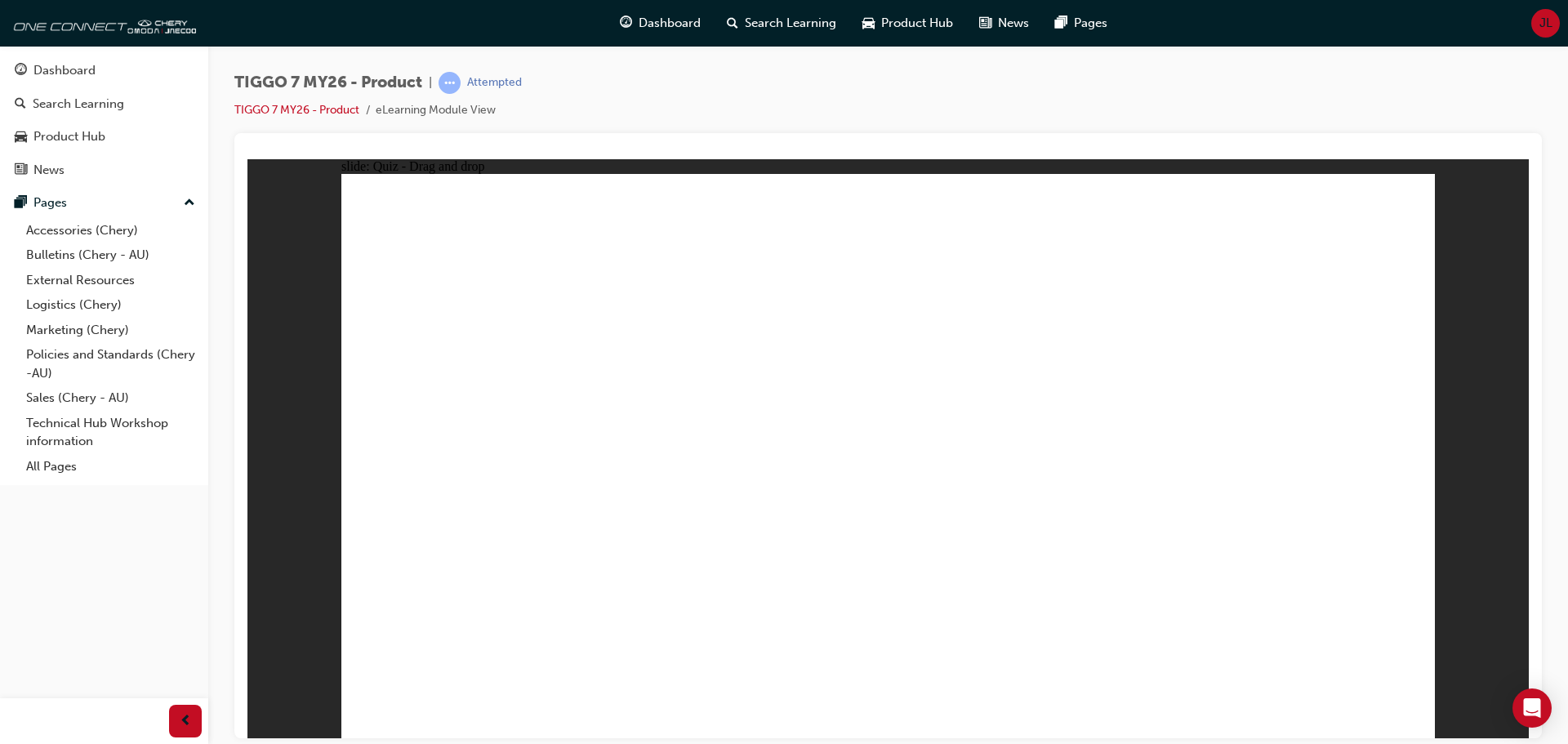
drag, startPoint x: 959, startPoint y: 320, endPoint x: 975, endPoint y: 414, distance: 95.4
drag, startPoint x: 973, startPoint y: 477, endPoint x: 993, endPoint y: 357, distance: 121.7
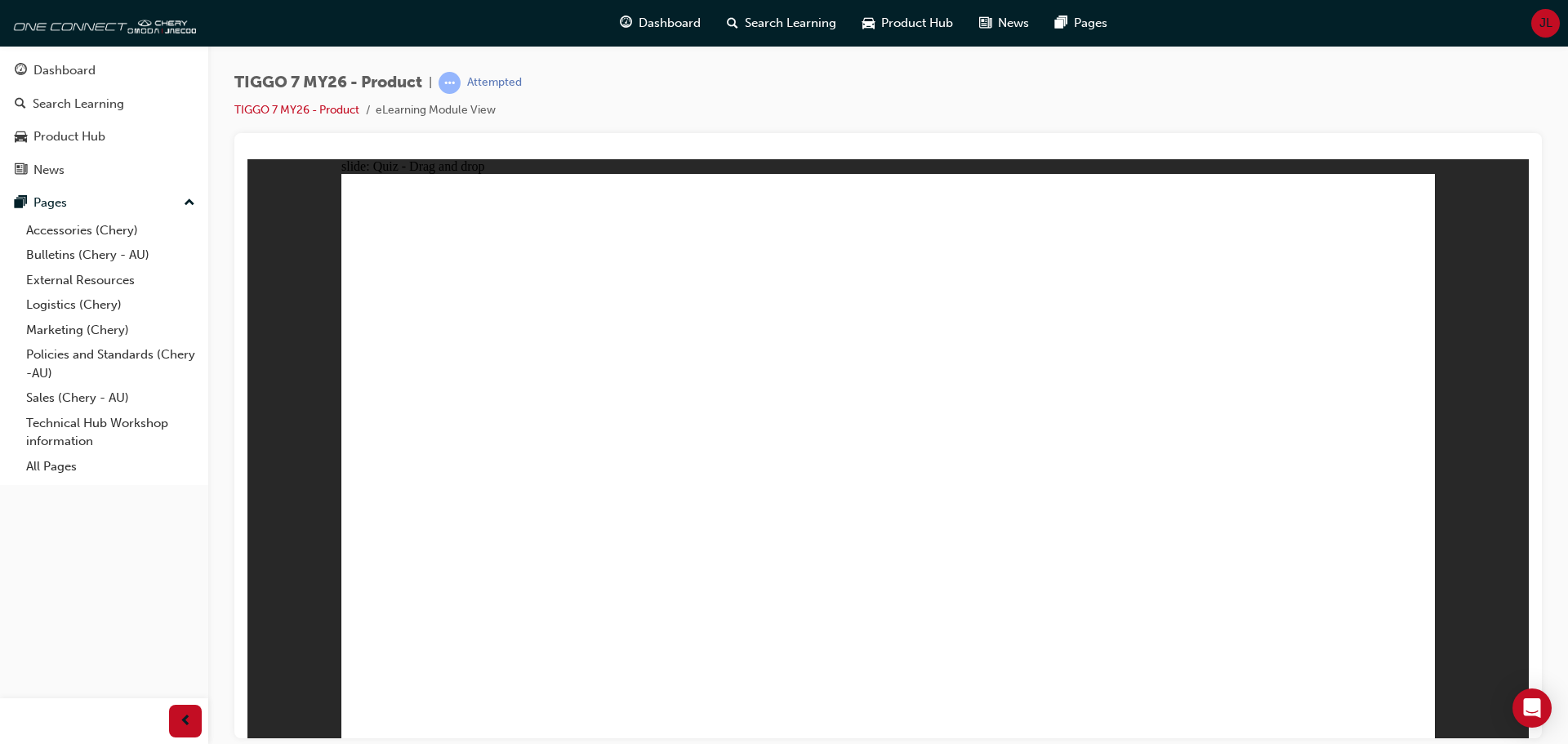
drag, startPoint x: 985, startPoint y: 333, endPoint x: 993, endPoint y: 524, distance: 191.2
drag, startPoint x: 870, startPoint y: 303, endPoint x: 674, endPoint y: 452, distance: 246.2
drag, startPoint x: 960, startPoint y: 348, endPoint x: 610, endPoint y: 548, distance: 403.1
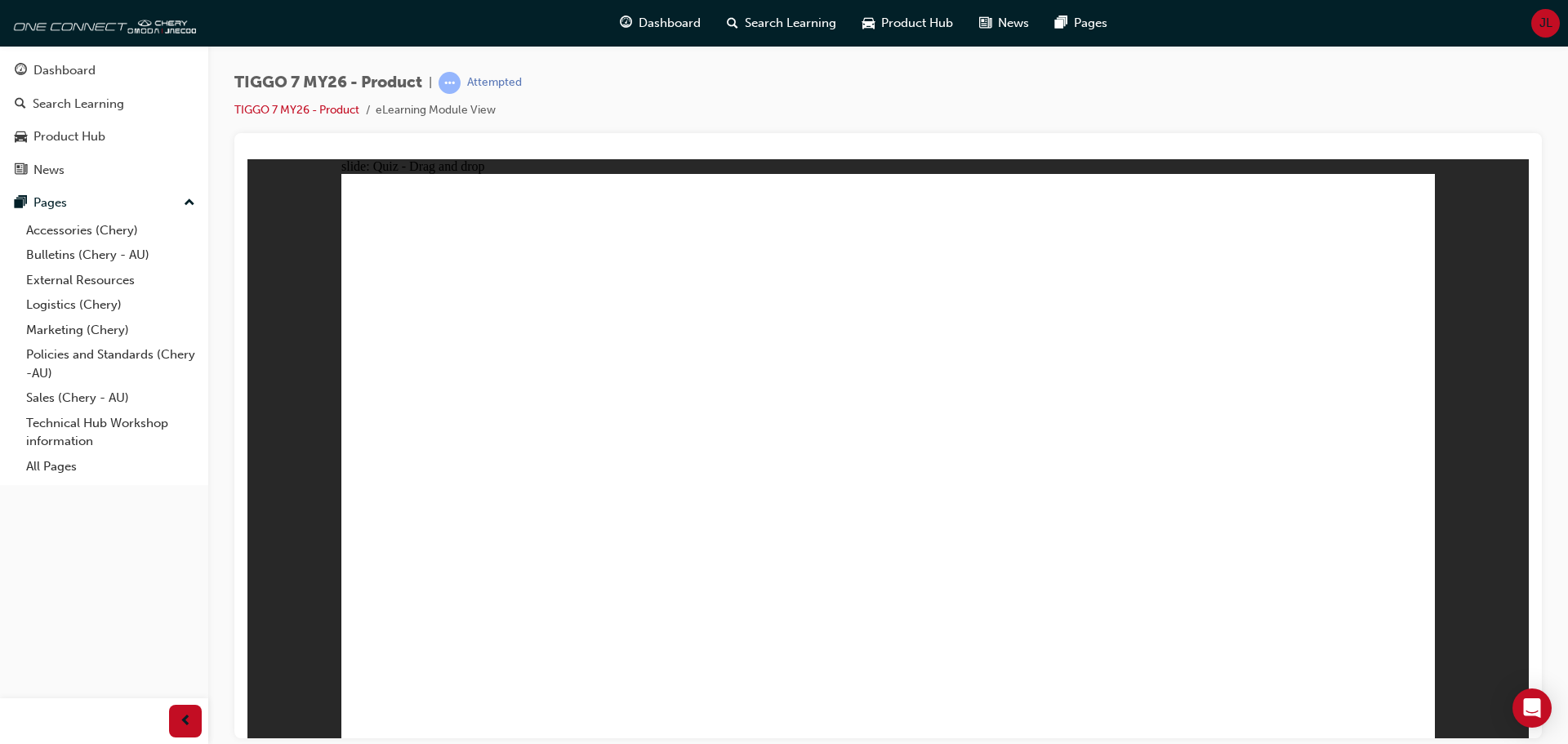
drag, startPoint x: 1012, startPoint y: 476, endPoint x: 996, endPoint y: 494, distance: 24.1
radio input "true"
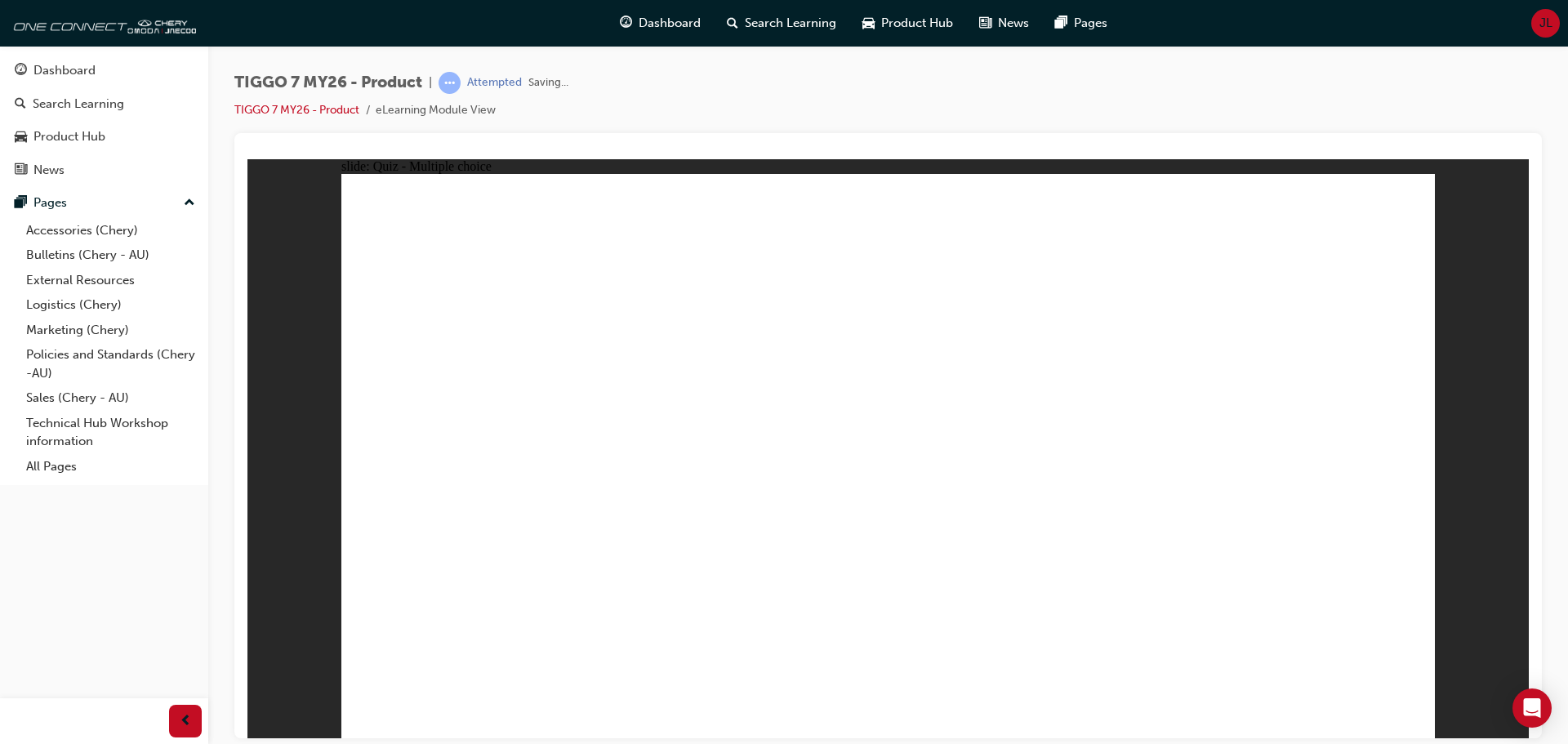
drag, startPoint x: 1048, startPoint y: 312, endPoint x: 990, endPoint y: 527, distance: 222.7
drag, startPoint x: 919, startPoint y: 285, endPoint x: 1003, endPoint y: 479, distance: 211.4
drag, startPoint x: 1029, startPoint y: 432, endPoint x: 1029, endPoint y: 498, distance: 66.0
drag, startPoint x: 1066, startPoint y: 331, endPoint x: 1059, endPoint y: 523, distance: 192.1
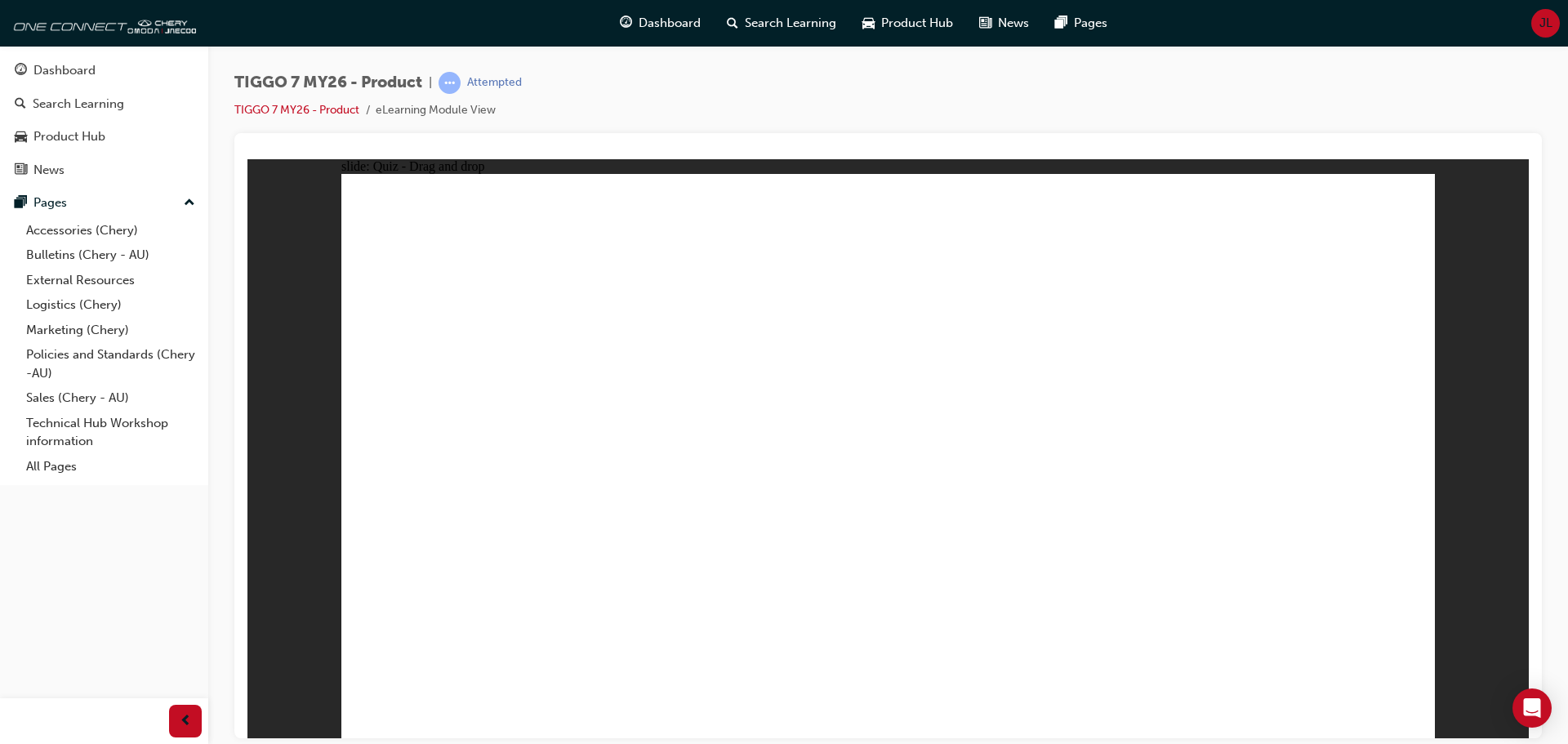
drag, startPoint x: 1262, startPoint y: 271, endPoint x: 1145, endPoint y: 467, distance: 228.3
drag, startPoint x: 1221, startPoint y: 290, endPoint x: 1065, endPoint y: 478, distance: 244.3
drag, startPoint x: 916, startPoint y: 243, endPoint x: 1192, endPoint y: 601, distance: 452.0
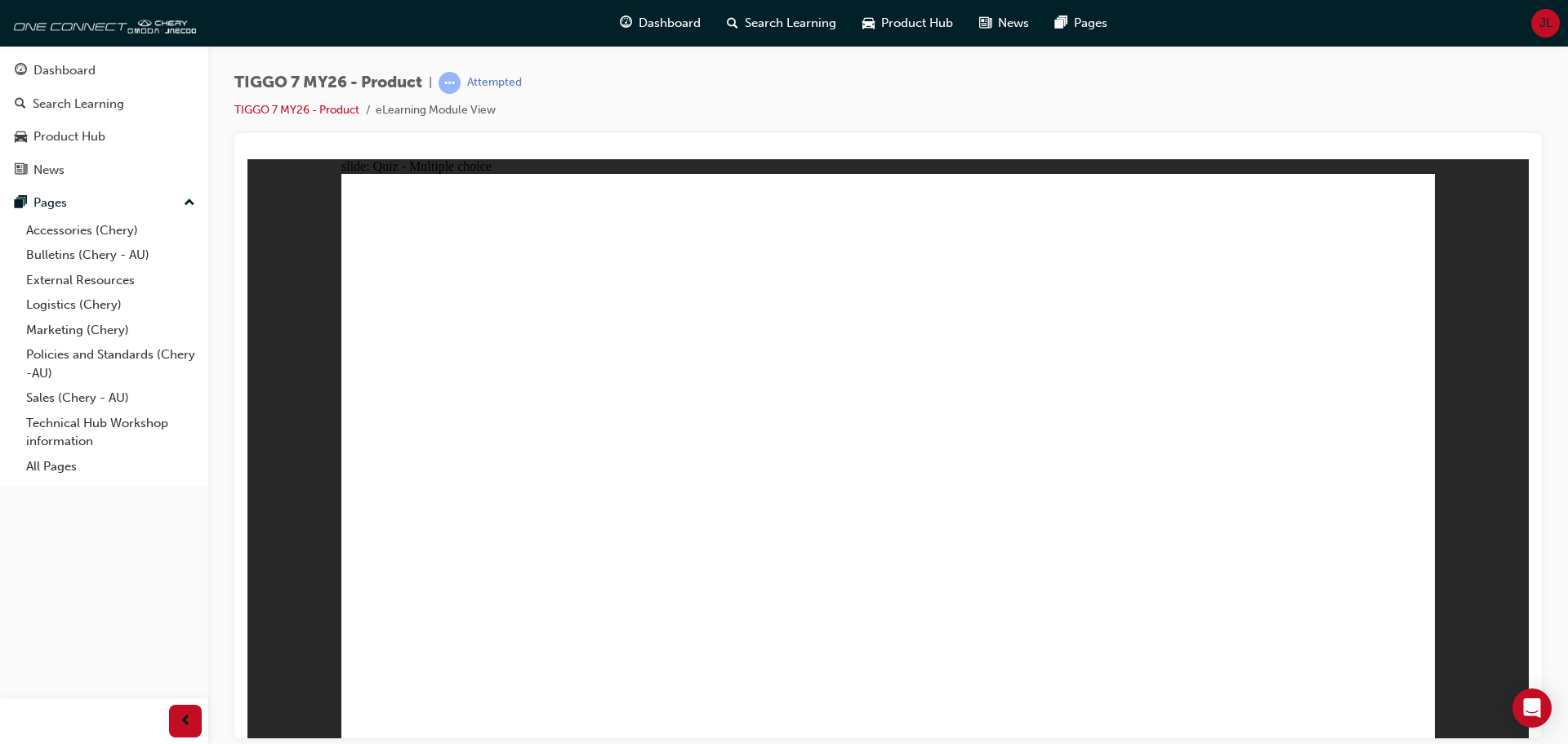
radio input "true"
drag, startPoint x: 1094, startPoint y: 253, endPoint x: 682, endPoint y: 501, distance: 480.9
drag, startPoint x: 1274, startPoint y: 367, endPoint x: 1330, endPoint y: 486, distance: 131.5
drag, startPoint x: 877, startPoint y: 235, endPoint x: 1128, endPoint y: 483, distance: 352.9
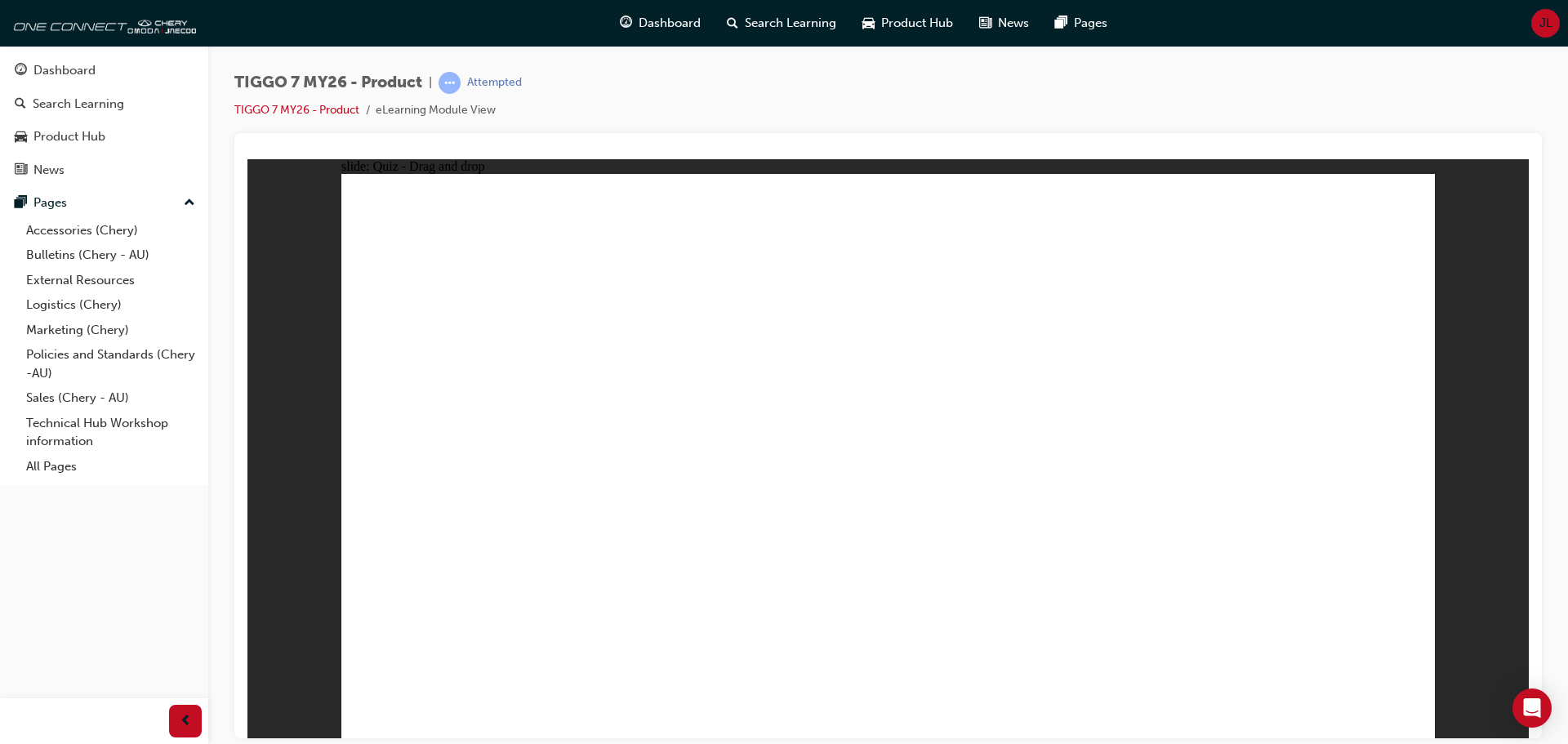
drag, startPoint x: 1007, startPoint y: 356, endPoint x: 967, endPoint y: 465, distance: 116.1
drag, startPoint x: 1014, startPoint y: 348, endPoint x: 466, endPoint y: 480, distance: 563.7
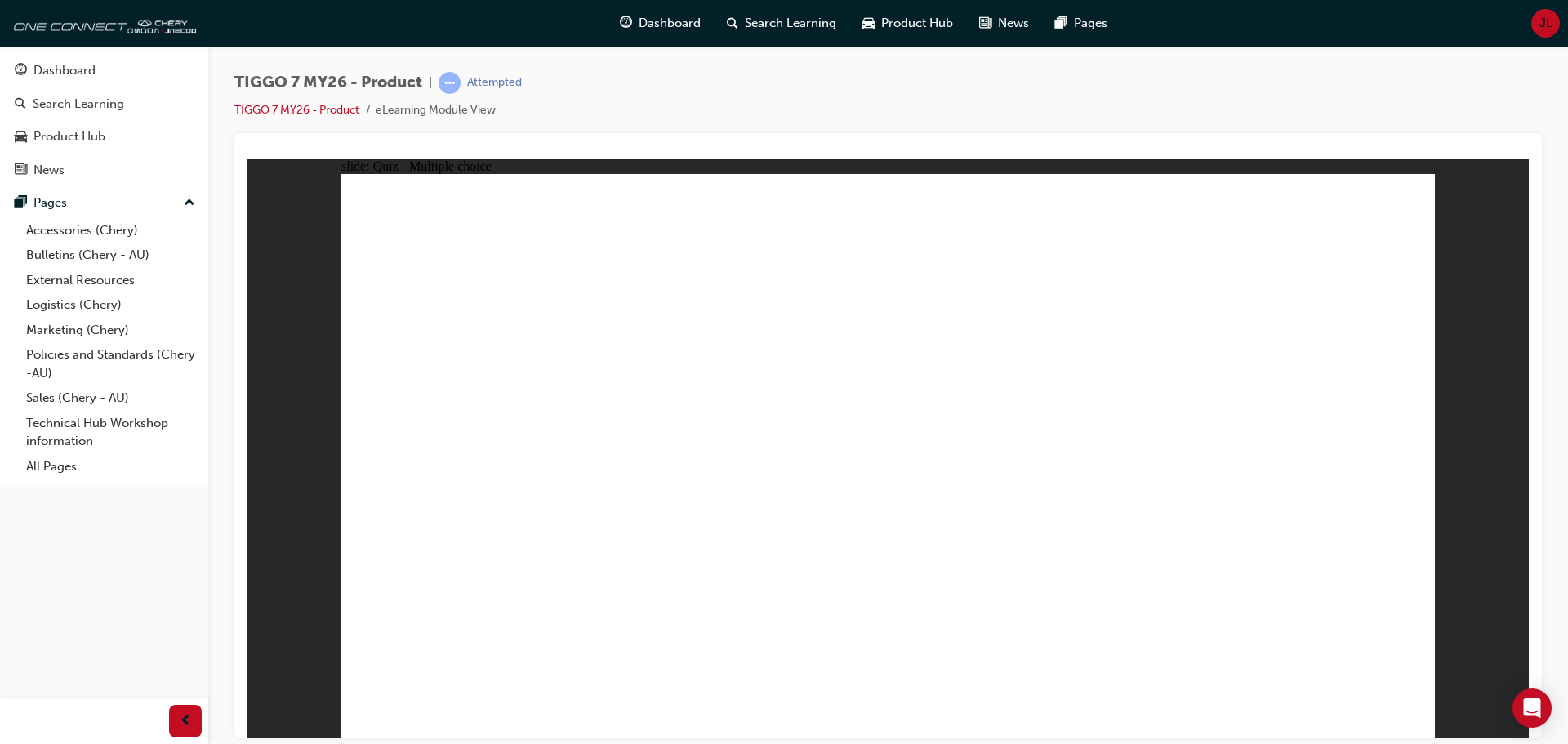
radio input "true"
